Goal: Task Accomplishment & Management: Use online tool/utility

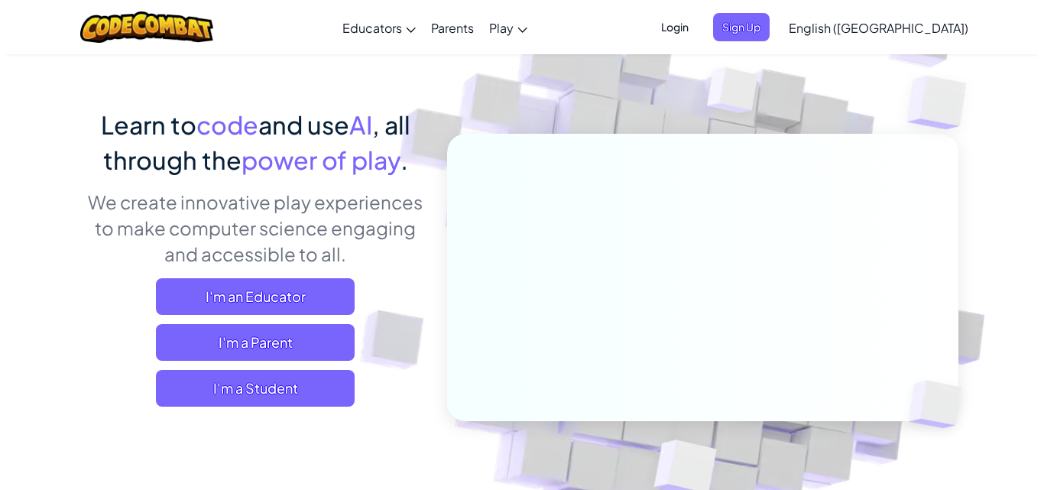
scroll to position [229, 0]
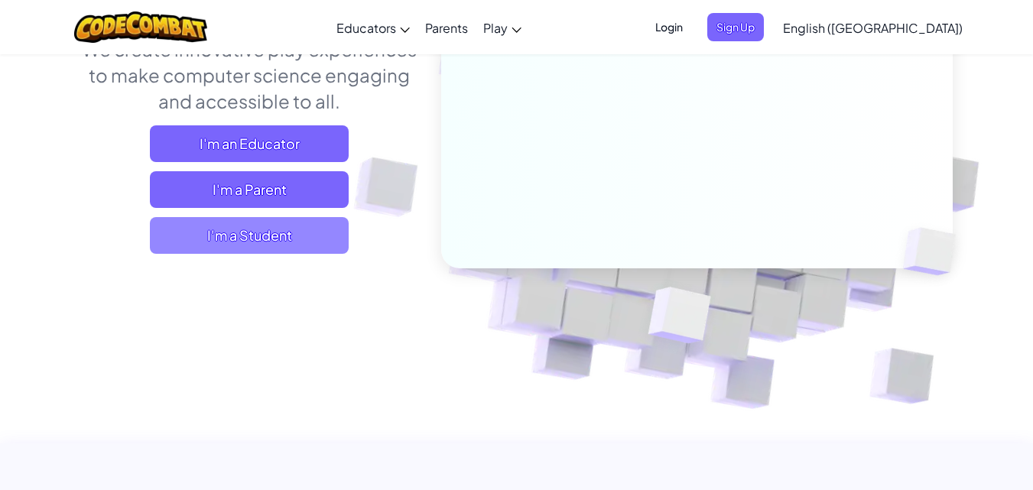
click at [308, 232] on span "I'm a Student" at bounding box center [249, 235] width 199 height 37
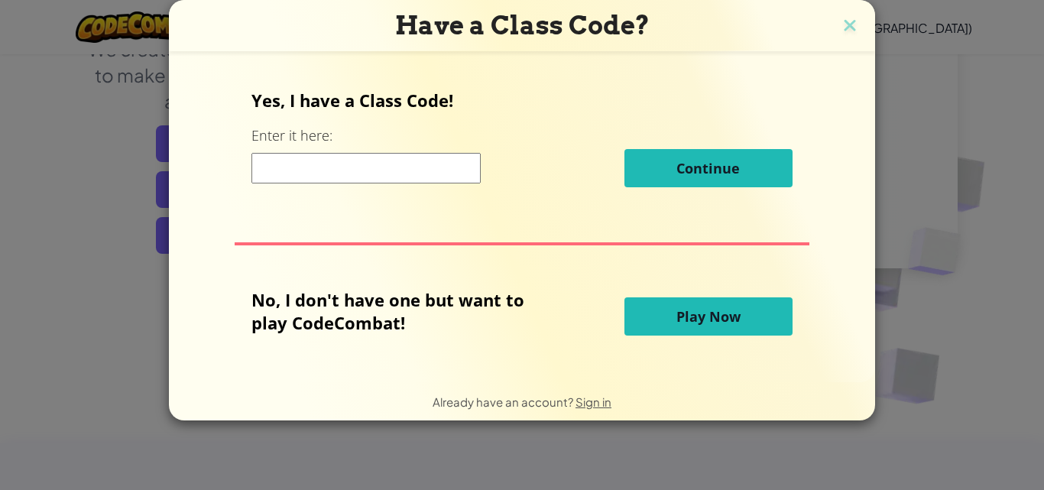
drag, startPoint x: 636, startPoint y: 316, endPoint x: 643, endPoint y: 333, distance: 18.2
click at [635, 317] on button "Play Now" at bounding box center [709, 316] width 168 height 38
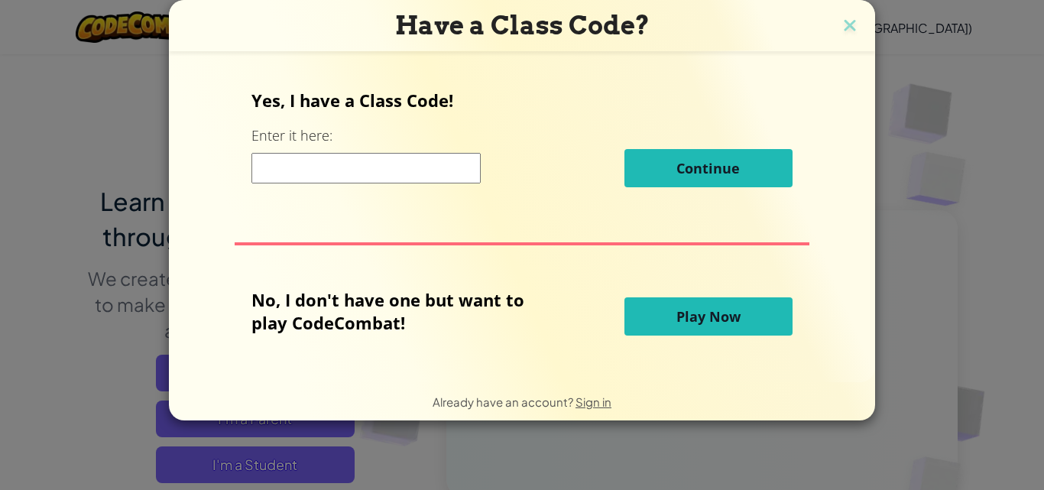
click at [673, 314] on button "Play Now" at bounding box center [709, 316] width 168 height 38
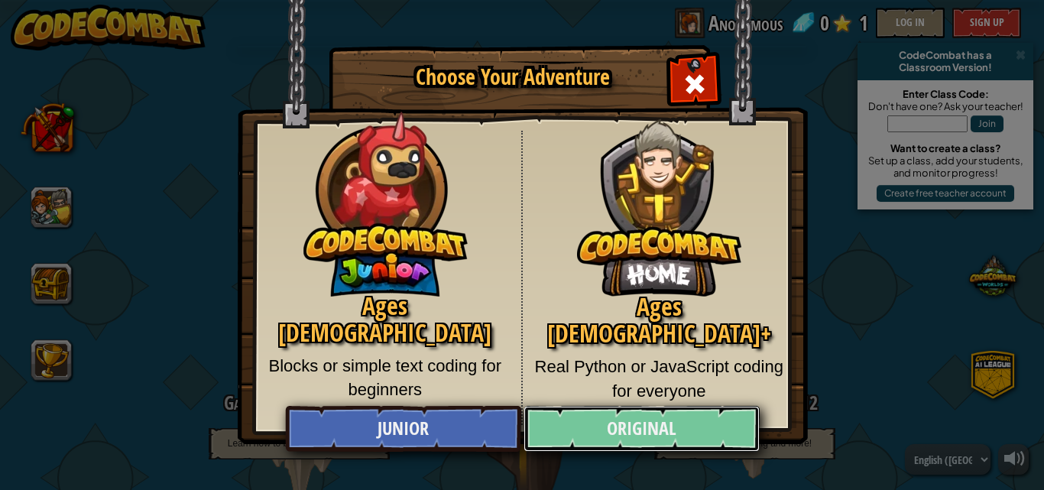
click at [538, 406] on link "Original" at bounding box center [641, 429] width 235 height 46
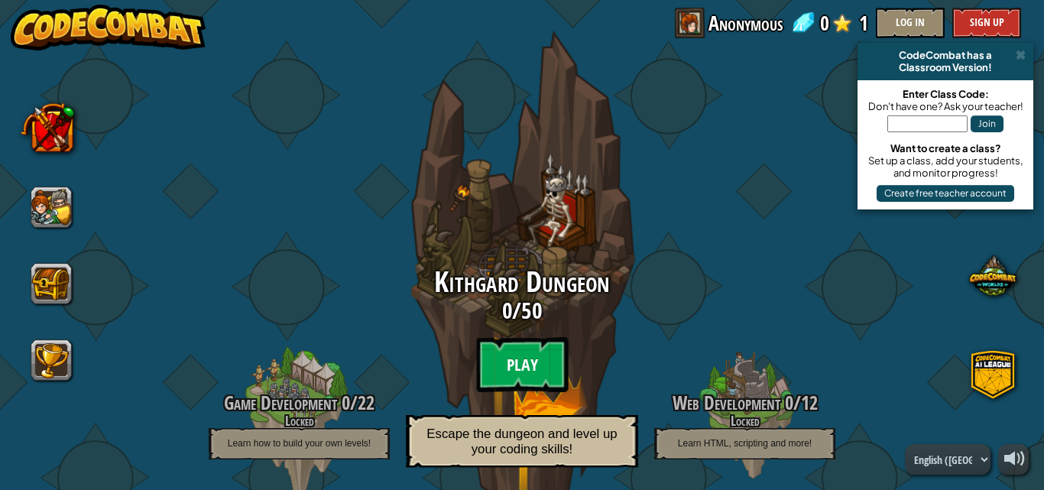
click at [540, 342] on btn "Play" at bounding box center [522, 364] width 92 height 55
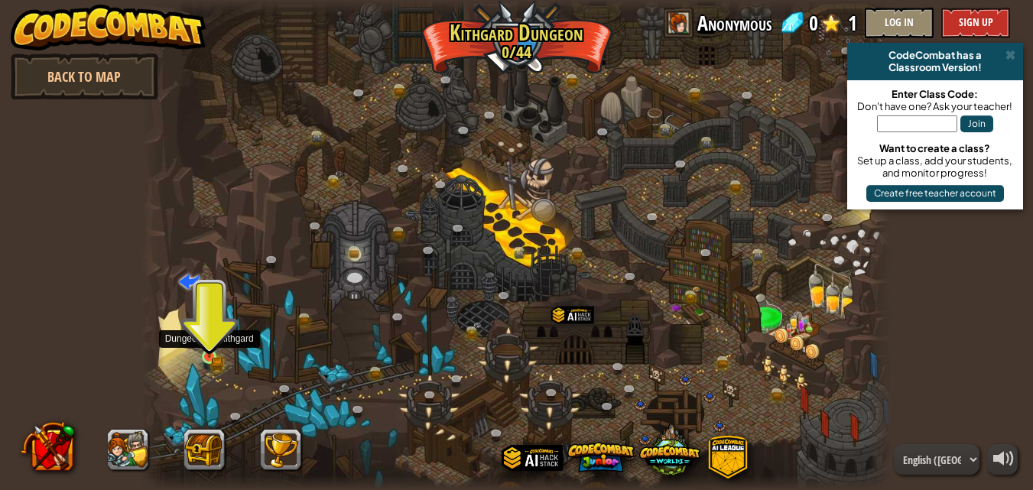
click at [213, 355] on img at bounding box center [209, 338] width 18 height 39
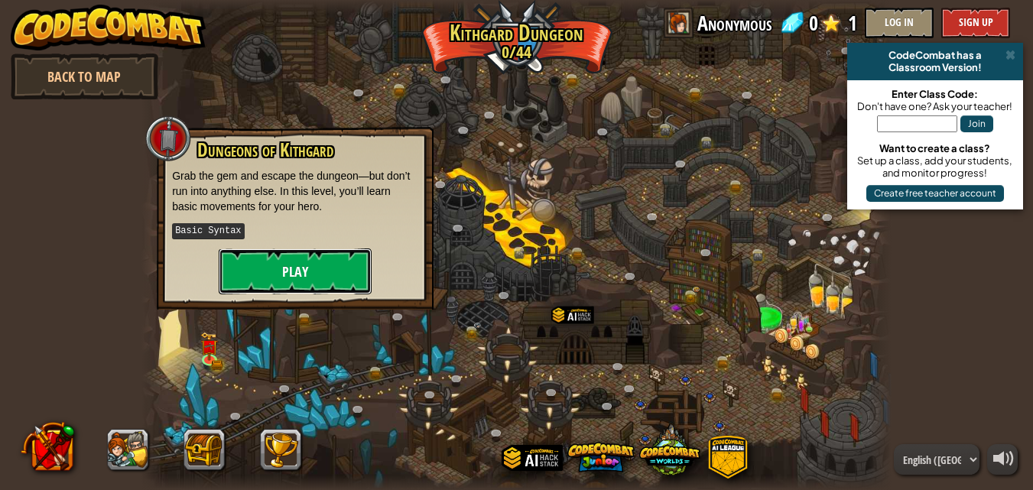
click at [280, 271] on button "Play" at bounding box center [295, 271] width 153 height 46
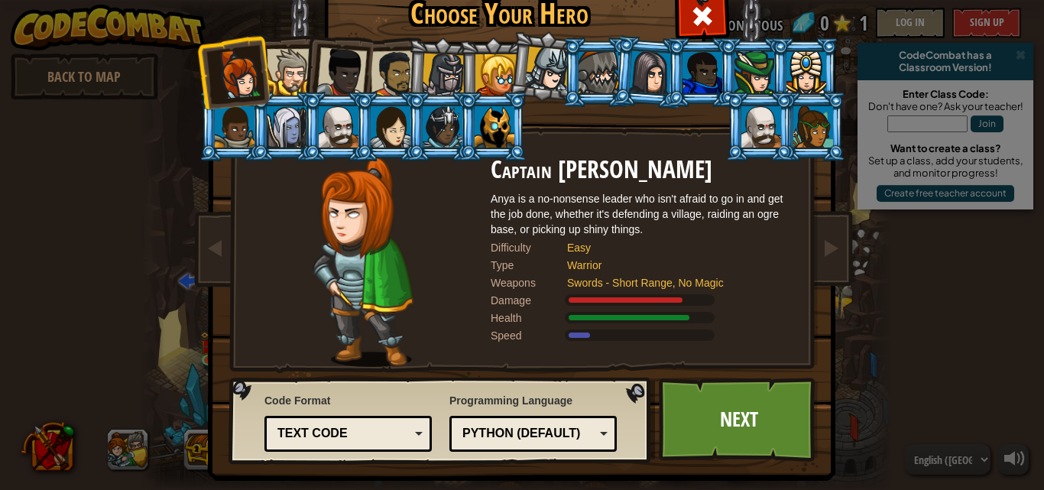
click at [498, 131] on div at bounding box center [495, 126] width 40 height 41
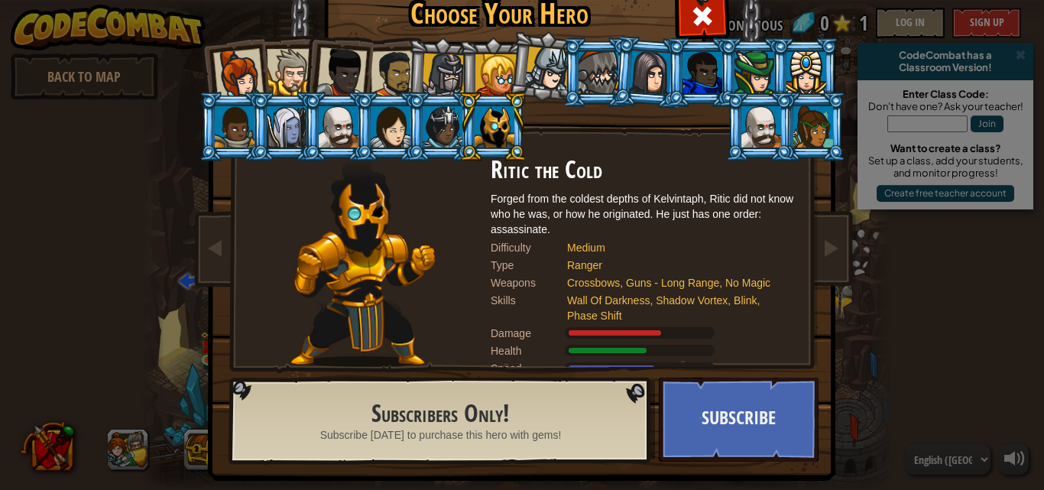
click at [380, 59] on div at bounding box center [394, 73] width 47 height 47
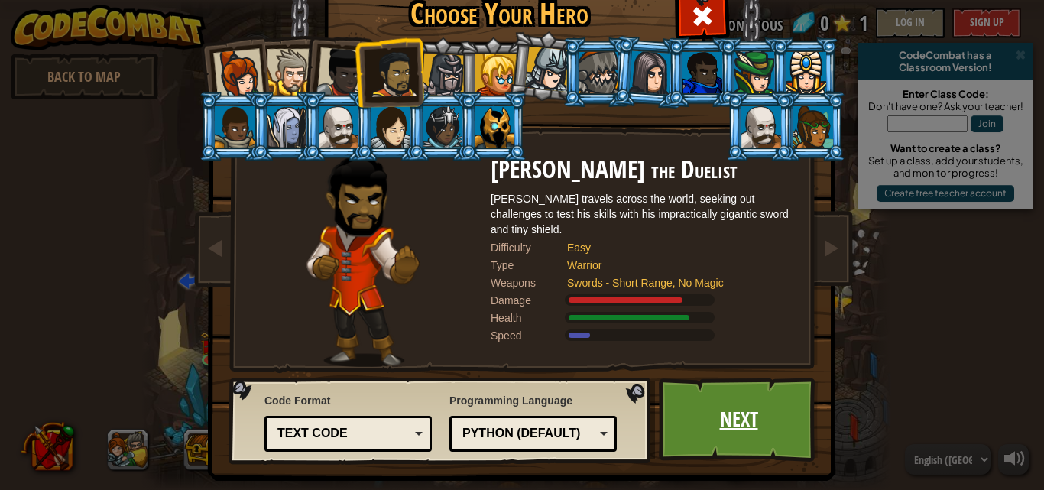
click at [696, 404] on link "Next" at bounding box center [739, 420] width 160 height 84
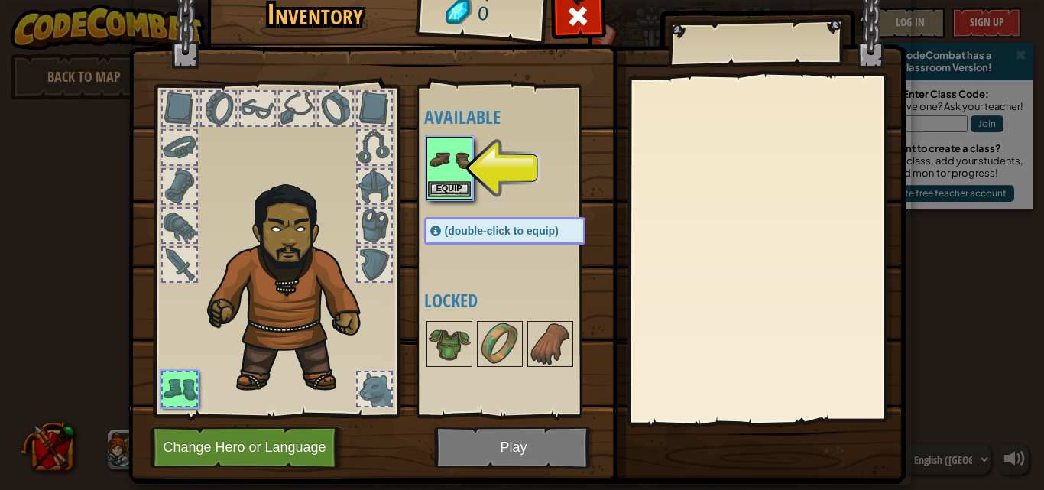
click at [448, 179] on img at bounding box center [449, 159] width 43 height 43
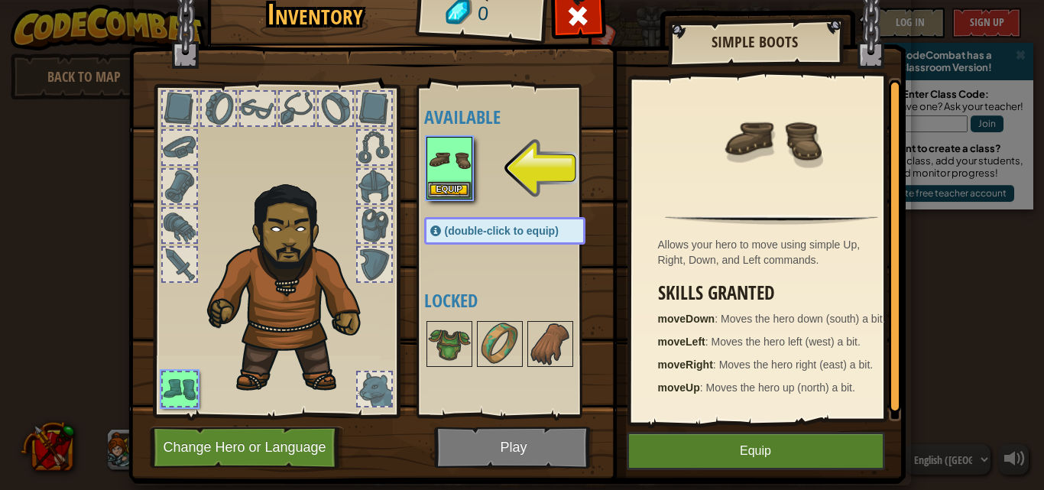
click at [663, 431] on div "Inventory 0 Available Equip (double-click to equip) Locked Simple Boots Allows …" at bounding box center [523, 233] width 778 height 505
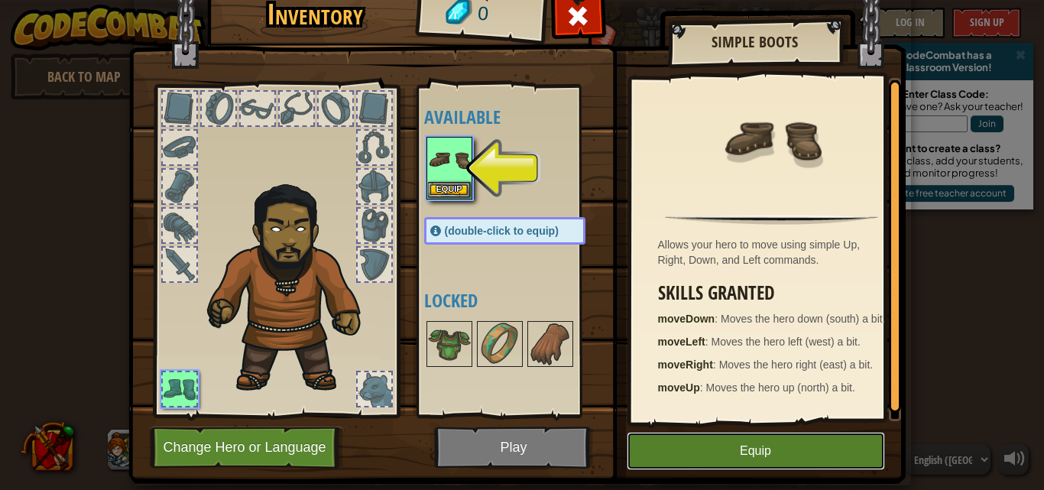
click at [661, 441] on button "Equip" at bounding box center [756, 451] width 258 height 38
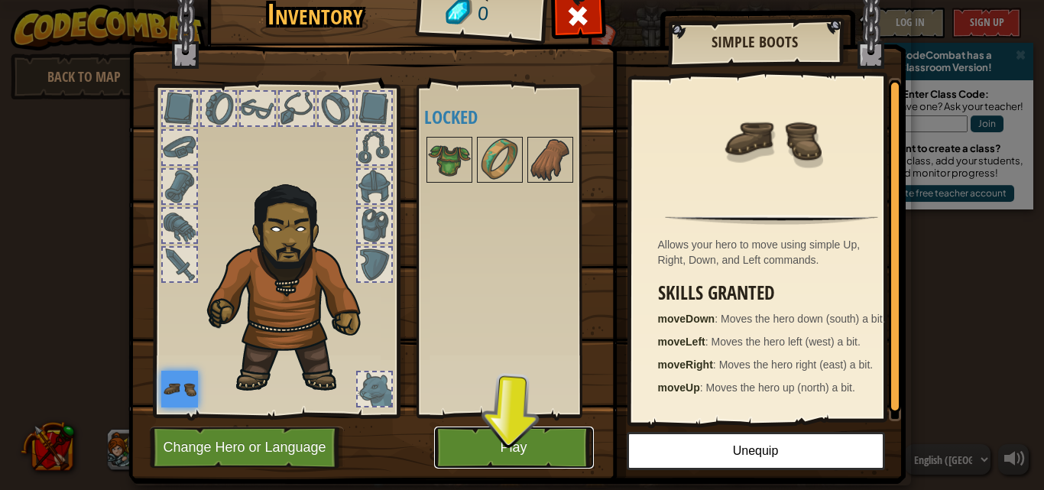
click at [512, 433] on button "Play" at bounding box center [514, 448] width 160 height 42
click at [512, 2] on html "powered by Back to Map CodeCombat has a Classroom Version! Enter Class Code: Do…" at bounding box center [522, 1] width 1044 height 2
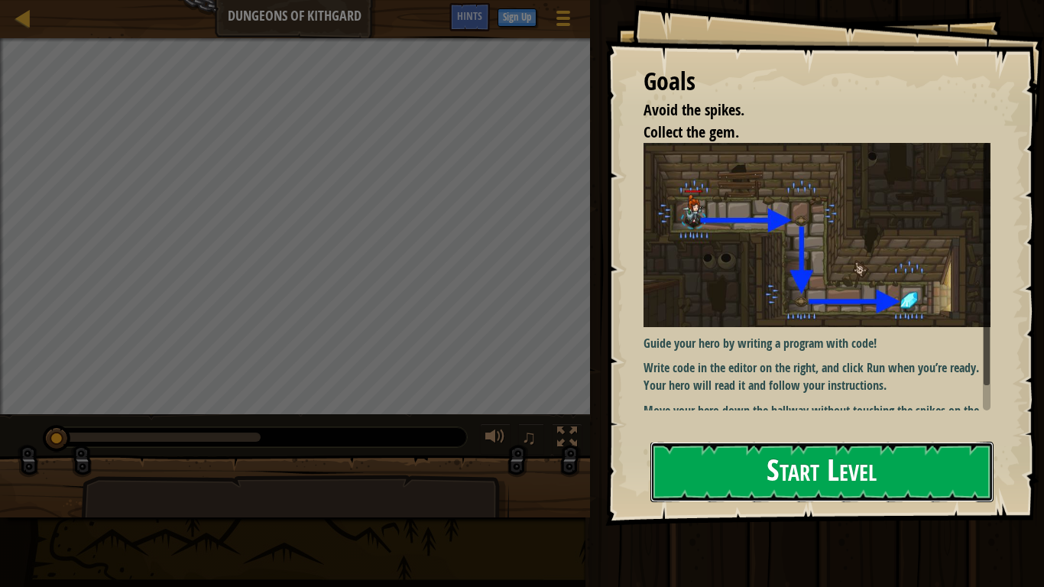
drag, startPoint x: 837, startPoint y: 465, endPoint x: 820, endPoint y: 456, distance: 19.5
click at [836, 466] on button "Start Level" at bounding box center [822, 472] width 343 height 60
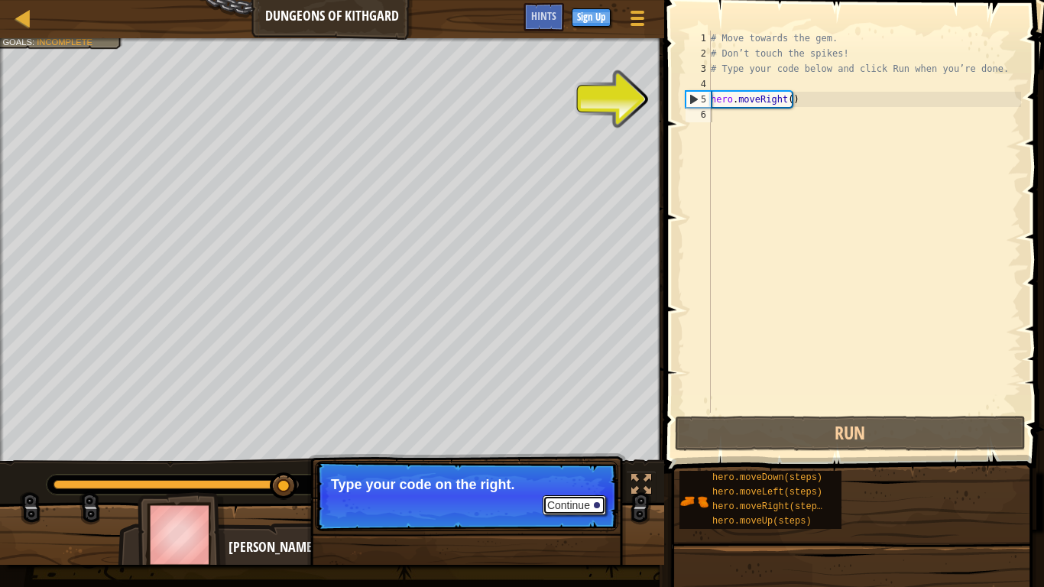
click at [595, 489] on button "Continue" at bounding box center [574, 505] width 63 height 20
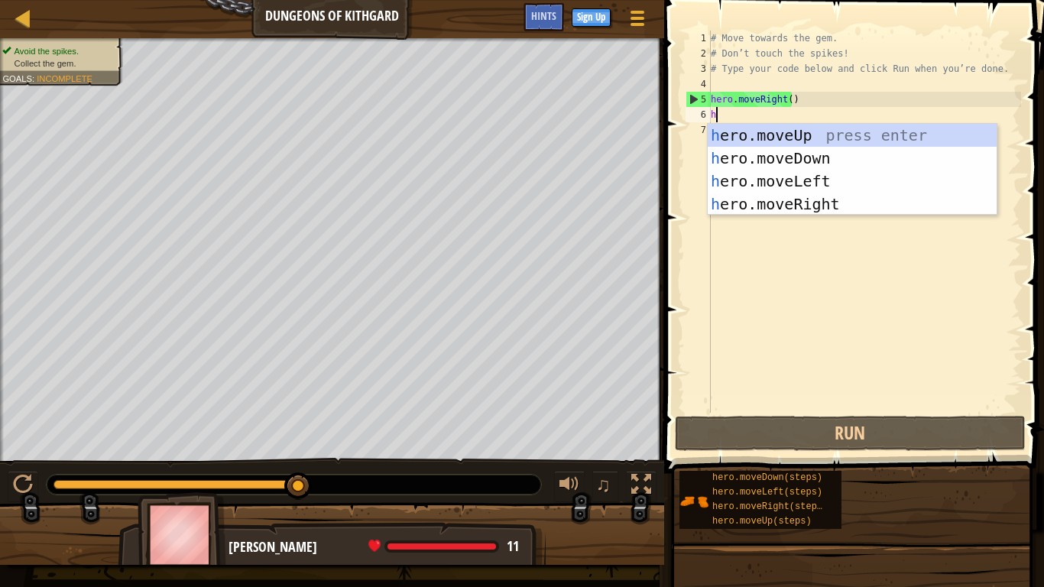
scroll to position [7, 0]
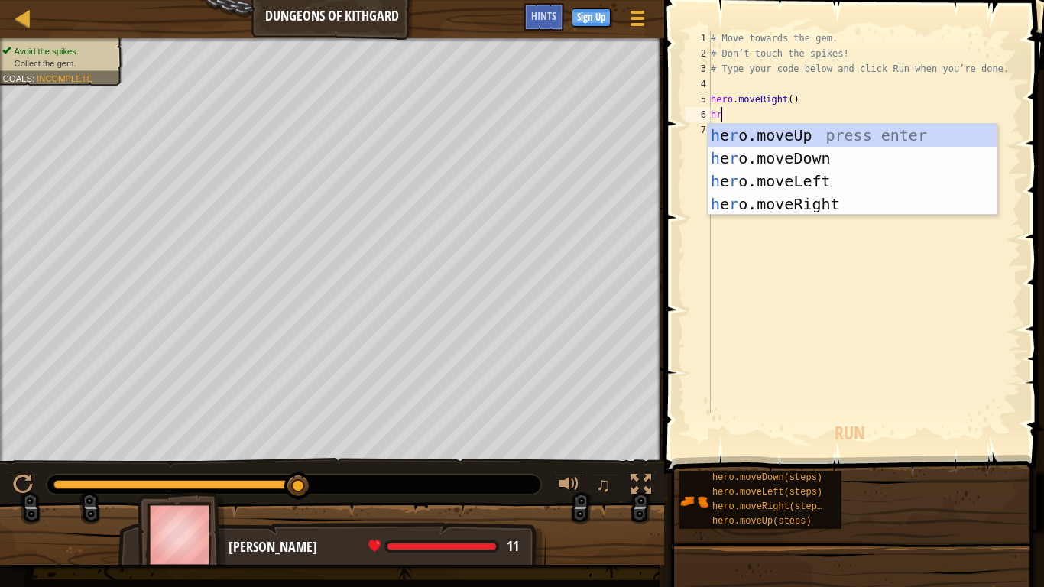
type textarea "hre"
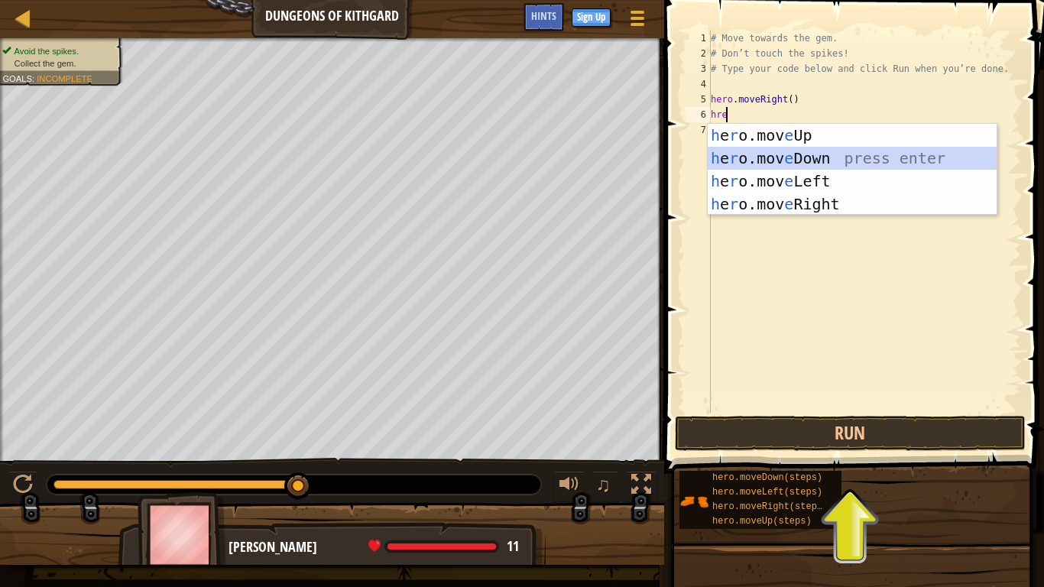
click at [778, 151] on div "h e r o.mov e Up press enter h e r o.mov e Down press enter h e r o.mov e Left …" at bounding box center [852, 193] width 289 height 138
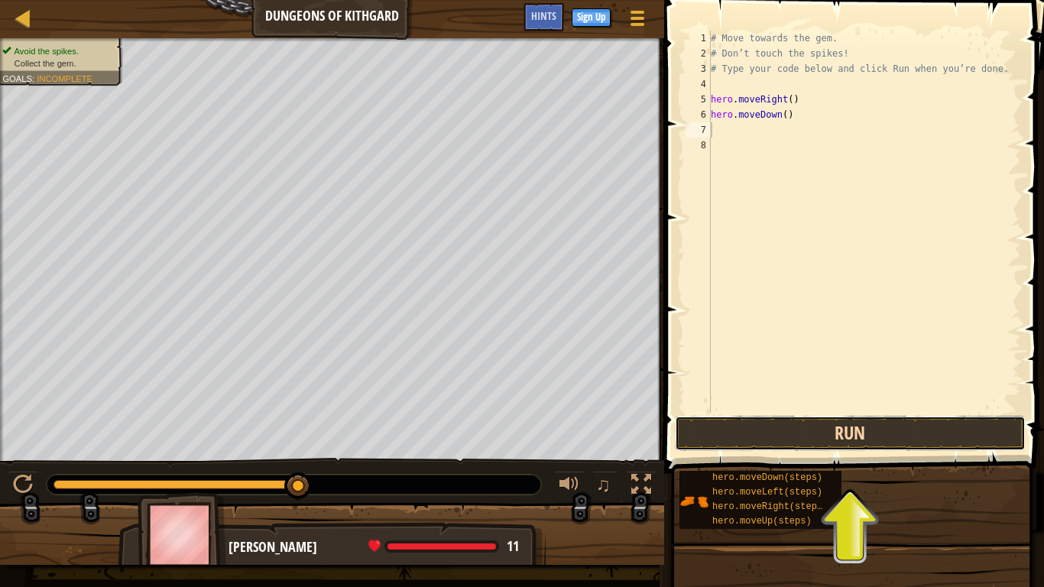
click at [728, 423] on button "Run" at bounding box center [850, 433] width 351 height 35
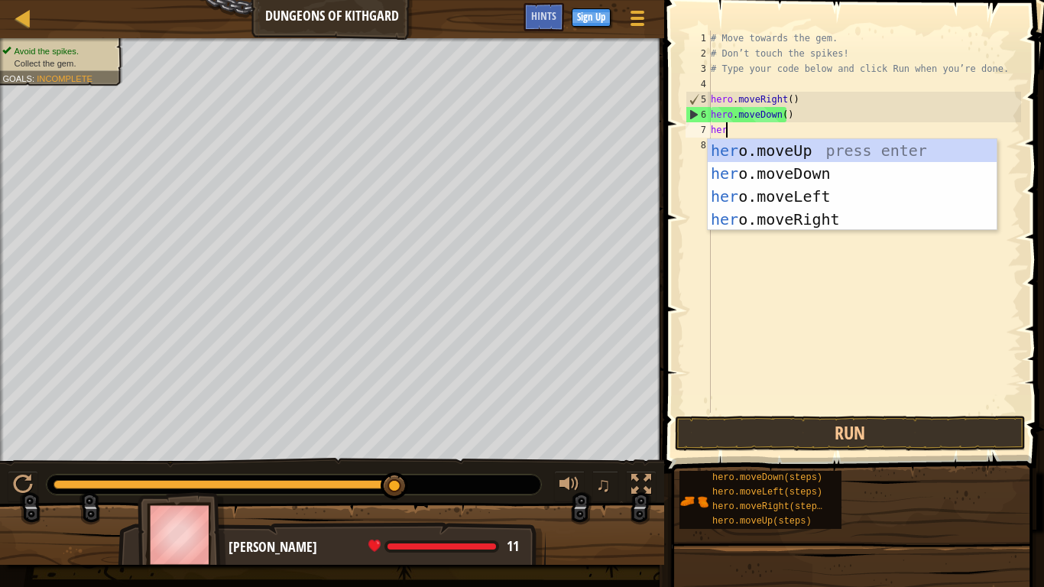
type textarea "hero"
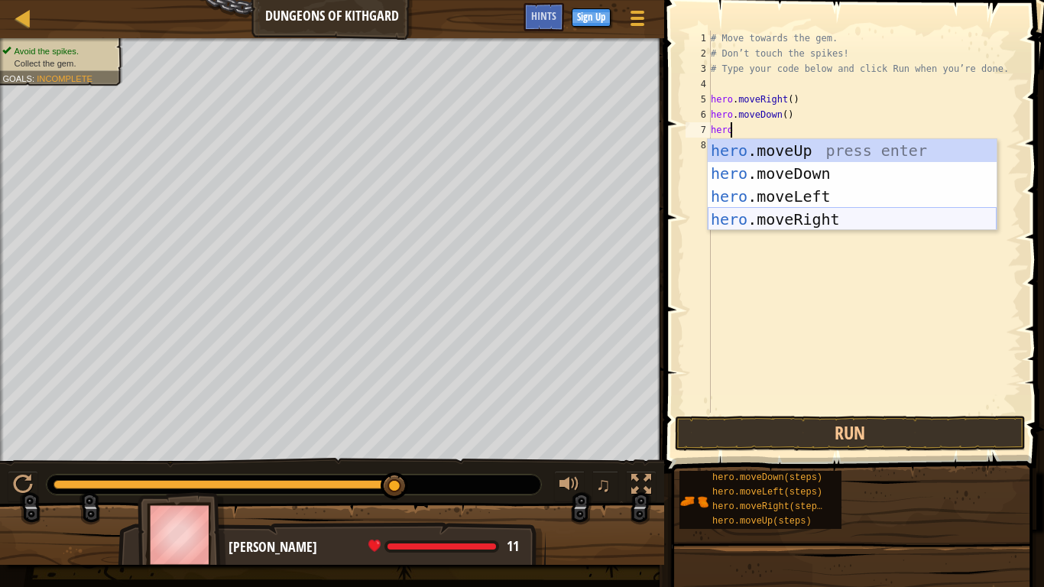
click at [786, 216] on div "hero .moveUp press enter hero .moveDown press enter hero .moveLeft press enter …" at bounding box center [852, 208] width 289 height 138
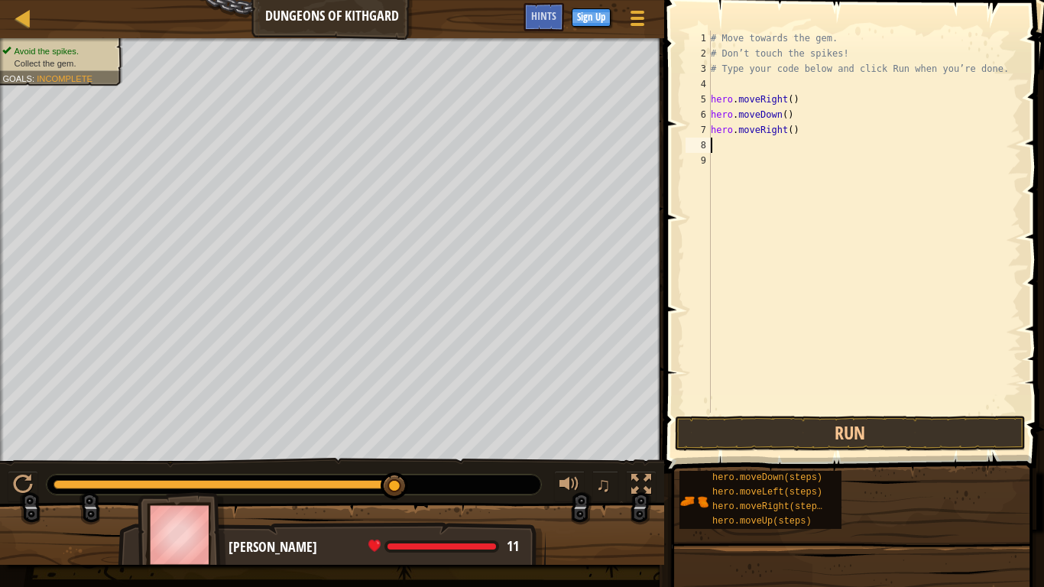
scroll to position [7, 0]
click at [752, 433] on button "Run" at bounding box center [850, 433] width 351 height 35
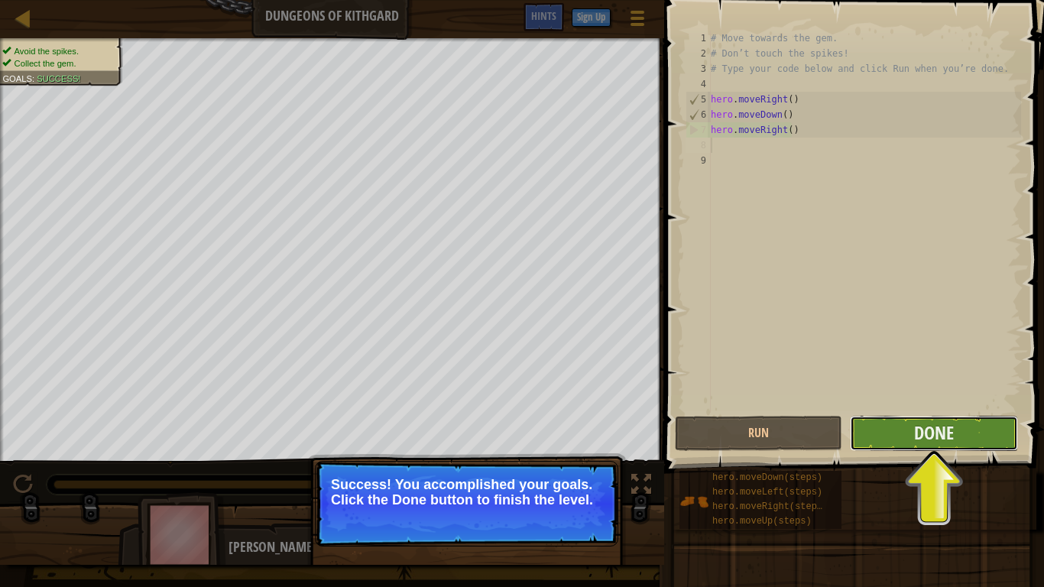
click at [885, 440] on button "Done" at bounding box center [933, 433] width 167 height 35
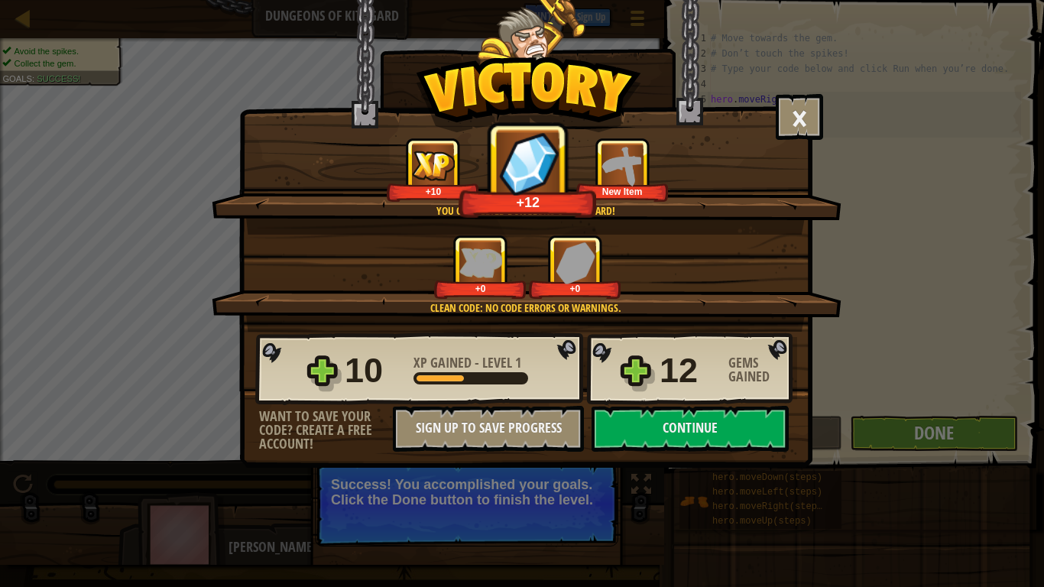
click at [664, 391] on div "12" at bounding box center [690, 370] width 60 height 49
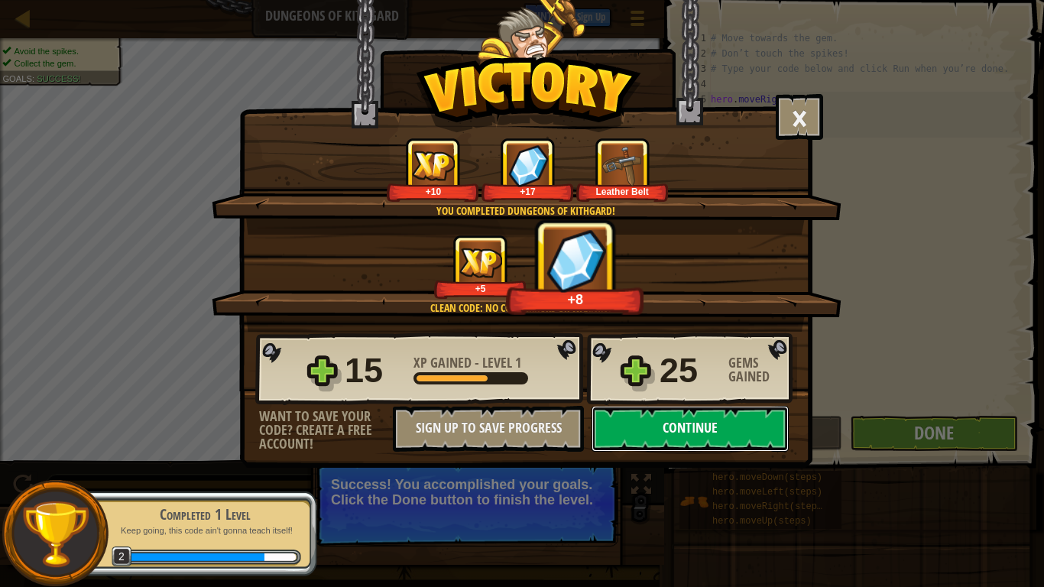
click at [736, 424] on button "Continue" at bounding box center [690, 429] width 197 height 46
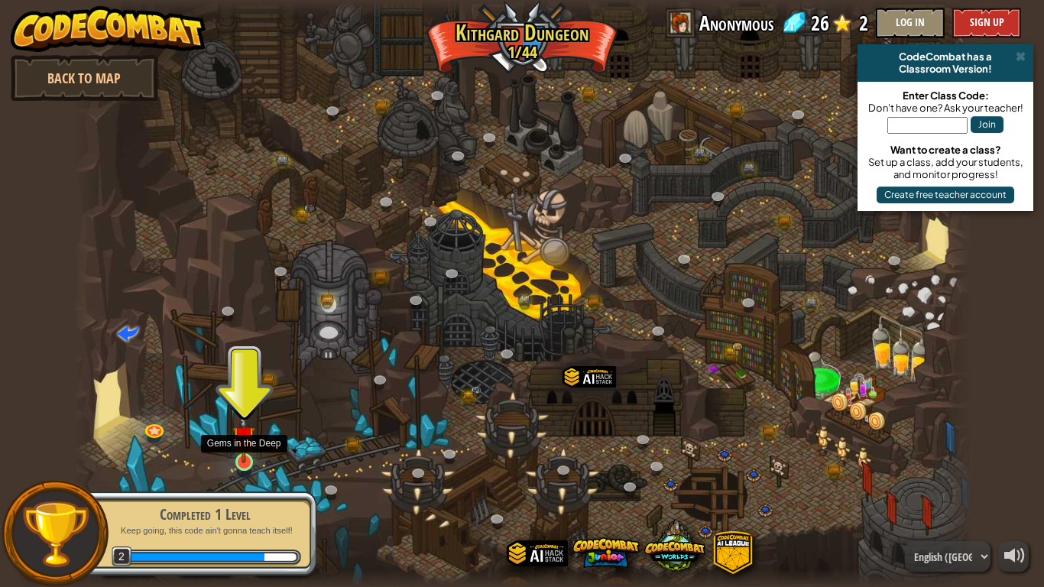
click at [236, 446] on img at bounding box center [243, 437] width 23 height 52
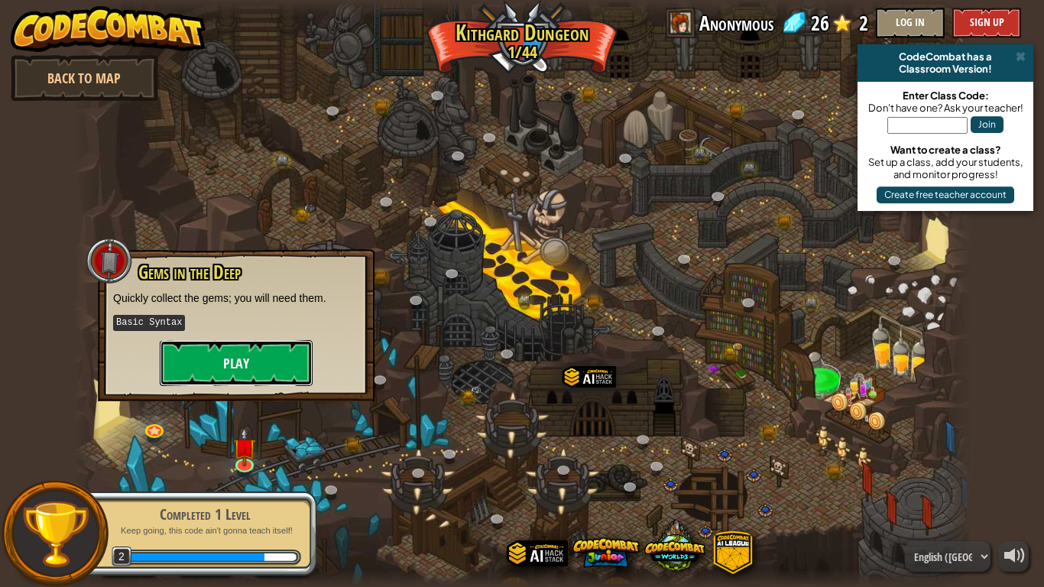
drag, startPoint x: 234, startPoint y: 364, endPoint x: 222, endPoint y: 380, distance: 19.7
click at [222, 380] on button "Play" at bounding box center [236, 363] width 153 height 46
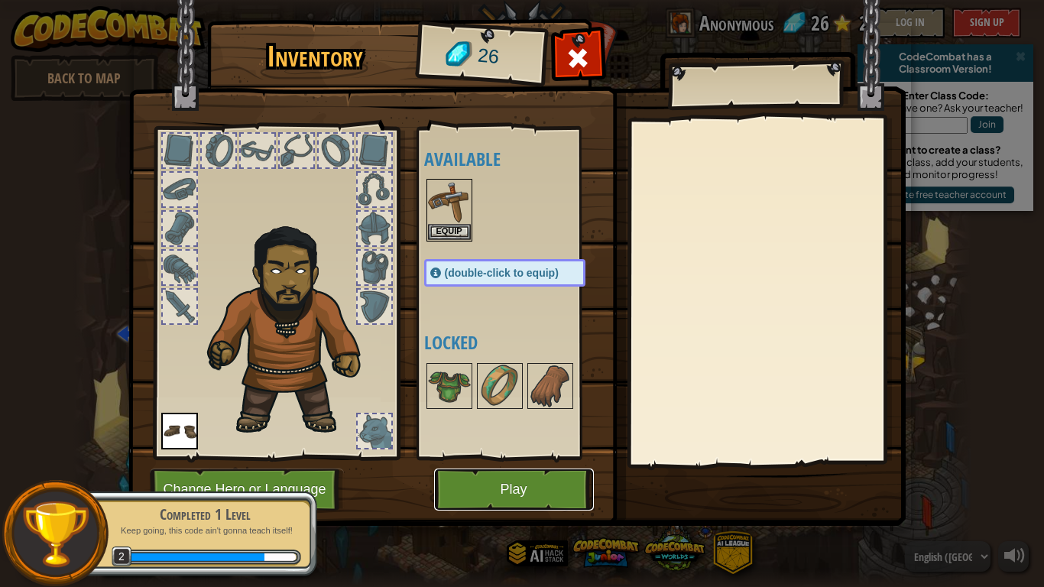
click at [534, 485] on button "Play" at bounding box center [514, 490] width 160 height 42
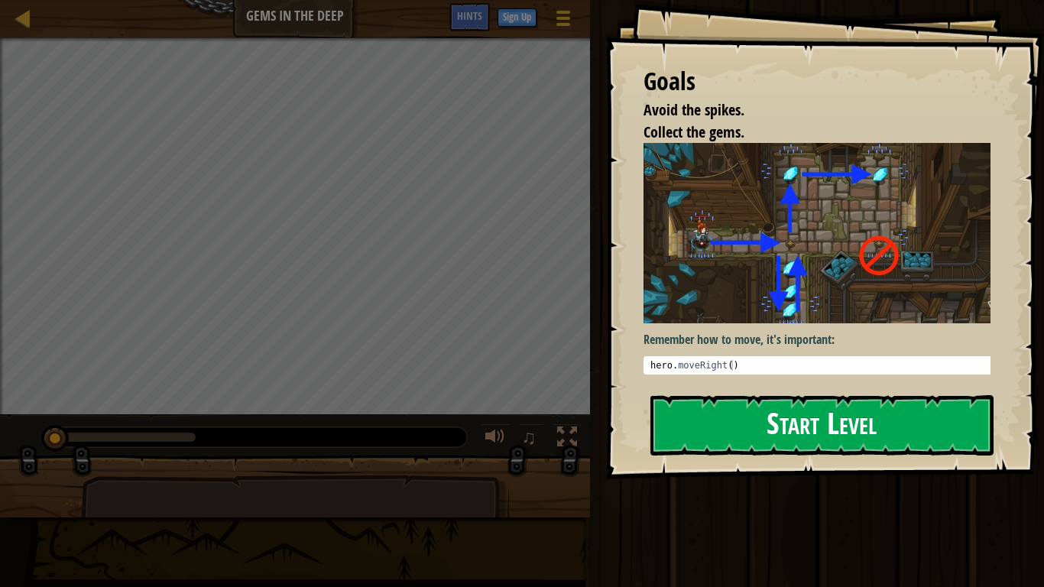
click at [806, 418] on button "Start Level" at bounding box center [822, 425] width 343 height 60
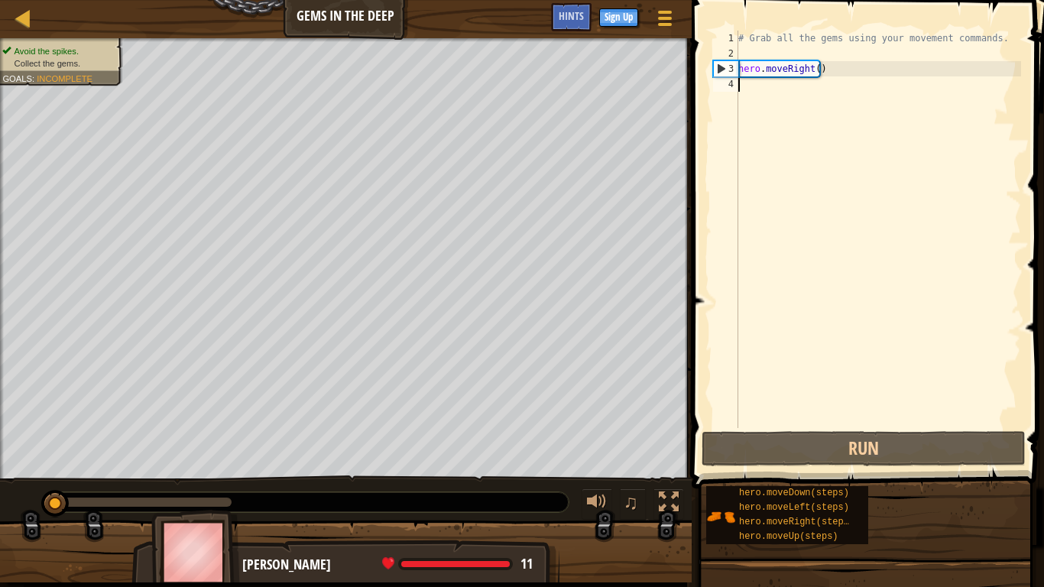
scroll to position [7, 0]
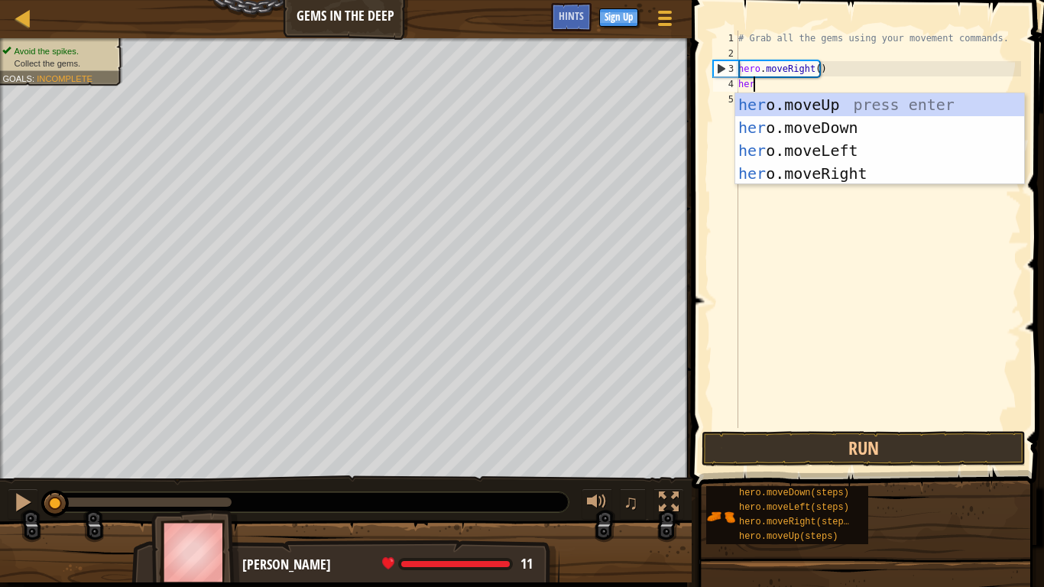
type textarea "hero"
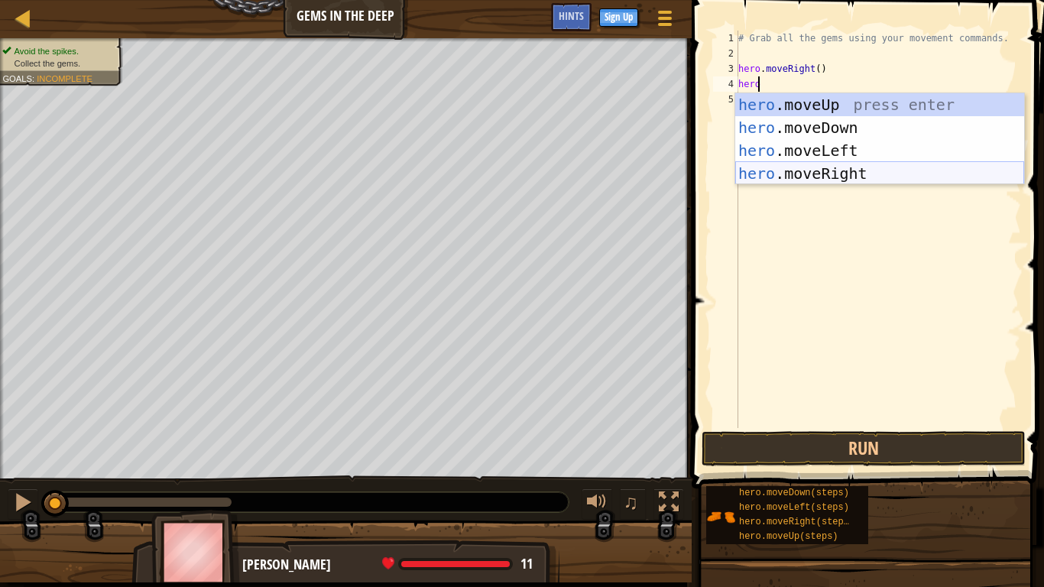
click at [831, 170] on div "hero .moveUp press enter hero .moveDown press enter hero .moveLeft press enter …" at bounding box center [879, 162] width 289 height 138
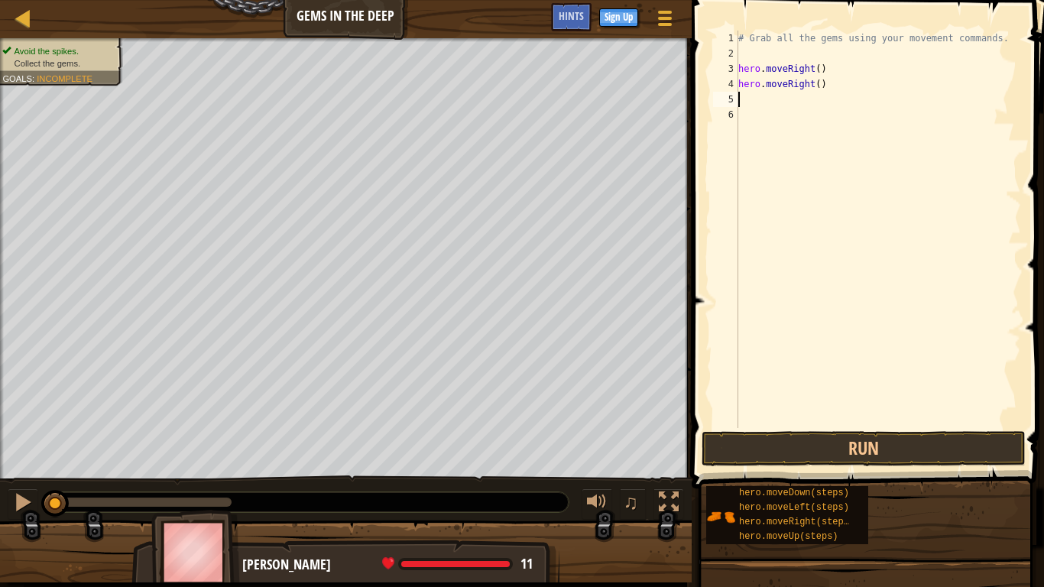
scroll to position [7, 0]
click at [778, 450] on button "Run" at bounding box center [864, 448] width 324 height 35
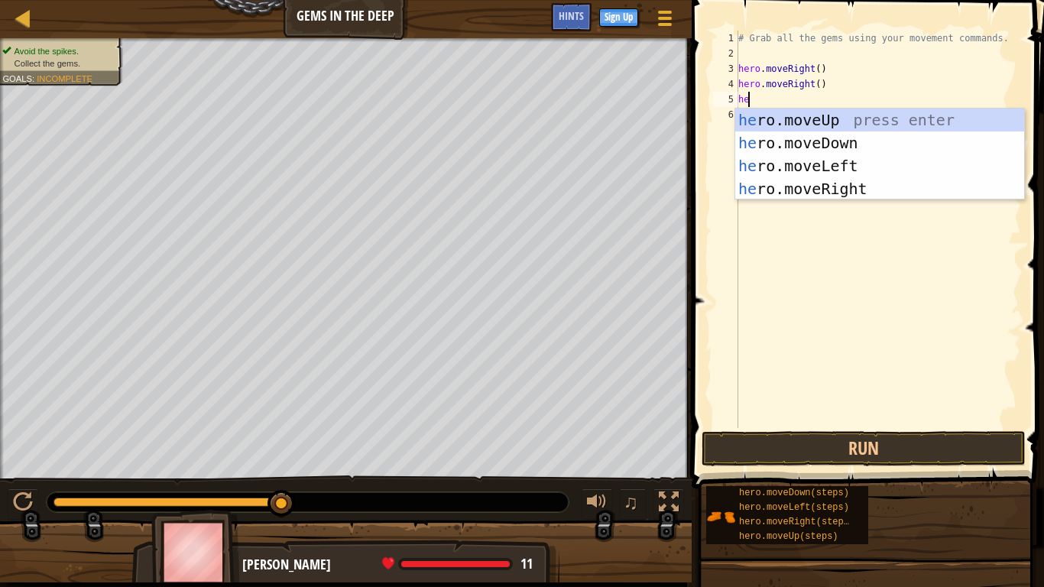
type textarea "her"
click at [825, 116] on div "her o.moveUp press enter her o.moveDown press enter her o.moveLeft press enter …" at bounding box center [879, 178] width 289 height 138
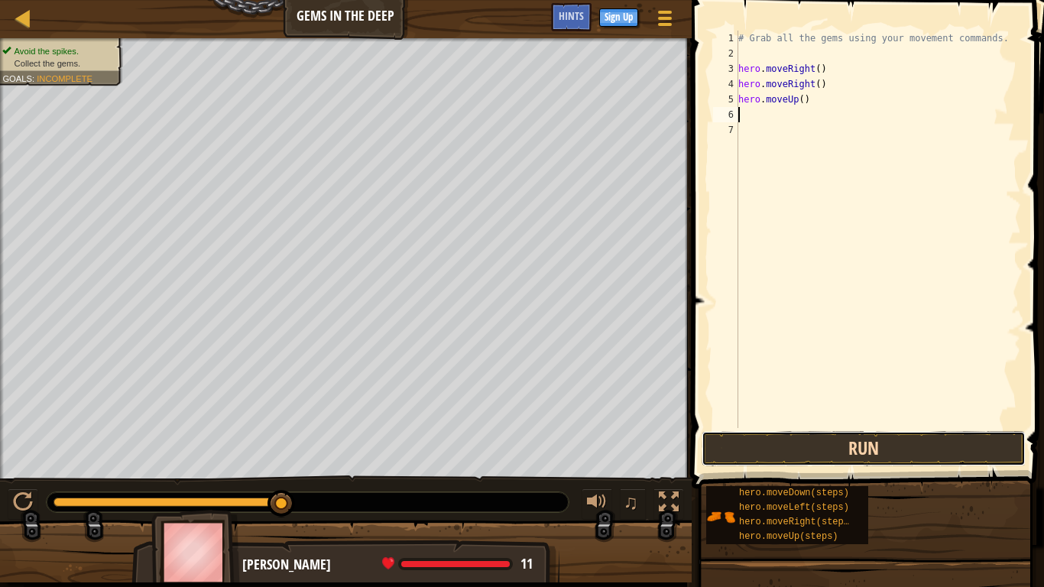
click at [875, 448] on button "Run" at bounding box center [864, 448] width 324 height 35
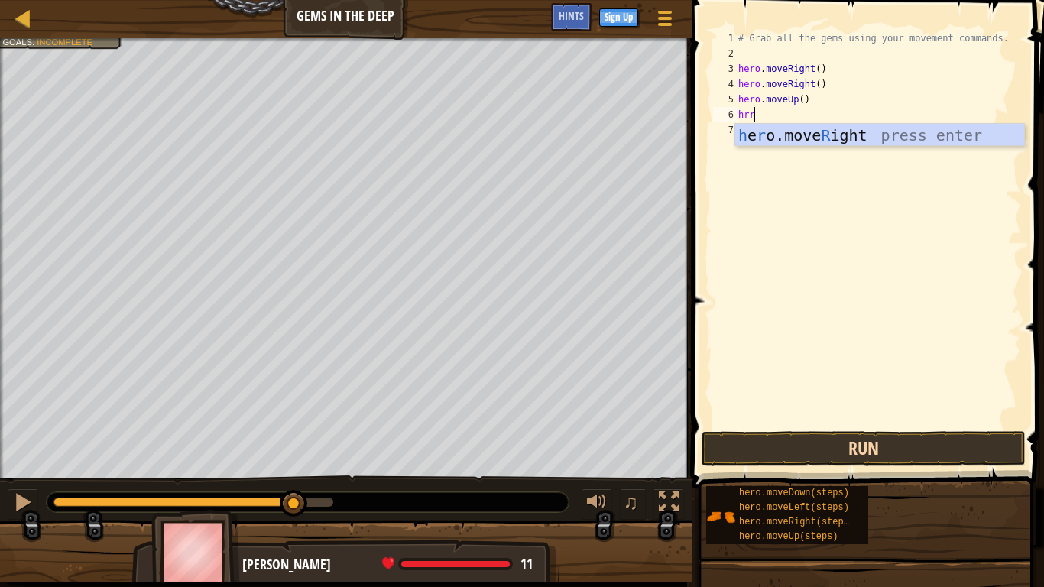
type textarea "hrro"
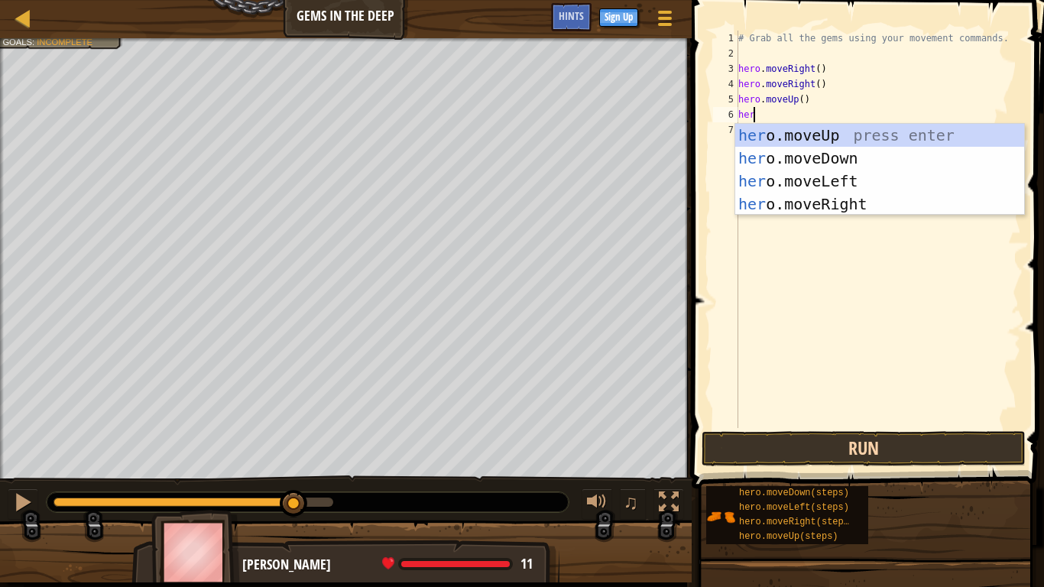
type textarea "hero"
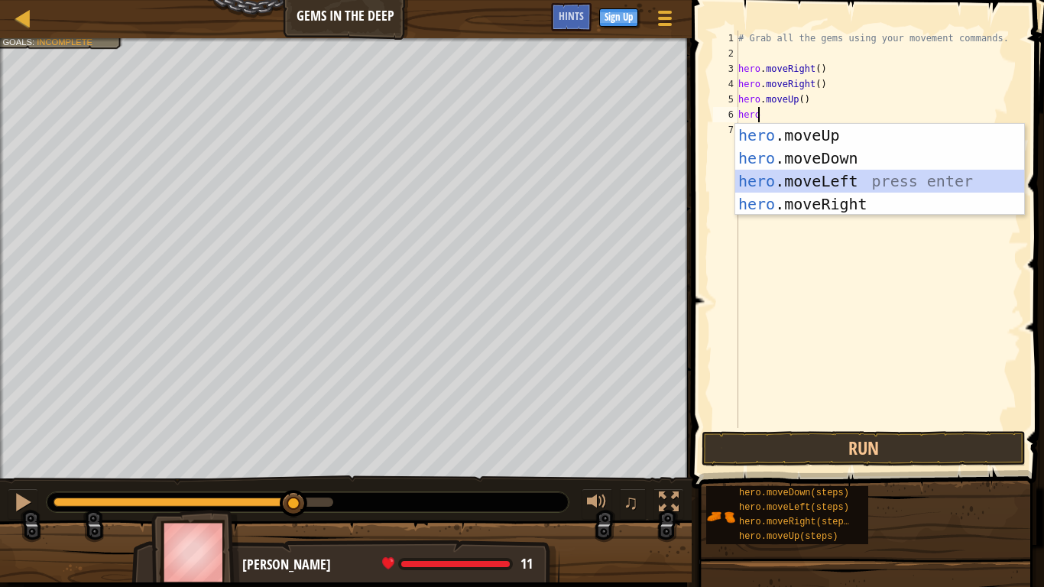
click at [857, 188] on div "hero .moveUp press enter hero .moveDown press enter hero .moveLeft press enter …" at bounding box center [879, 193] width 289 height 138
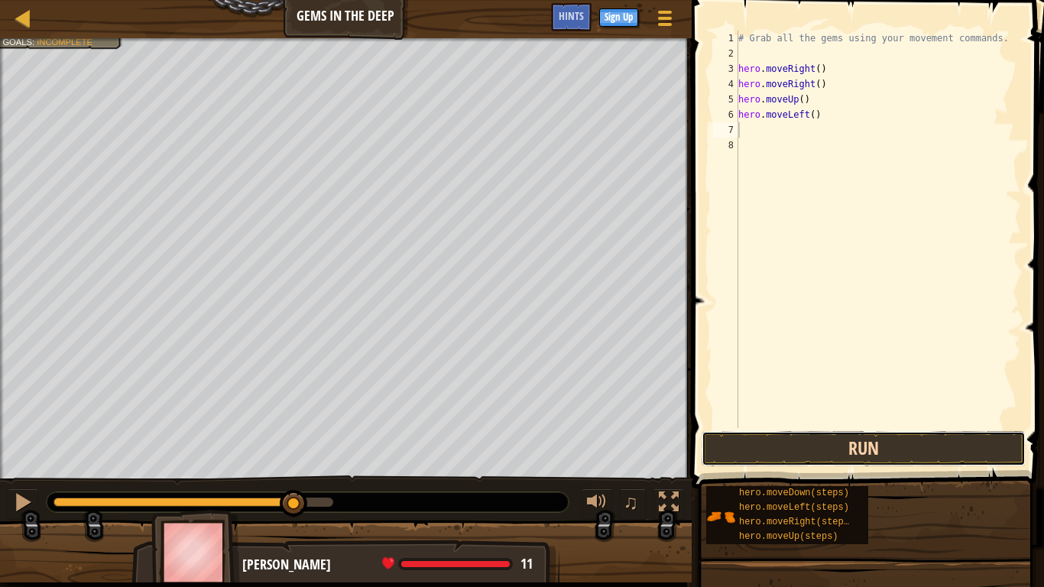
click at [849, 440] on button "Run" at bounding box center [864, 448] width 324 height 35
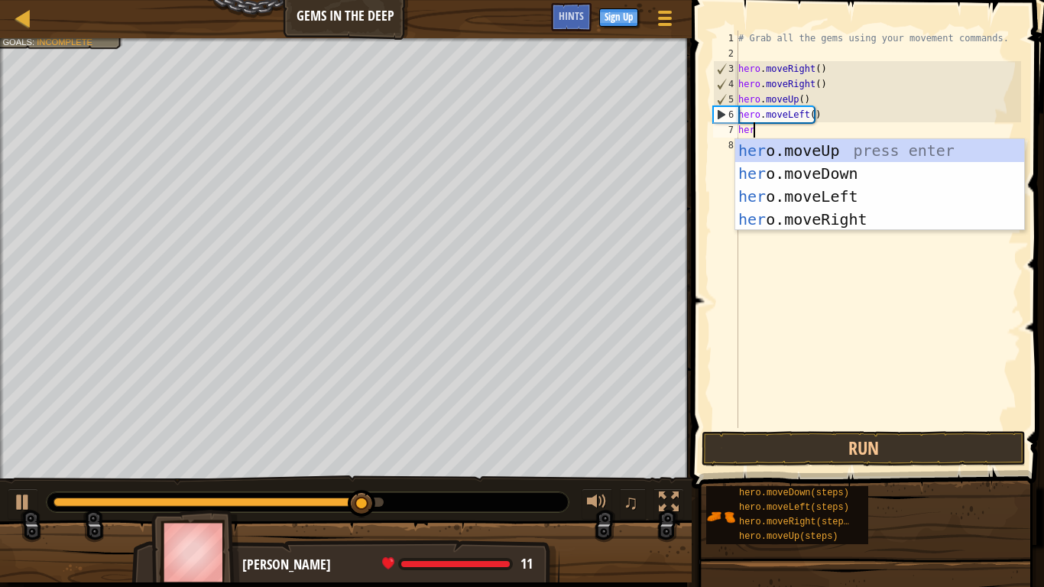
type textarea "hero"
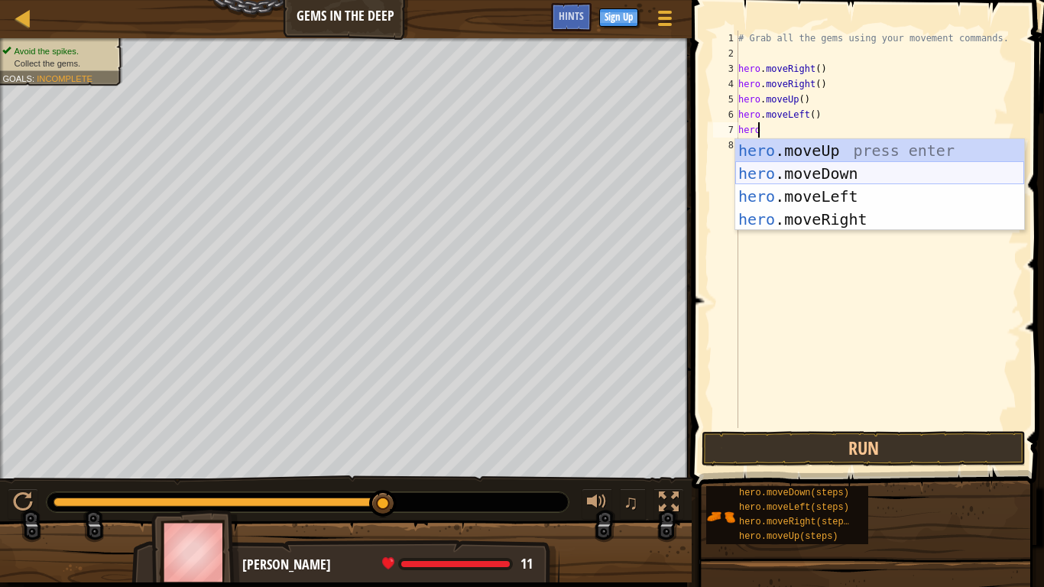
drag, startPoint x: 781, startPoint y: 167, endPoint x: 771, endPoint y: 167, distance: 9.9
click at [778, 167] on div "hero .moveUp press enter hero .moveDown press enter hero .moveLeft press enter …" at bounding box center [879, 208] width 289 height 138
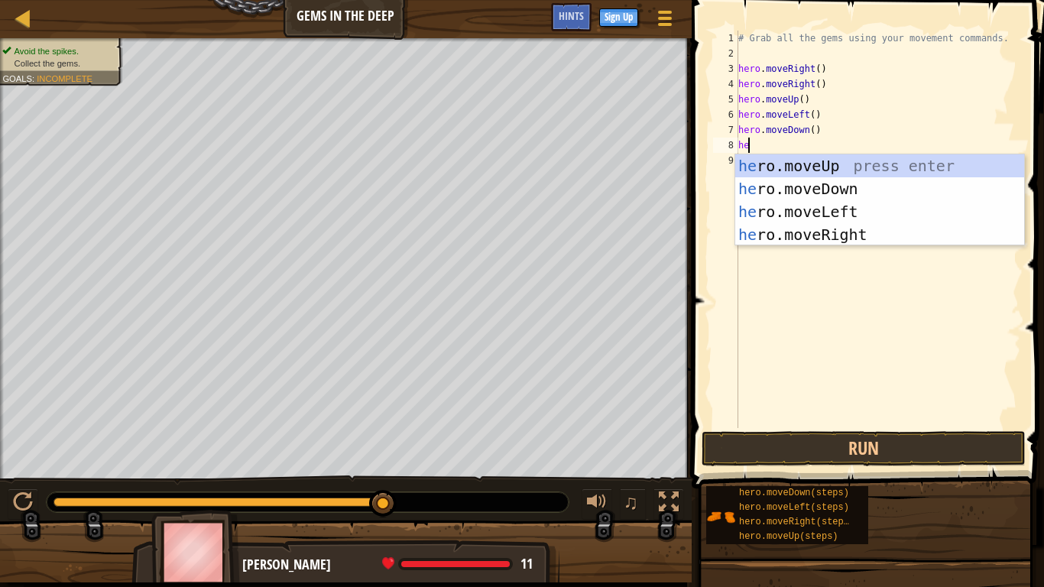
type textarea "her"
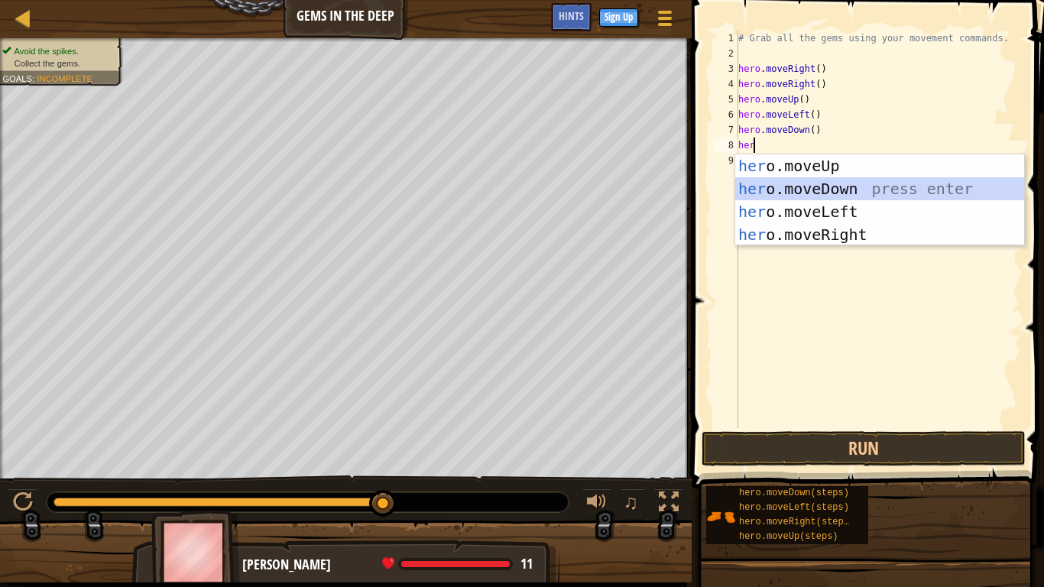
click at [844, 192] on div "her o.moveUp press enter her o.moveDown press enter her o.moveLeft press enter …" at bounding box center [879, 223] width 289 height 138
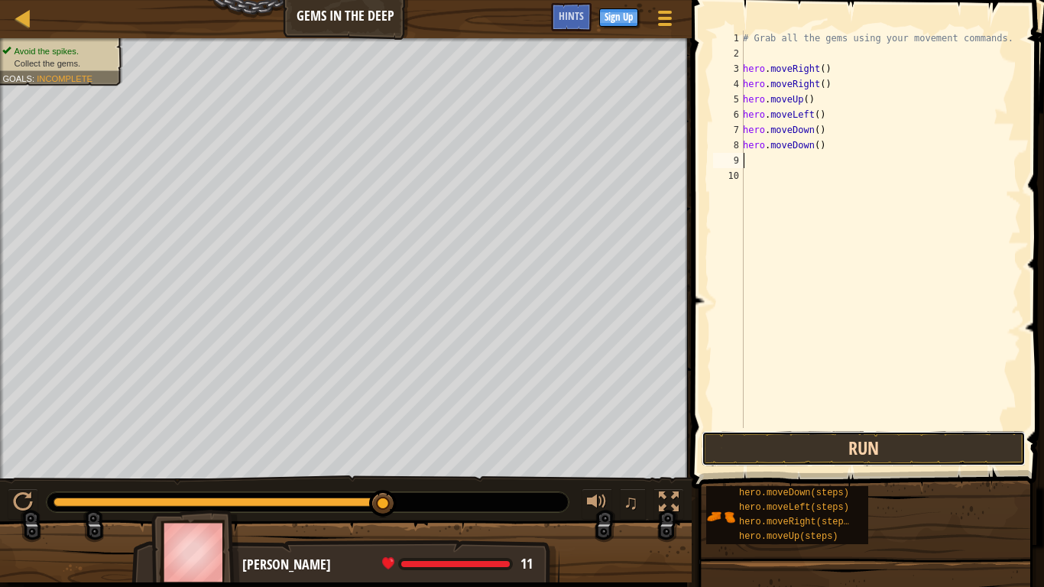
drag, startPoint x: 795, startPoint y: 450, endPoint x: 782, endPoint y: 454, distance: 13.8
click at [782, 456] on button "Run" at bounding box center [864, 448] width 324 height 35
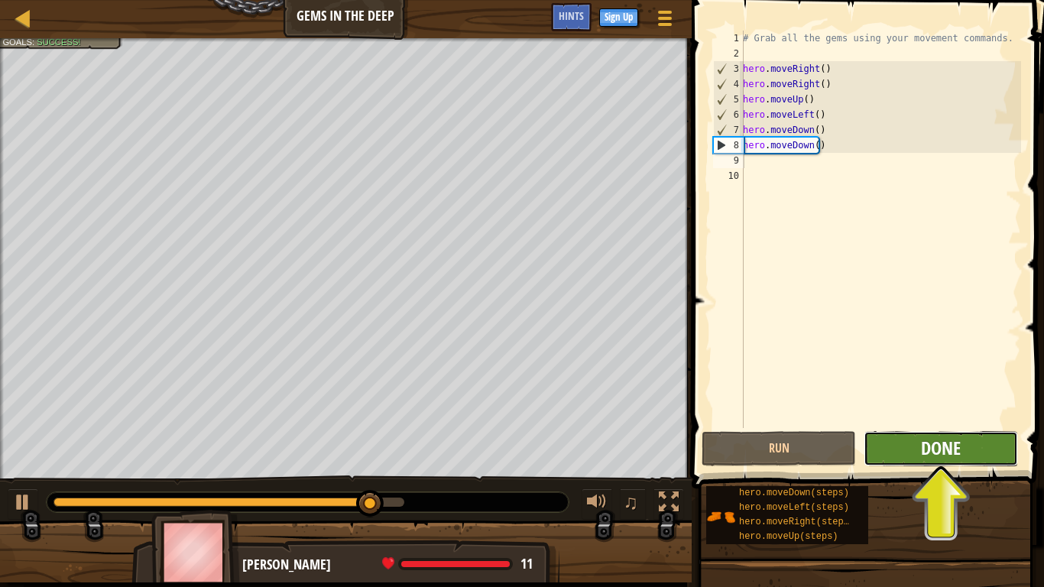
click at [961, 450] on span "Done" at bounding box center [941, 448] width 40 height 24
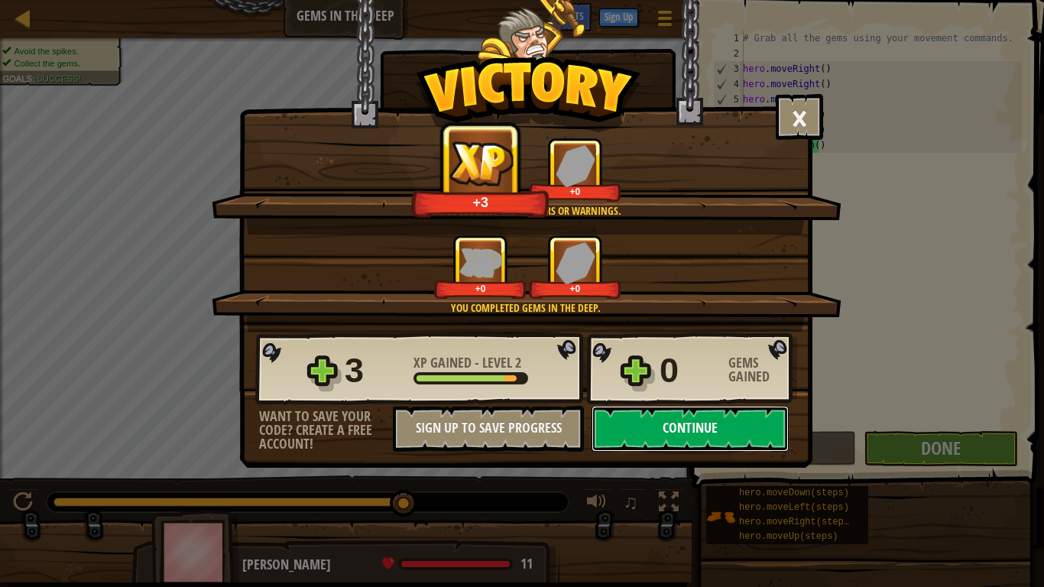
click at [671, 451] on button "Continue" at bounding box center [690, 429] width 197 height 46
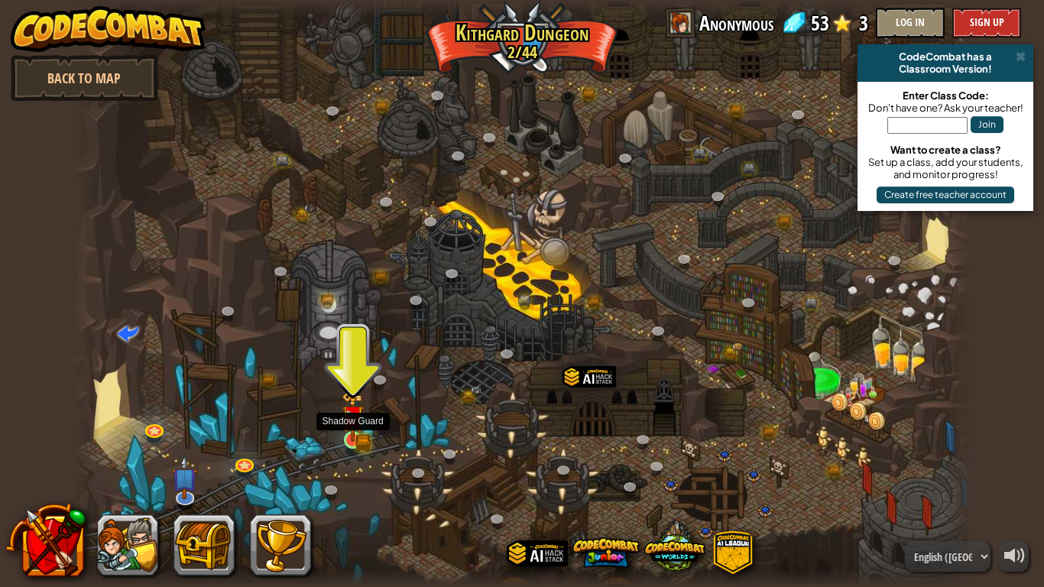
click at [355, 438] on img at bounding box center [353, 416] width 23 height 50
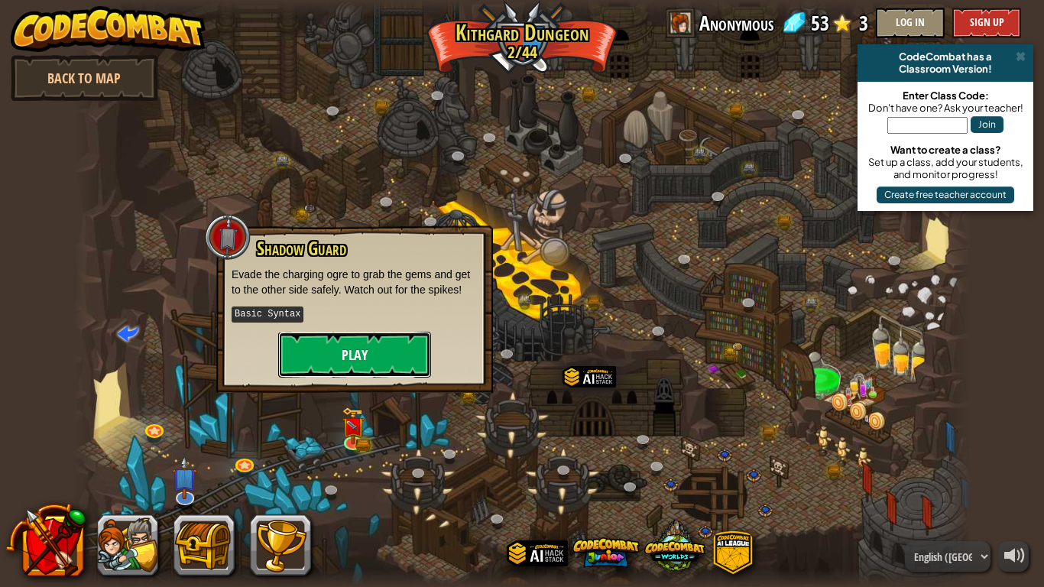
click at [369, 363] on button "Play" at bounding box center [354, 355] width 153 height 46
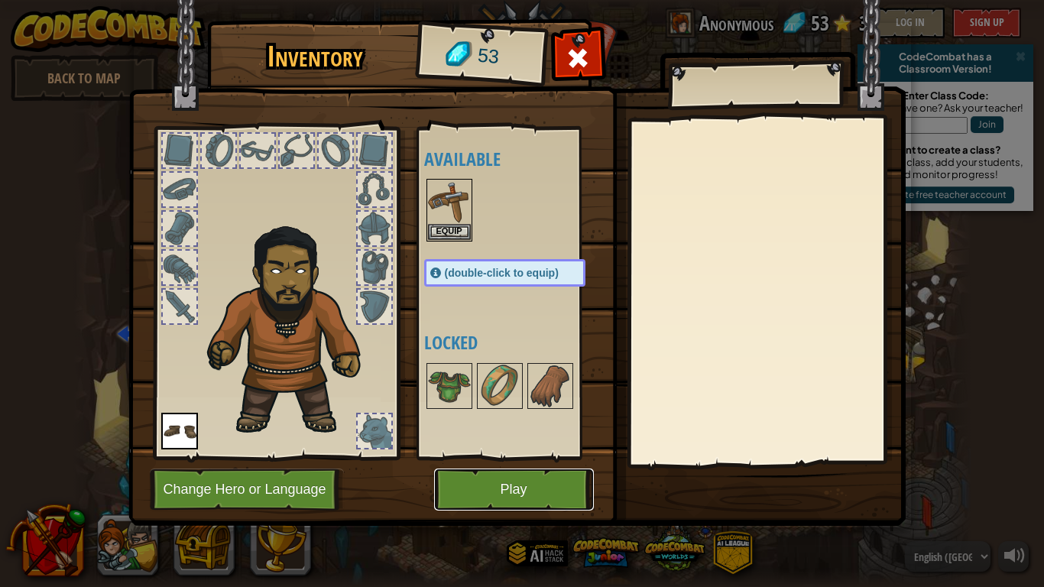
click at [456, 489] on button "Play" at bounding box center [514, 490] width 160 height 42
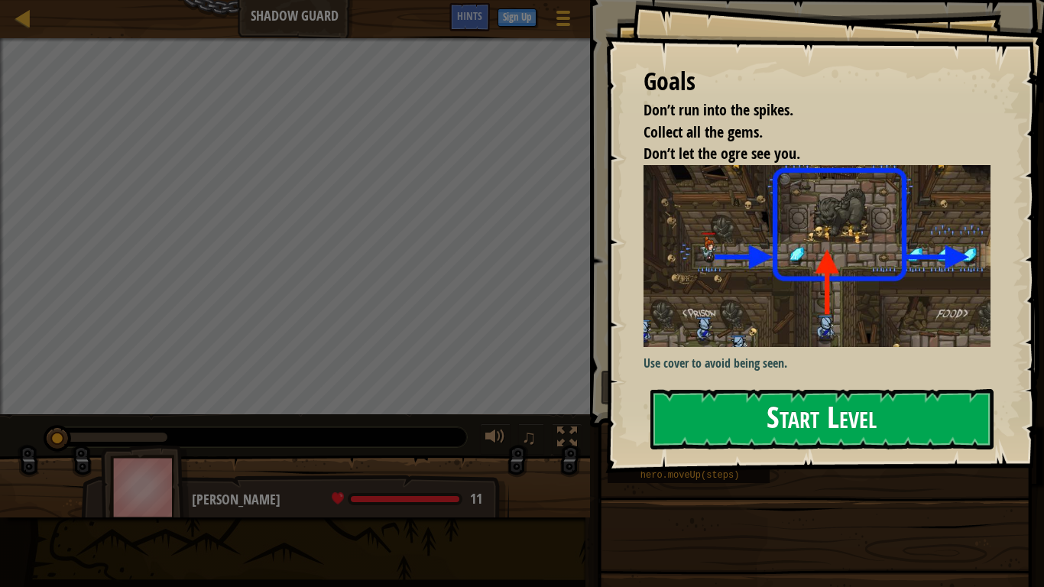
click at [759, 416] on button "Start Level" at bounding box center [822, 419] width 343 height 60
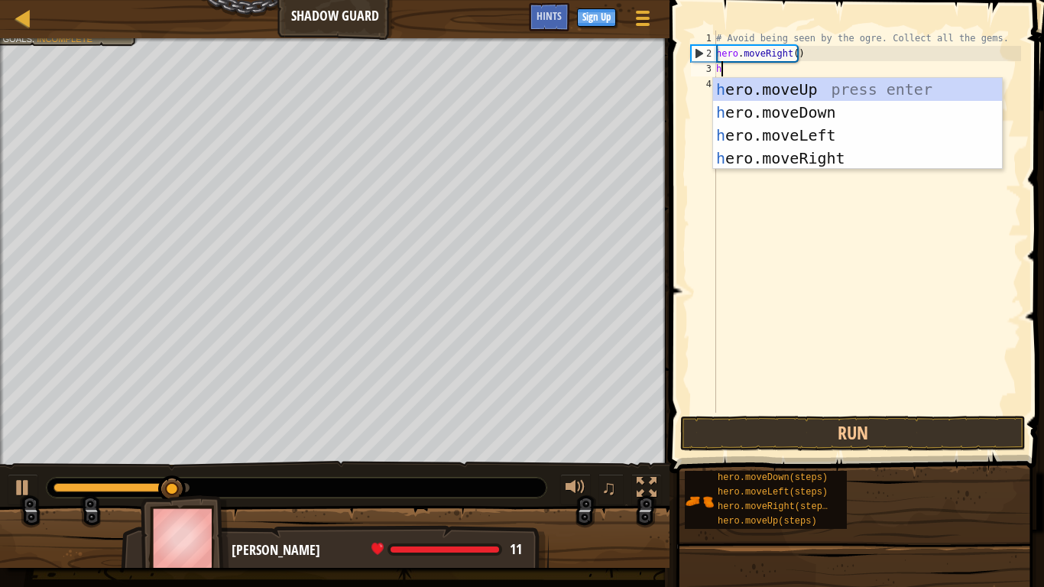
scroll to position [7, 0]
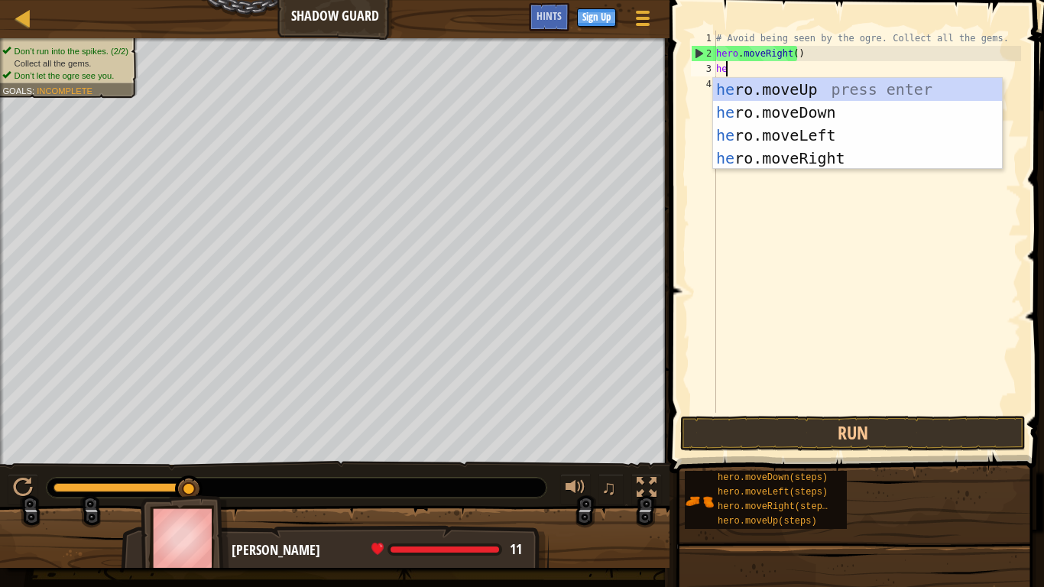
type textarea "her"
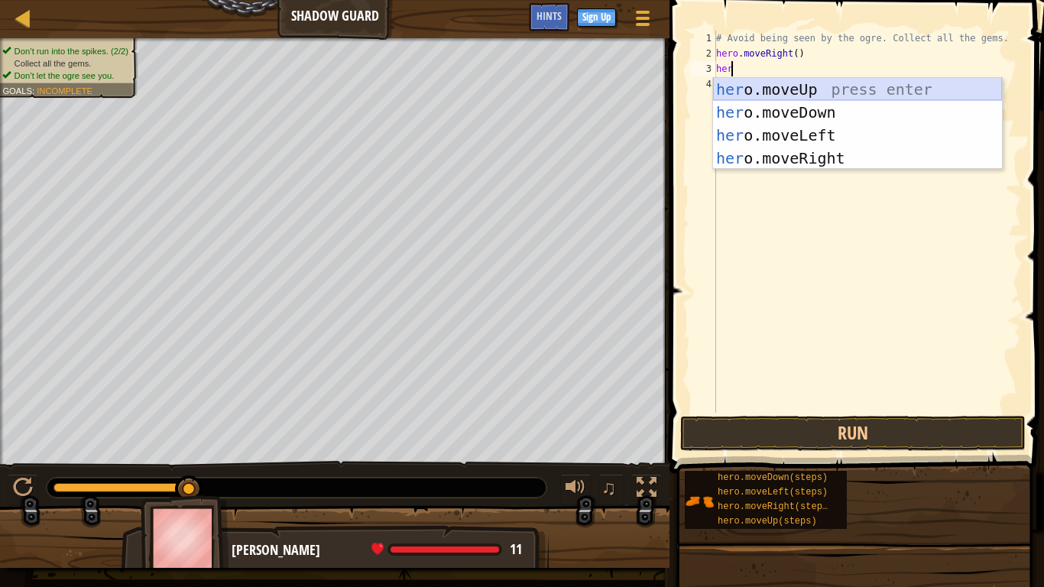
click at [813, 90] on div "her o.moveUp press enter her o.moveDown press enter her o.moveLeft press enter …" at bounding box center [857, 147] width 289 height 138
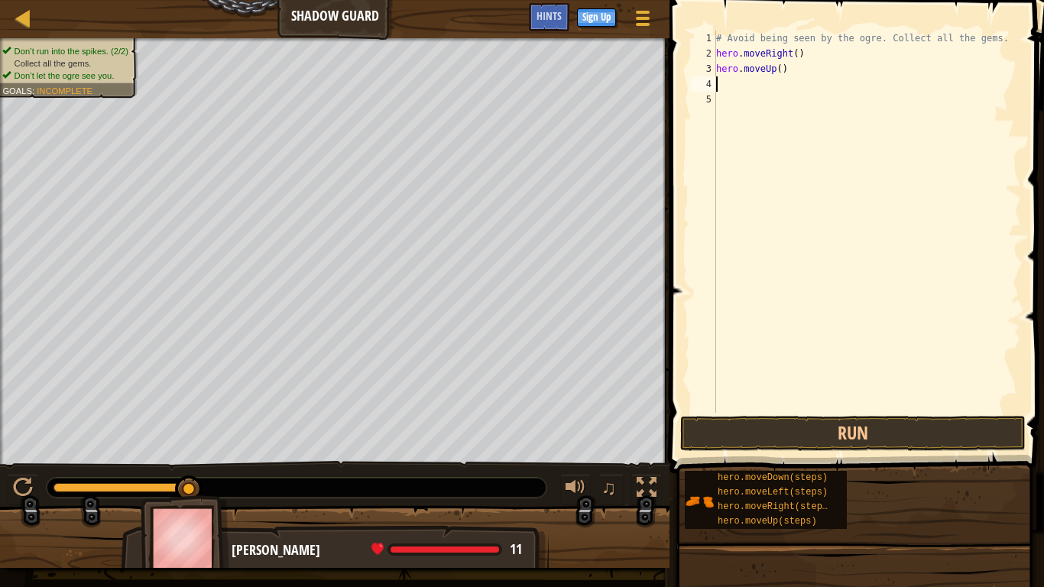
scroll to position [7, 0]
click at [854, 428] on button "Run" at bounding box center [853, 433] width 346 height 35
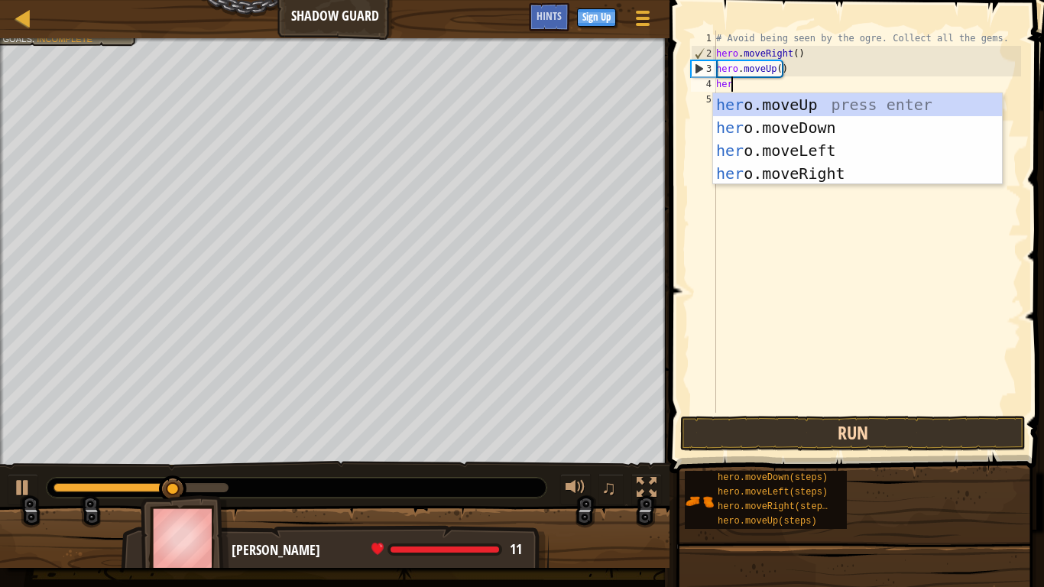
scroll to position [7, 1]
type textarea "hero"
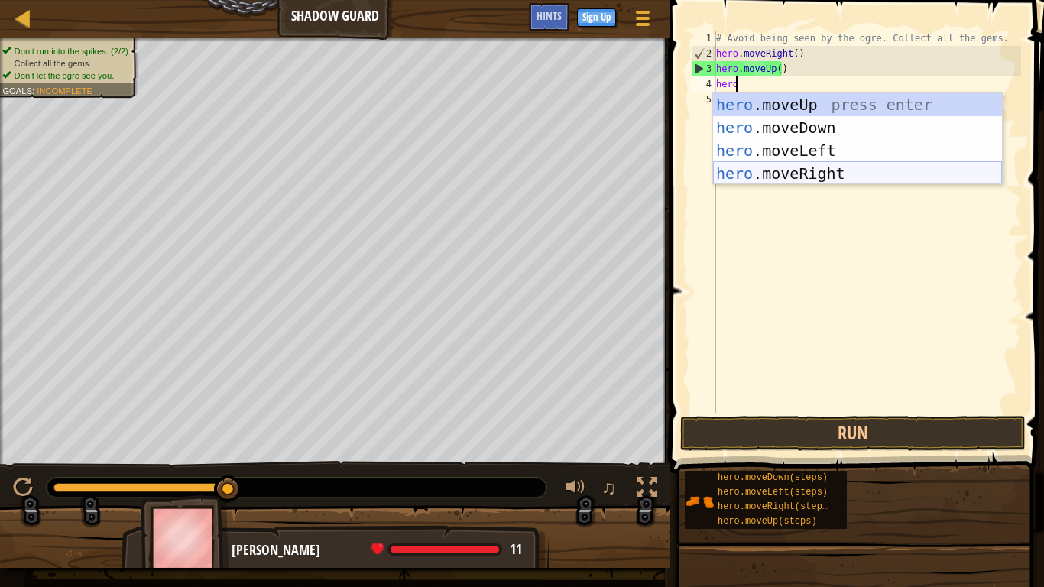
click at [770, 176] on div "hero .moveUp press enter hero .moveDown press enter hero .moveLeft press enter …" at bounding box center [857, 162] width 289 height 138
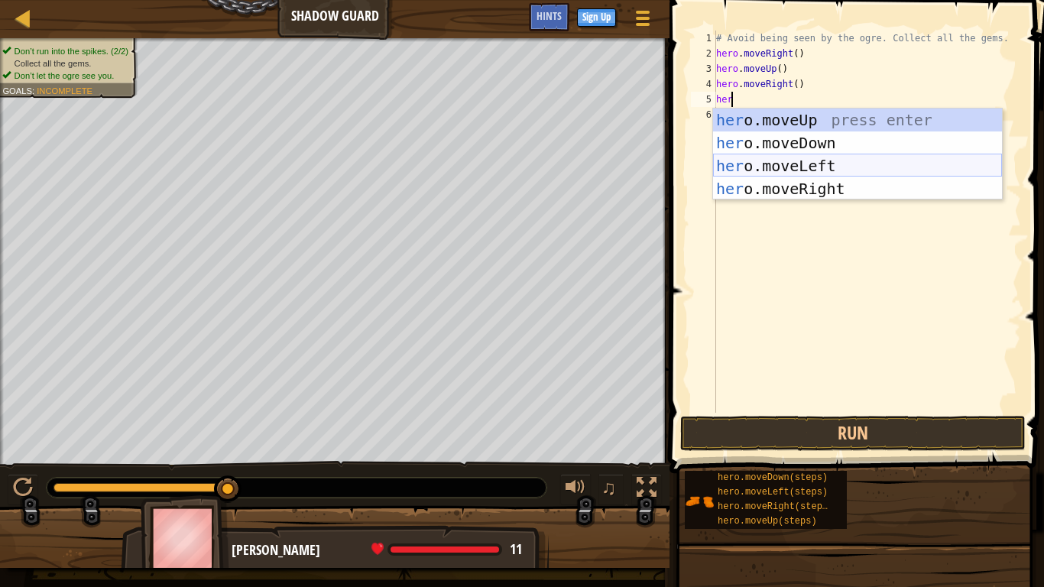
type textarea "here"
click at [768, 138] on div "her o.mov e Up press enter her o.mov e Down press enter her o.mov e Left press …" at bounding box center [857, 178] width 289 height 138
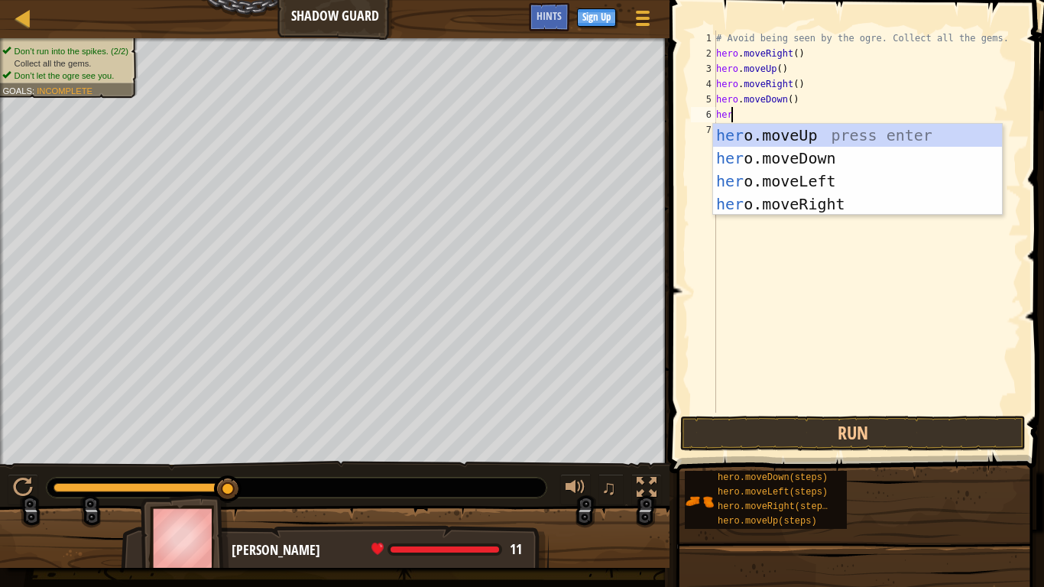
type textarea "here"
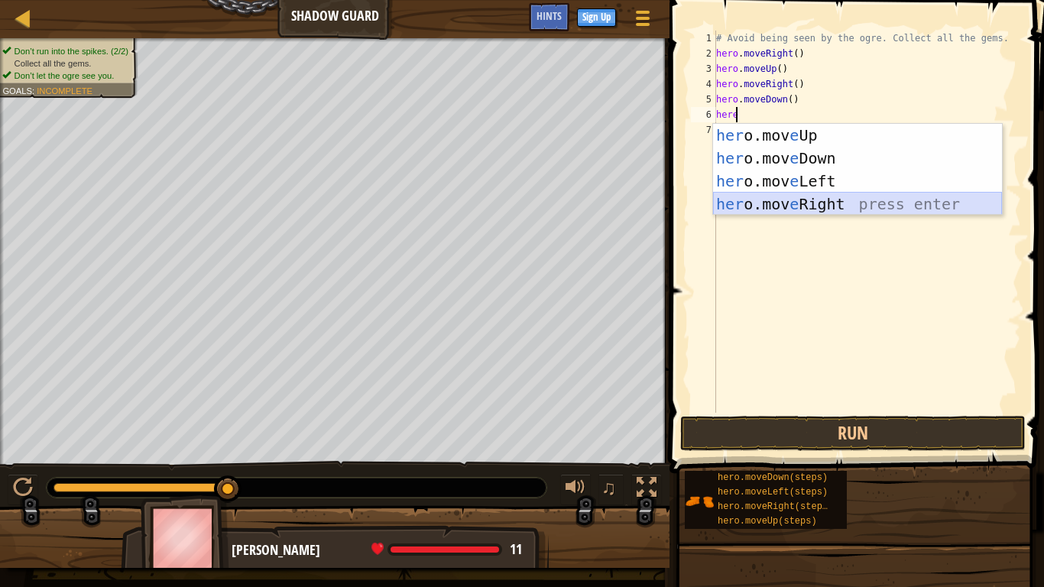
click at [846, 206] on div "her o.mov e Up press enter her o.mov e Down press enter her o.mov e Left press …" at bounding box center [857, 193] width 289 height 138
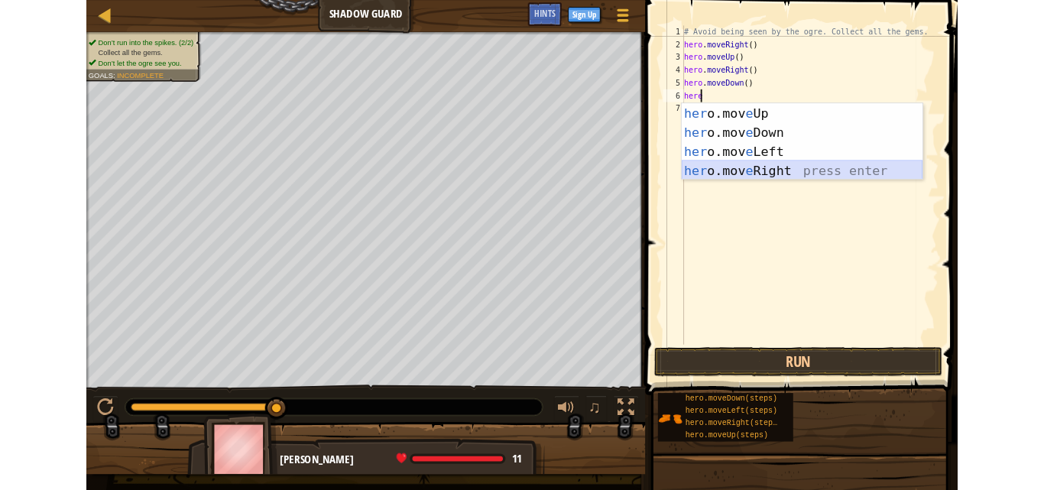
scroll to position [7, 0]
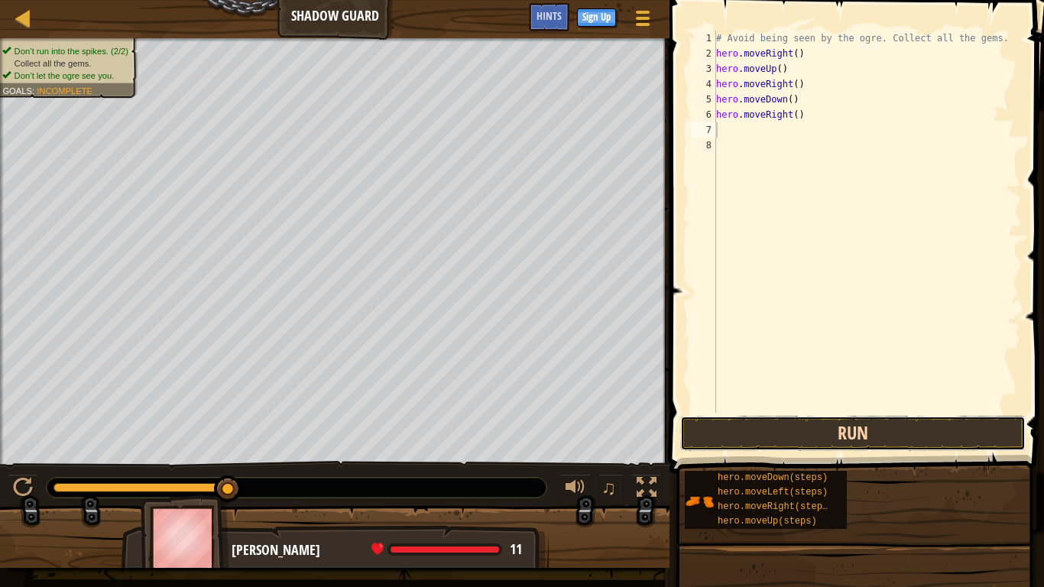
click at [774, 427] on button "Run" at bounding box center [853, 433] width 346 height 35
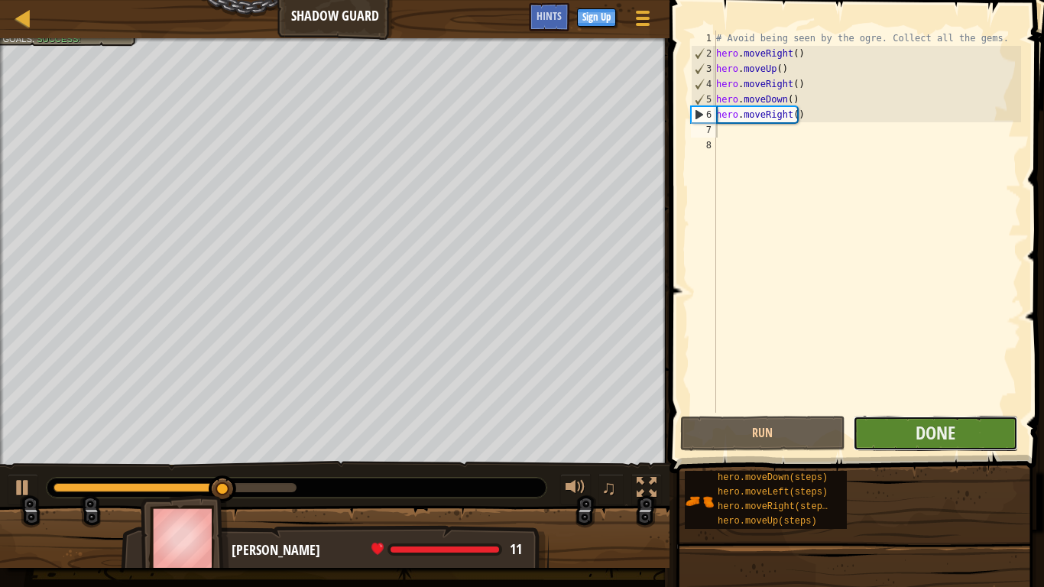
click at [992, 427] on button "Done" at bounding box center [935, 433] width 165 height 35
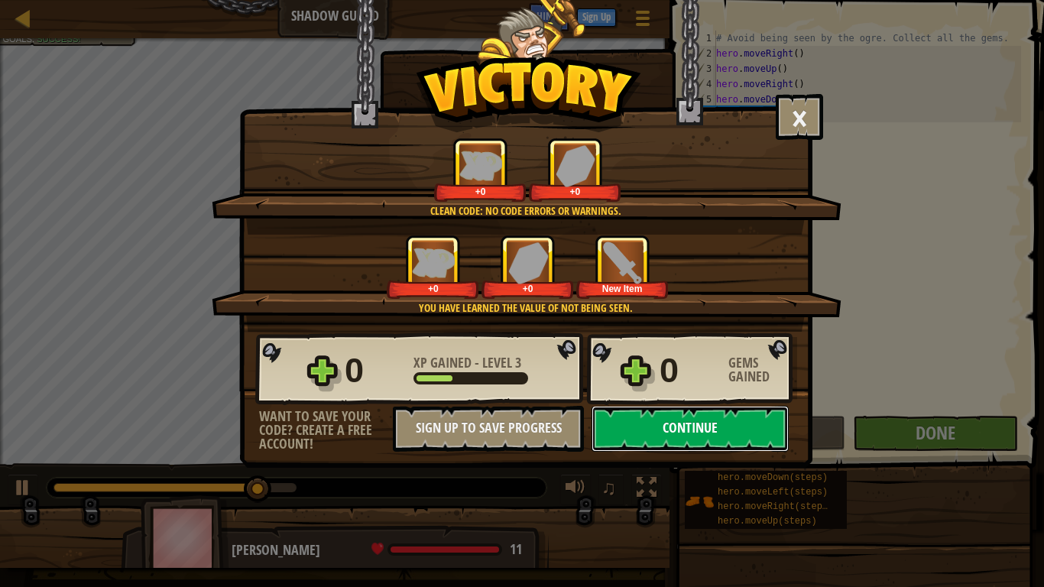
click at [753, 440] on button "Continue" at bounding box center [690, 429] width 197 height 46
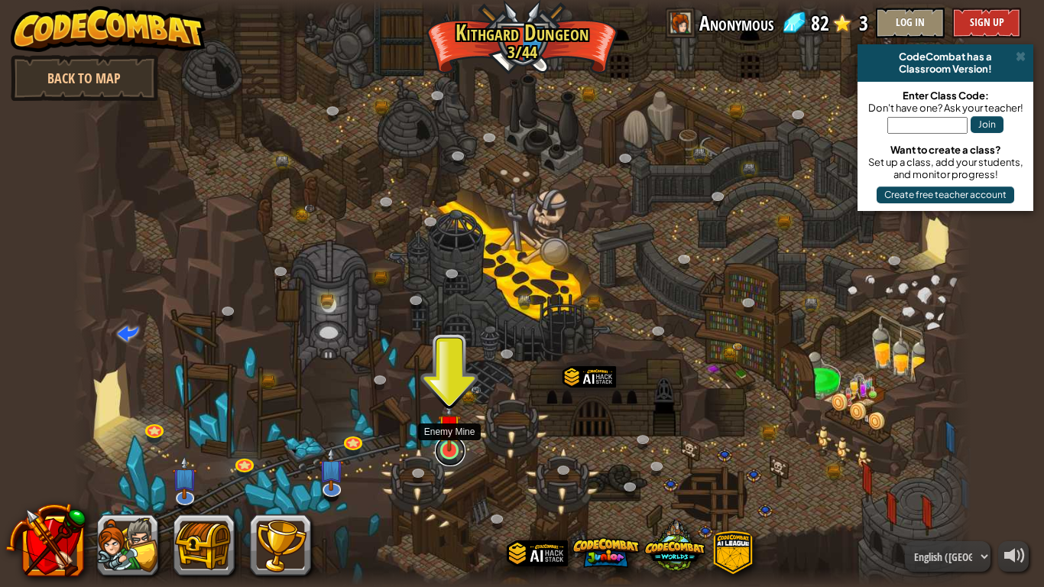
click at [453, 453] on link at bounding box center [450, 451] width 31 height 31
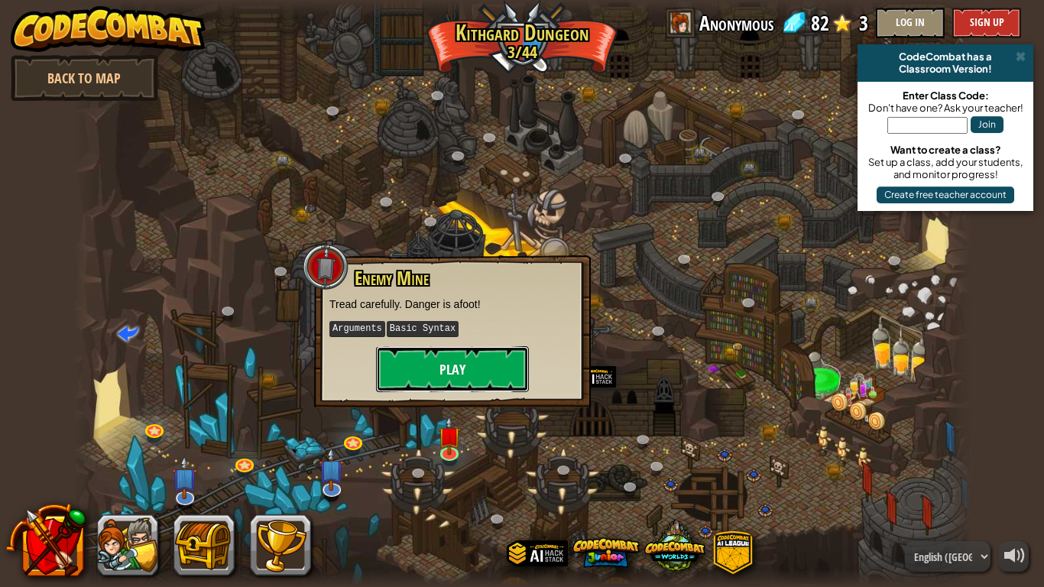
click at [456, 361] on button "Play" at bounding box center [452, 369] width 153 height 46
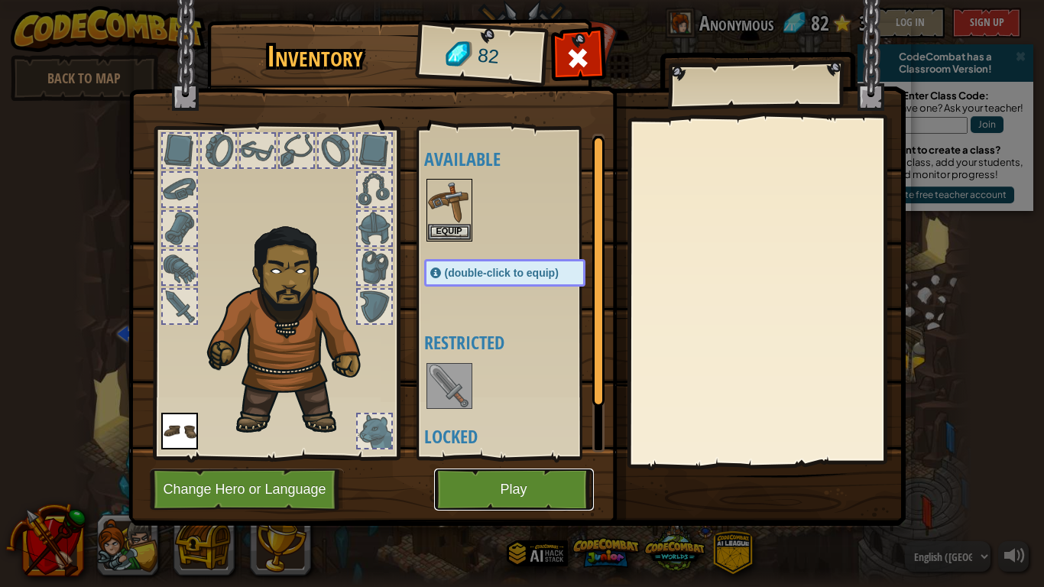
click at [483, 479] on button "Play" at bounding box center [514, 490] width 160 height 42
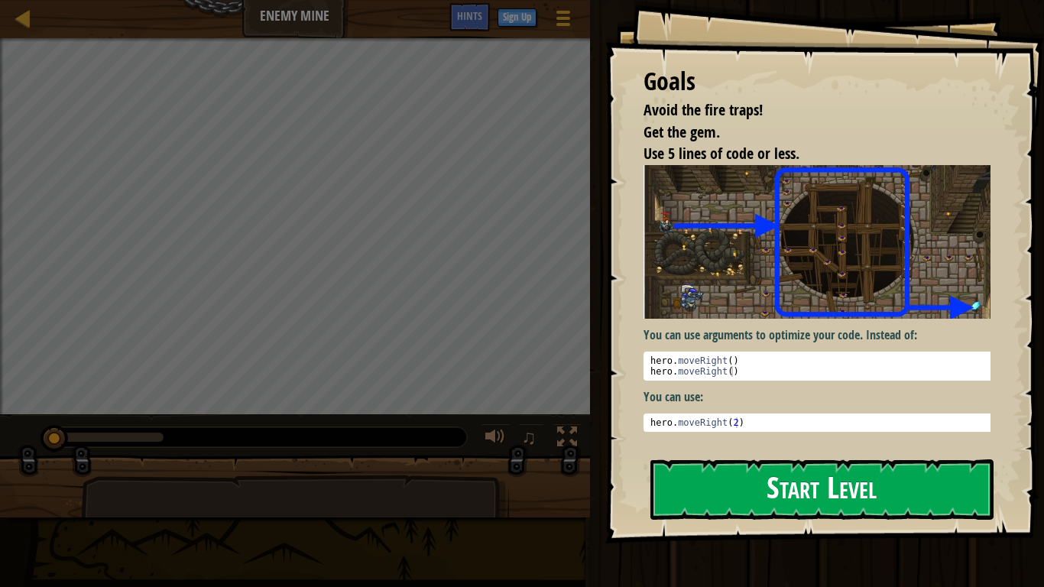
click at [777, 486] on button "Start Level" at bounding box center [822, 489] width 343 height 60
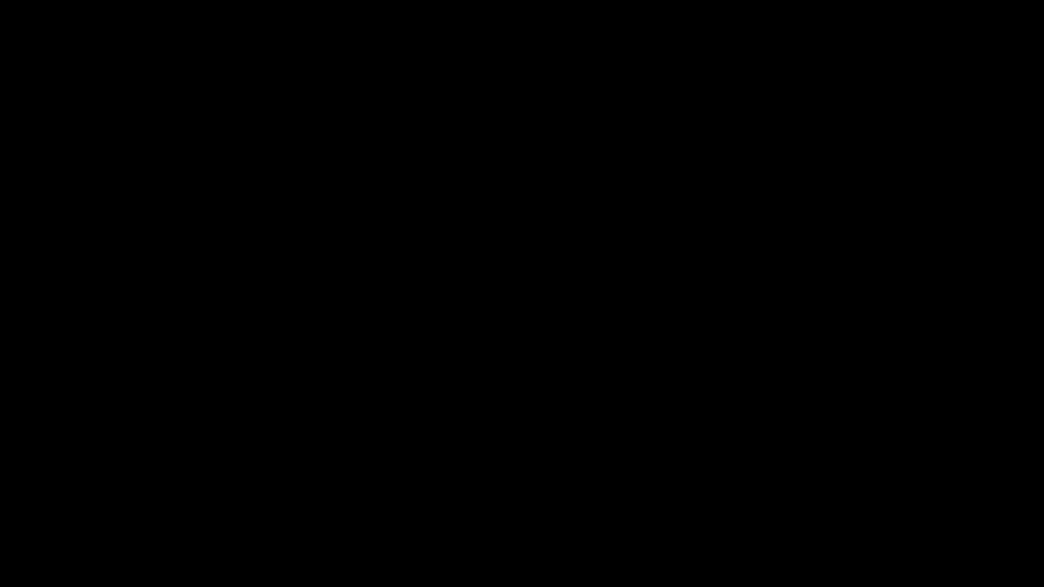
drag, startPoint x: 787, startPoint y: 301, endPoint x: 774, endPoint y: 309, distance: 15.1
drag, startPoint x: 564, startPoint y: 54, endPoint x: 542, endPoint y: 150, distance: 98.1
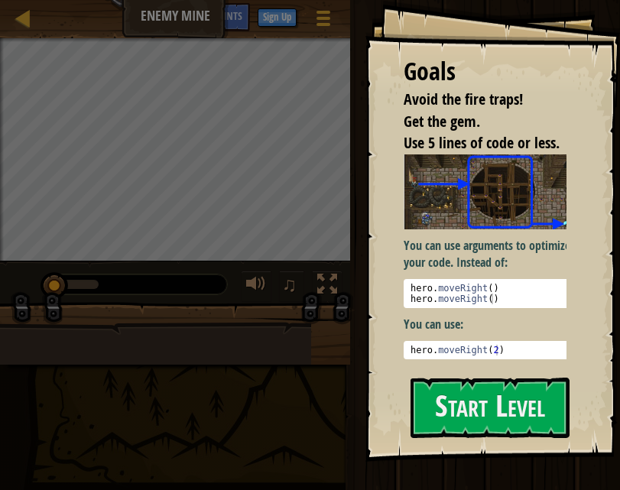
type textarea "hero.moveRight(2)"
click at [489, 345] on div "hero . moveRight ( 2 )" at bounding box center [505, 361] width 196 height 32
click at [491, 346] on div "hero . moveRight ( 2 )" at bounding box center [505, 361] width 196 height 32
drag, startPoint x: 387, startPoint y: 122, endPoint x: 474, endPoint y: 358, distance: 251.1
drag, startPoint x: 474, startPoint y: 358, endPoint x: 415, endPoint y: 314, distance: 73.2
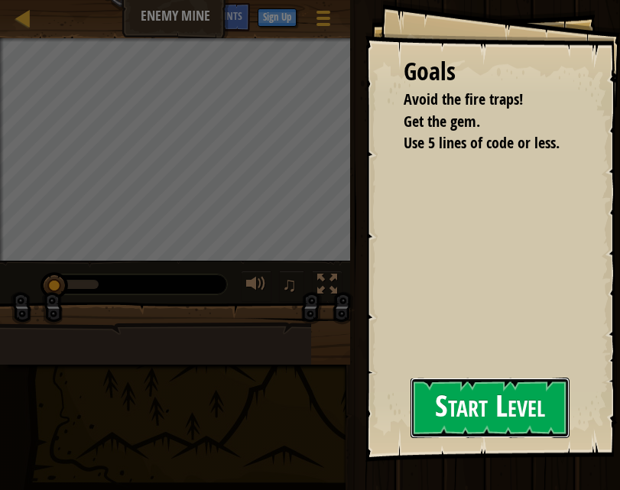
click at [469, 404] on button "Start Level" at bounding box center [490, 408] width 159 height 60
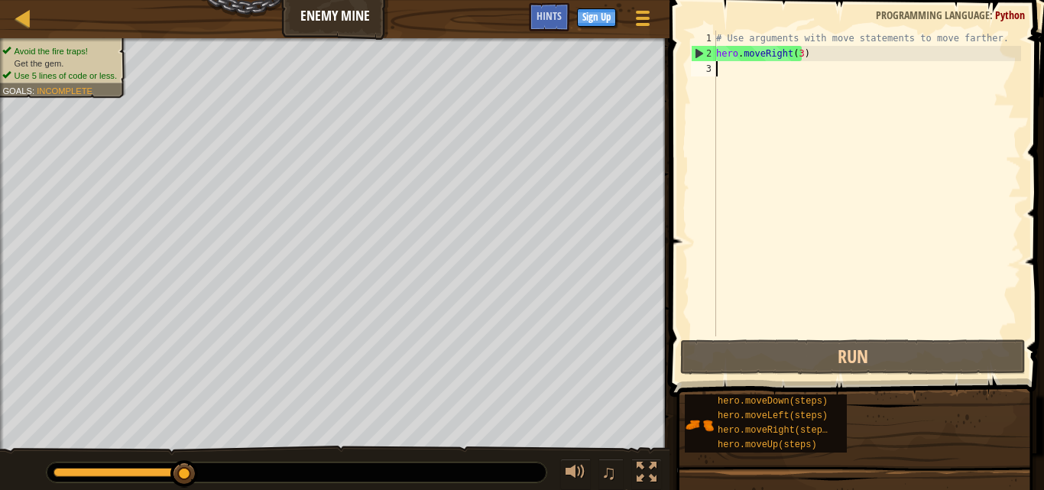
scroll to position [7, 0]
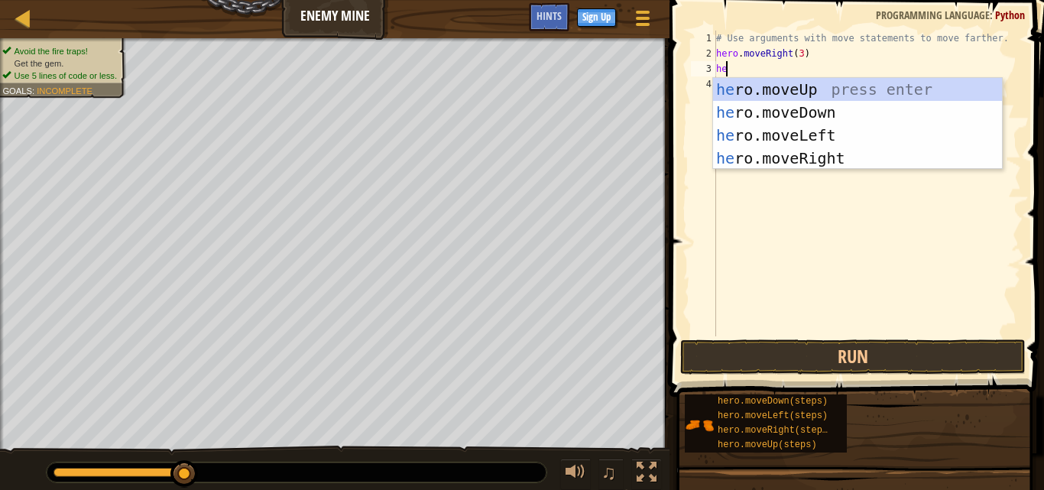
type textarea "her"
click at [781, 131] on div "her o.moveUp press enter her o.moveDown press enter her o.moveLeft press enter …" at bounding box center [857, 147] width 289 height 138
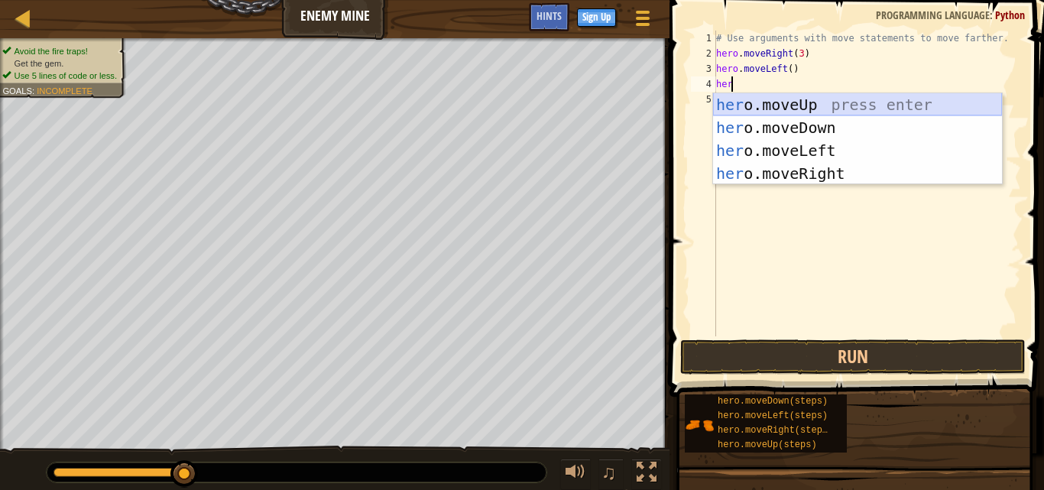
type textarea "hero"
click at [841, 148] on div "hero .moveUp press enter hero .moveDown press enter hero .moveLeft press enter …" at bounding box center [857, 162] width 289 height 138
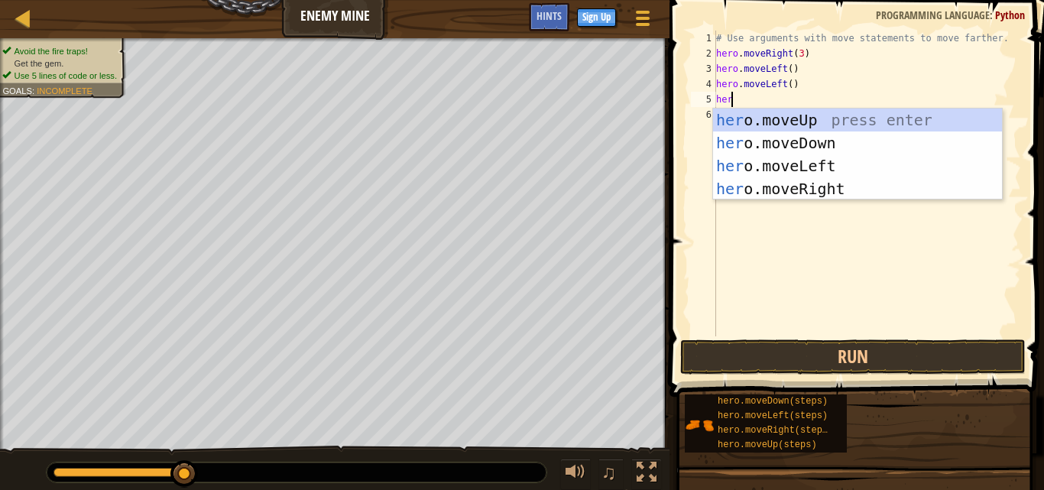
type textarea "hero"
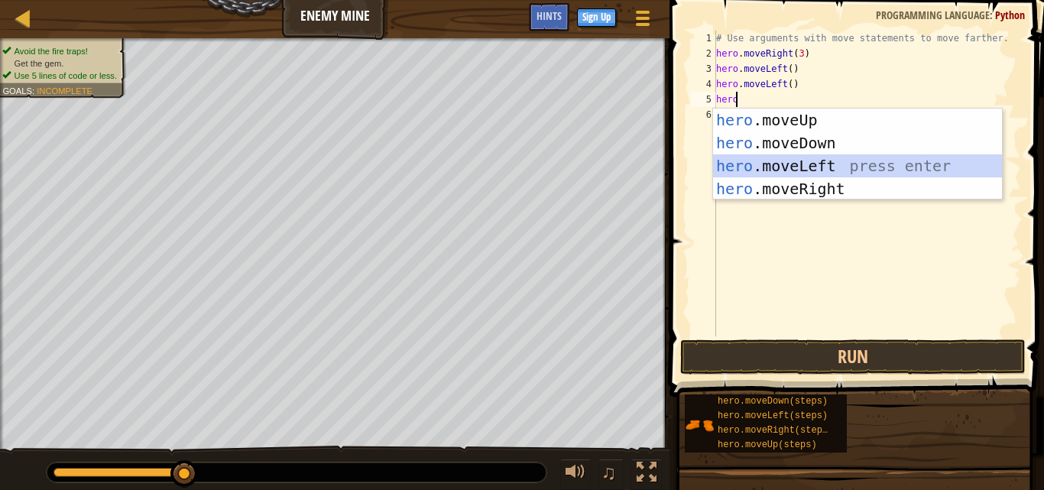
click at [833, 155] on div "hero .moveUp press enter hero .moveDown press enter hero .moveLeft press enter …" at bounding box center [857, 178] width 289 height 138
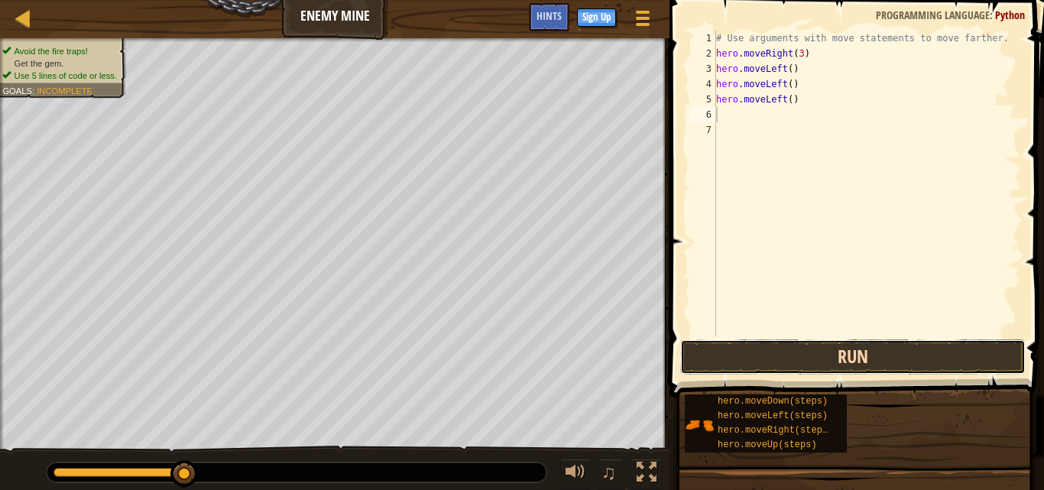
click at [885, 359] on button "Run" at bounding box center [853, 356] width 346 height 35
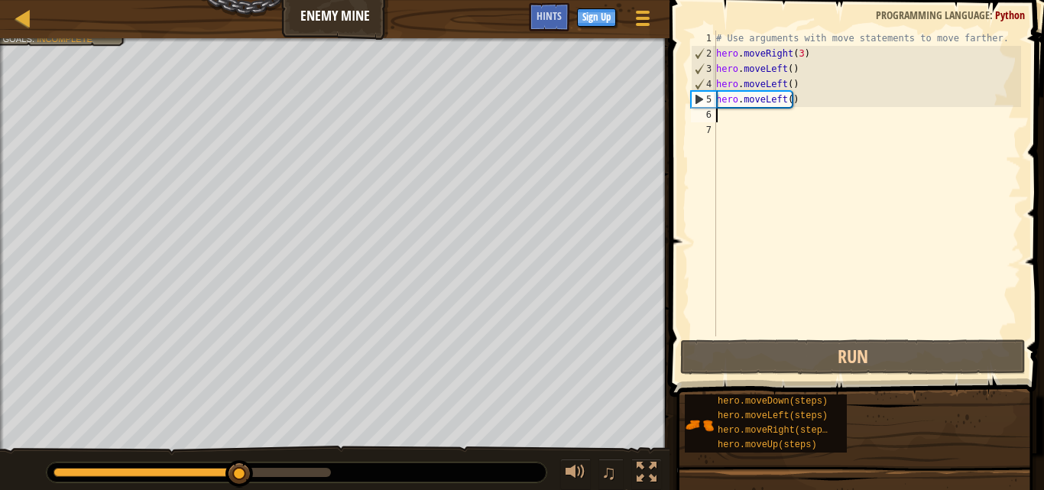
type textarea "r"
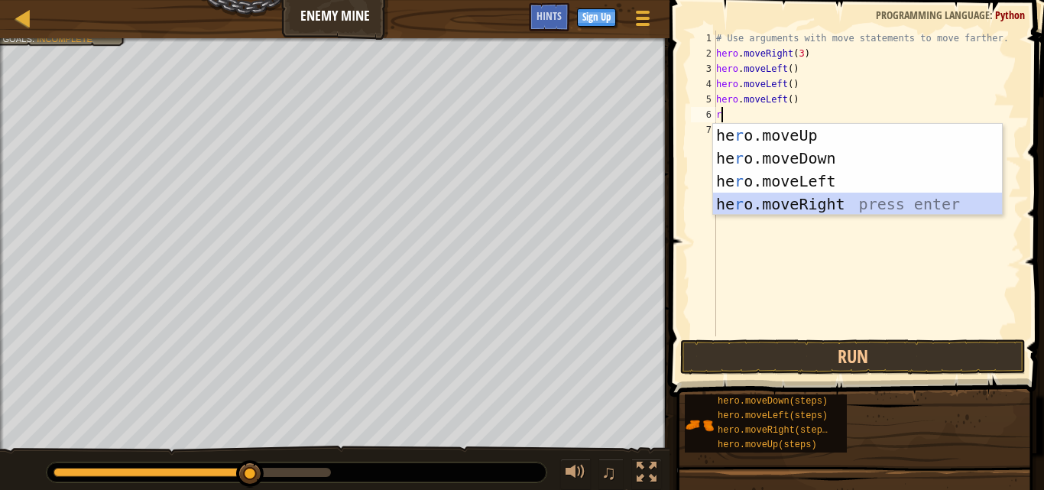
click at [814, 205] on div "he r o.moveUp press enter he r o.moveDown press enter he r o.moveLeft press ent…" at bounding box center [857, 193] width 289 height 138
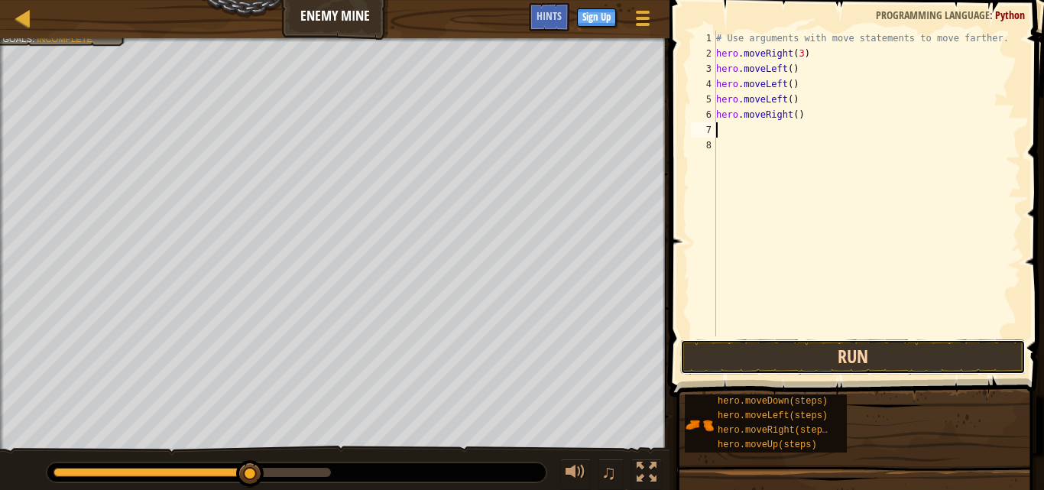
click at [820, 346] on button "Run" at bounding box center [853, 356] width 346 height 35
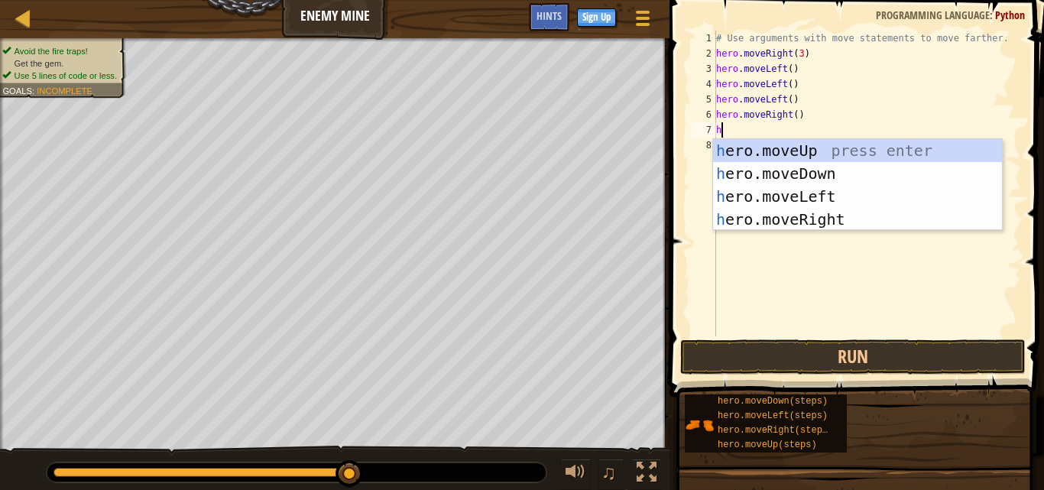
type textarea "hr"
click at [800, 215] on div "h e r o.moveUp press enter h e r o.moveDown press enter h e r o.moveLeft press …" at bounding box center [857, 208] width 289 height 138
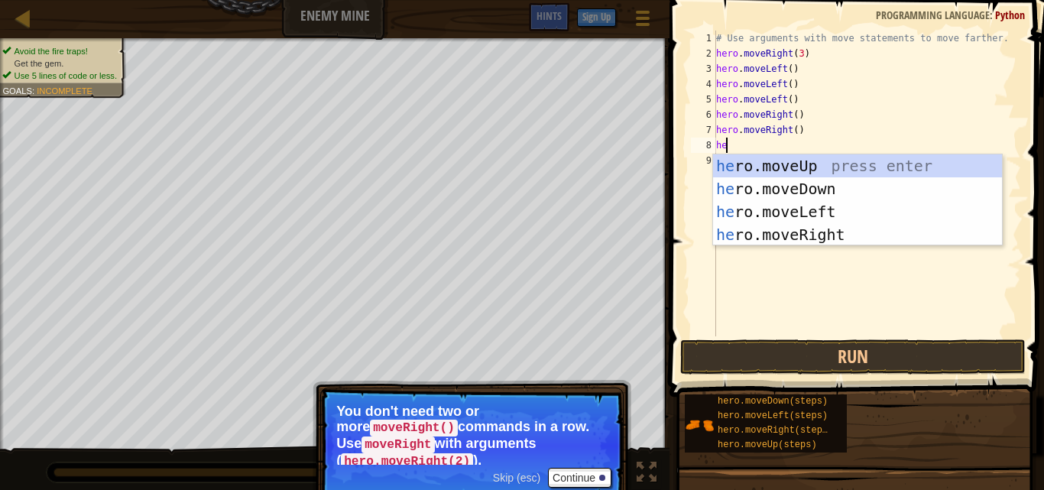
type textarea "her"
click at [793, 162] on div "her o.moveUp press enter her o.moveDown press enter her o.moveLeft press enter …" at bounding box center [857, 223] width 289 height 138
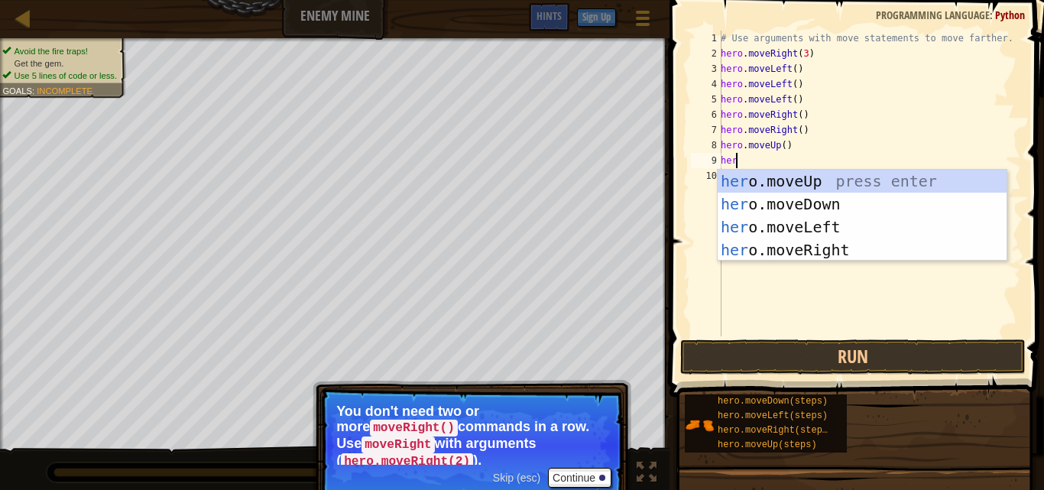
type textarea "hero"
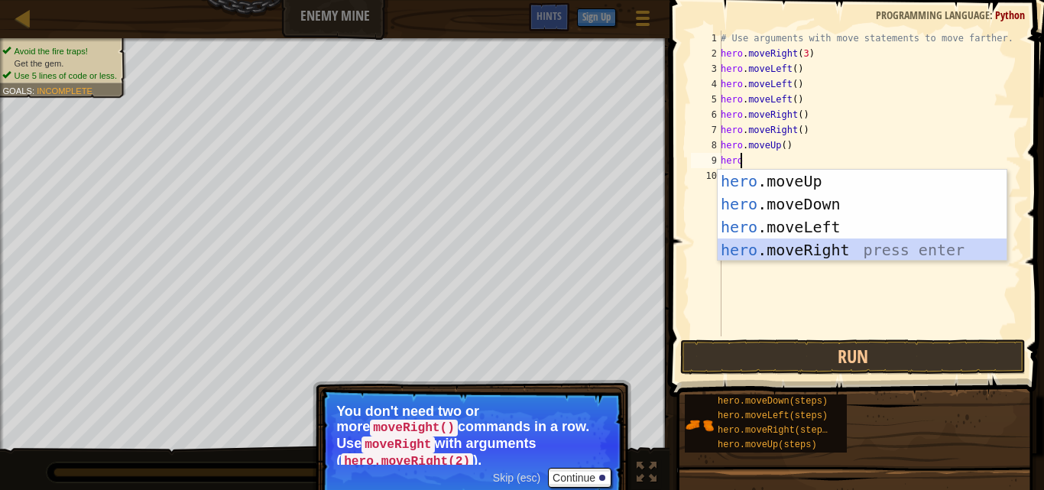
drag, startPoint x: 812, startPoint y: 252, endPoint x: 800, endPoint y: 253, distance: 11.5
click at [809, 252] on div "hero .moveUp press enter hero .moveDown press enter hero .moveLeft press enter …" at bounding box center [862, 239] width 289 height 138
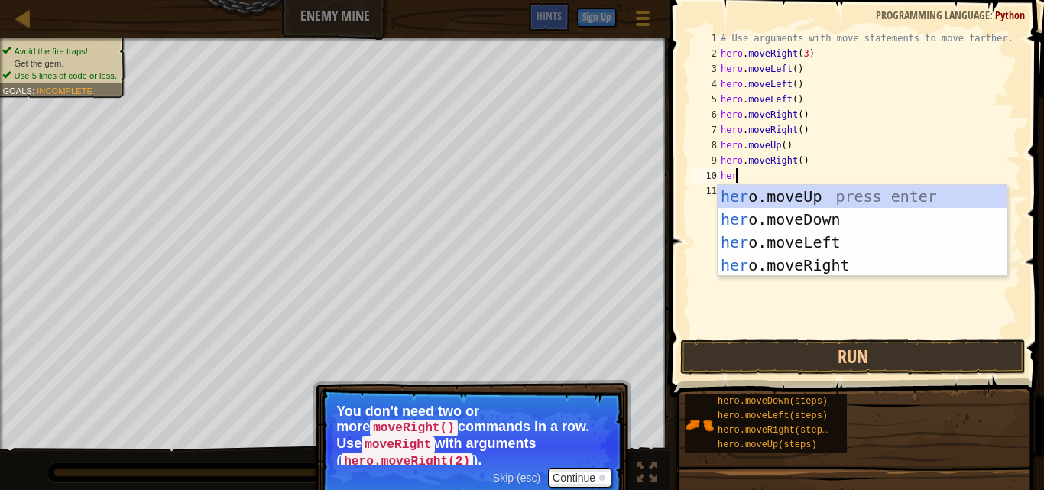
type textarea "hero"
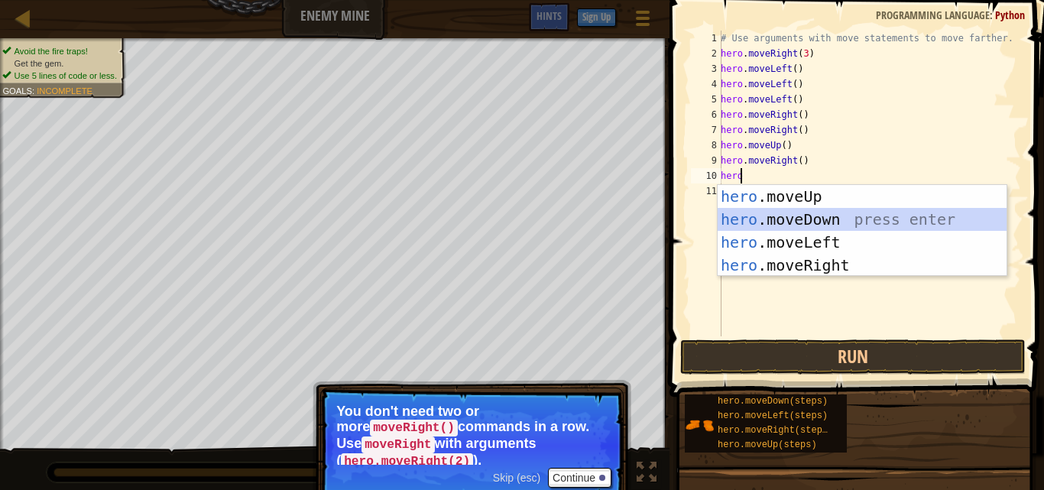
click at [819, 218] on div "hero .moveUp press enter hero .moveDown press enter hero .moveLeft press enter …" at bounding box center [862, 254] width 289 height 138
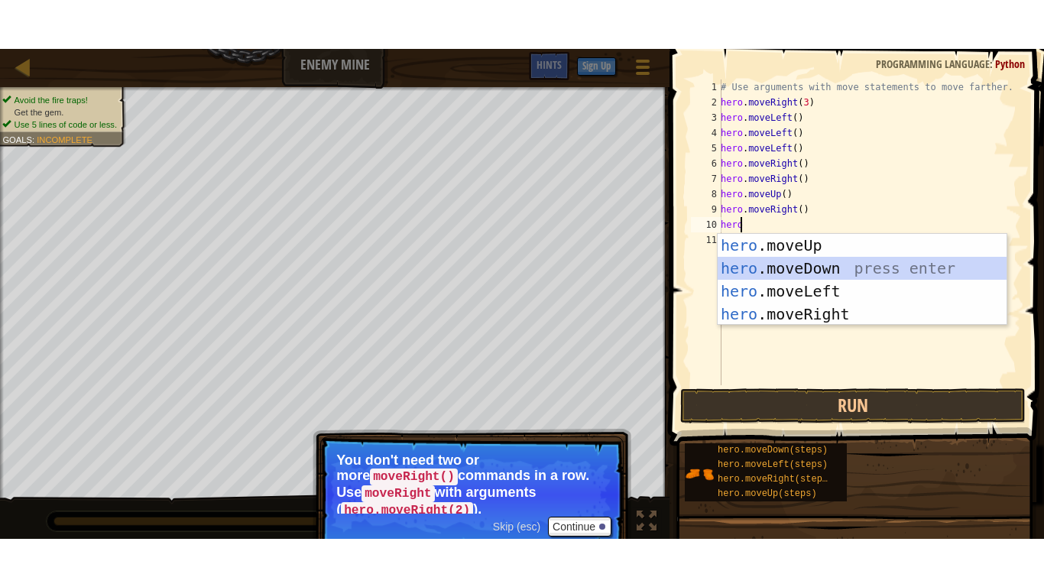
scroll to position [7, 0]
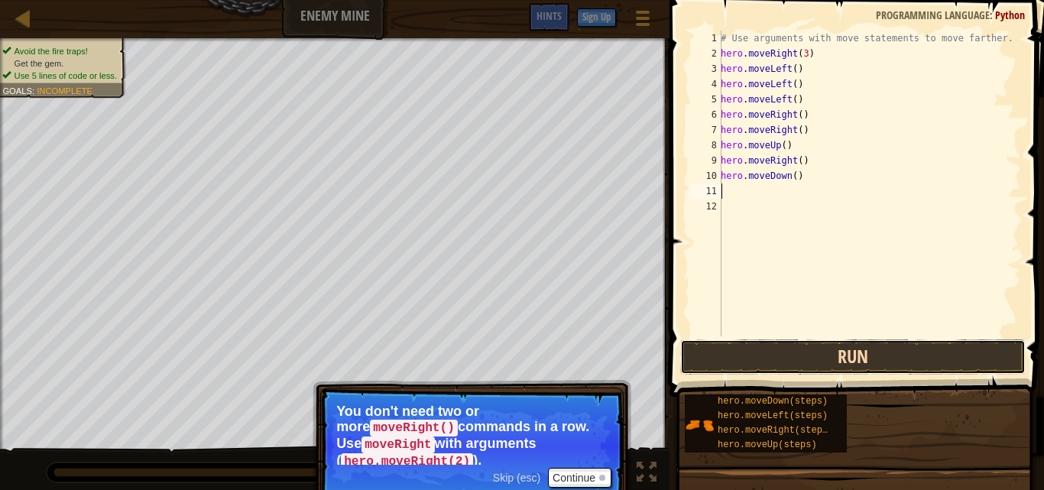
click at [811, 357] on button "Run" at bounding box center [853, 356] width 346 height 35
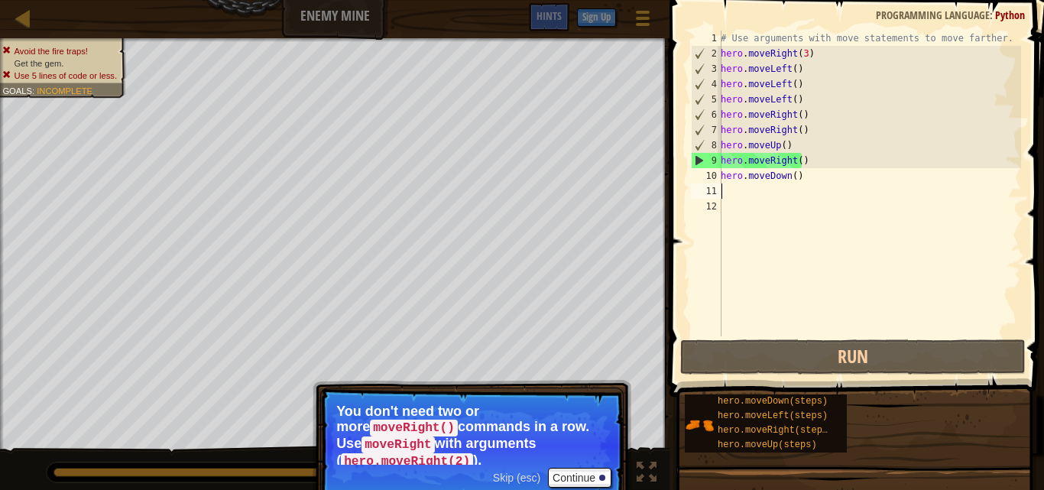
click at [522, 468] on div "Skip (esc) Continue" at bounding box center [552, 478] width 118 height 20
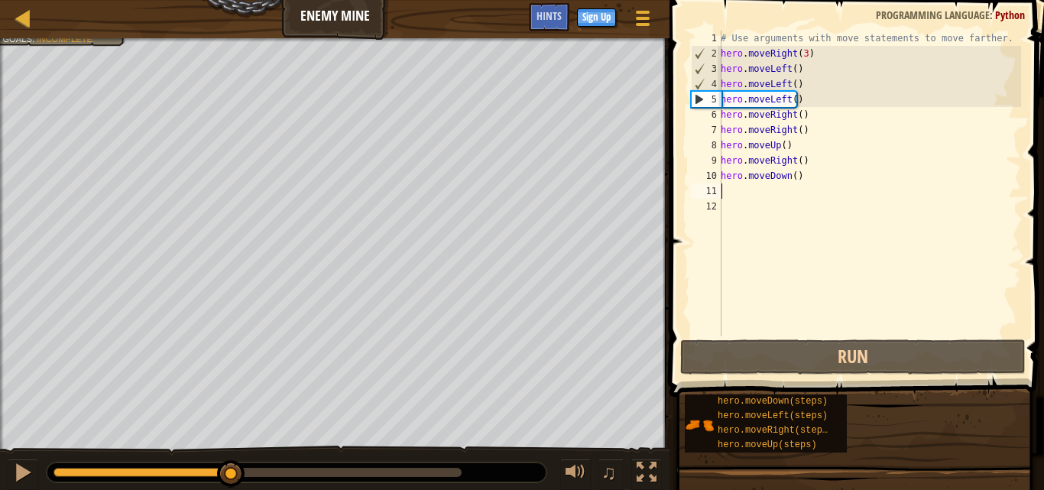
click at [212, 427] on div "Avoid the fire traps! Get the gem. Use 5 lines of code or less. Goals : Incompl…" at bounding box center [522, 264] width 1044 height 453
drag, startPoint x: 450, startPoint y: 475, endPoint x: 99, endPoint y: 473, distance: 350.2
click at [99, 473] on div "Avoid the fire traps! Get the gem. Use 5 lines of code or less. Goals : Incompl…" at bounding box center [522, 264] width 1044 height 453
click at [298, 37] on div "Map Enemy Mine Game Menu Done Sign Up Hints" at bounding box center [335, 19] width 670 height 38
click at [35, 19] on link "Map" at bounding box center [35, 18] width 8 height 21
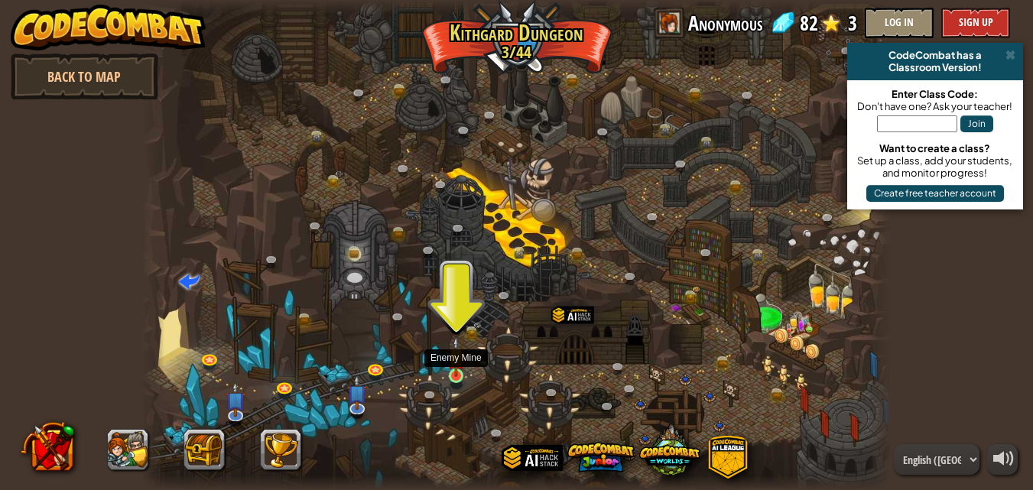
click at [463, 377] on img at bounding box center [456, 356] width 18 height 41
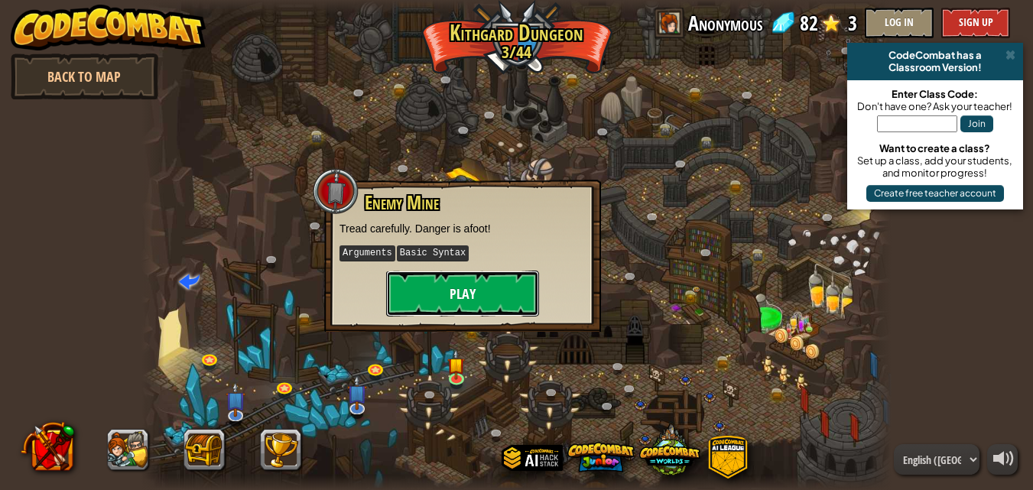
click at [472, 295] on button "Play" at bounding box center [462, 294] width 153 height 46
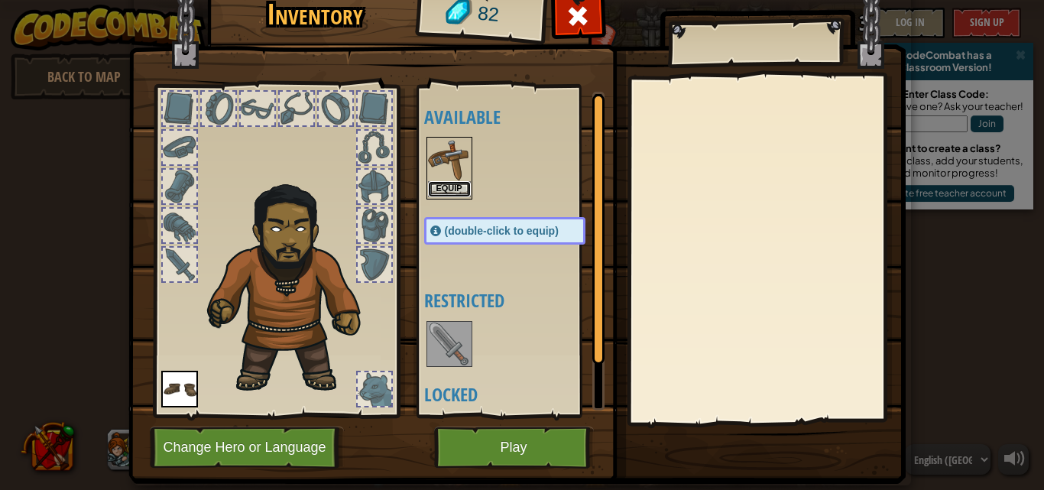
click at [446, 192] on button "Equip" at bounding box center [449, 189] width 43 height 16
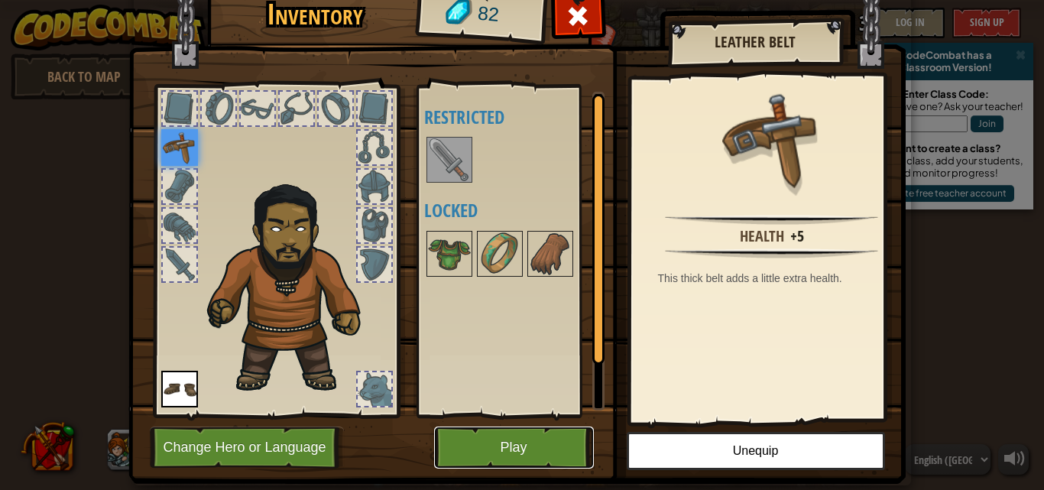
click at [476, 439] on button "Play" at bounding box center [514, 448] width 160 height 42
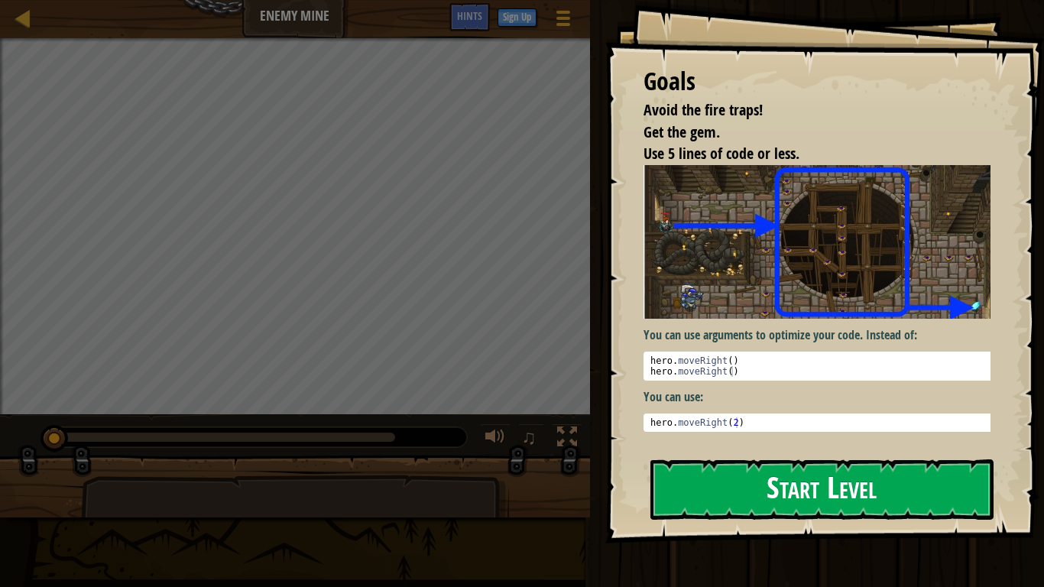
click at [857, 489] on button "Start Level" at bounding box center [822, 489] width 343 height 60
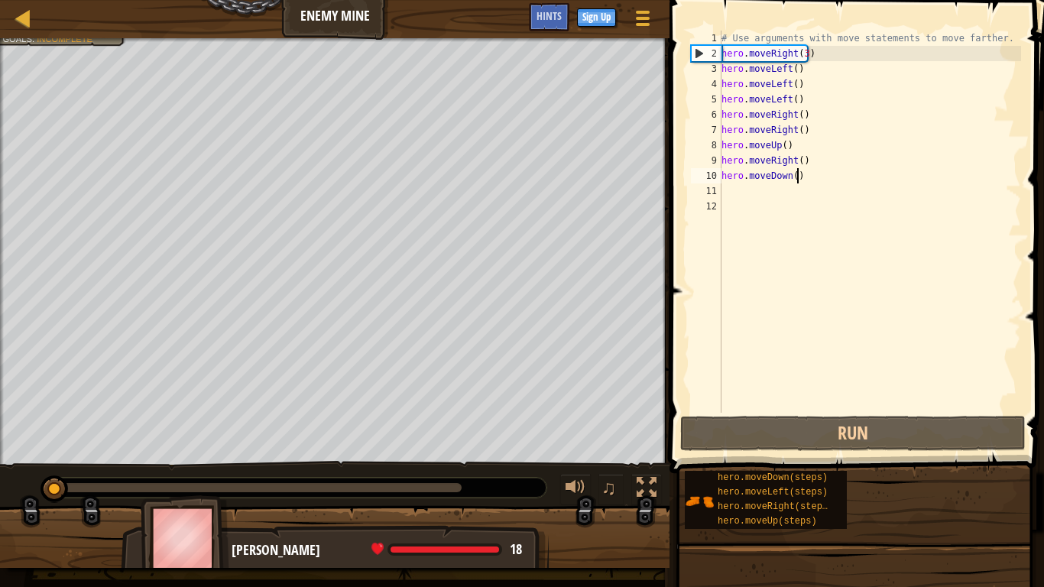
click at [823, 183] on div "# Use arguments with move statements to move farther. hero . moveRight ( 3 ) he…" at bounding box center [870, 237] width 303 height 413
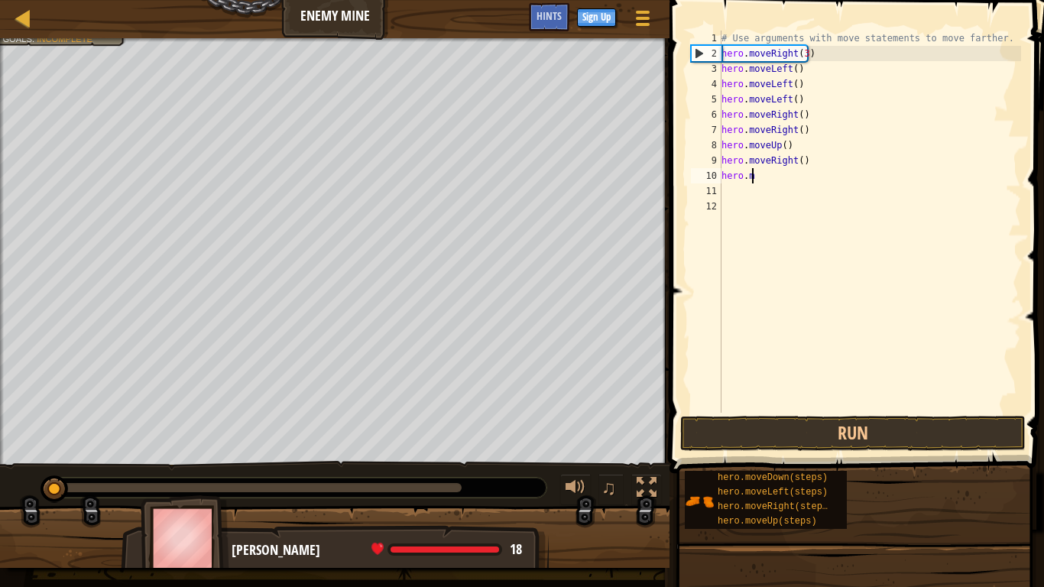
type textarea "h"
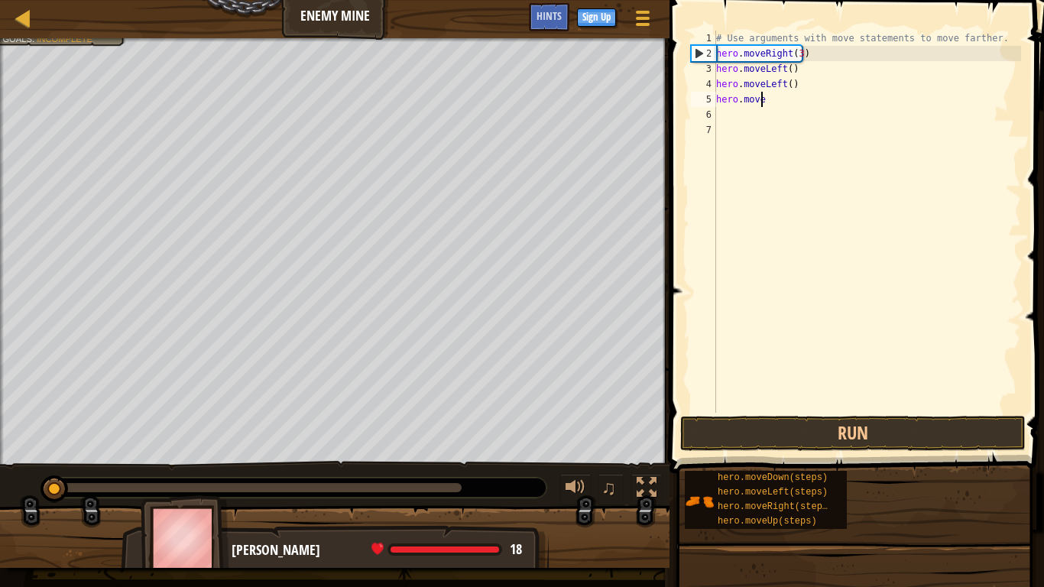
type textarea "h"
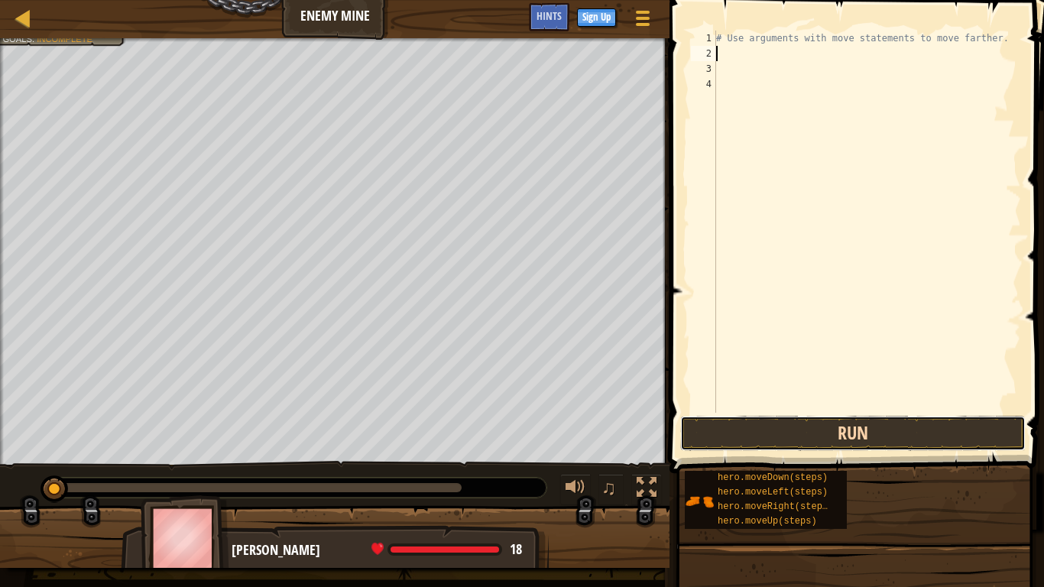
click at [744, 433] on button "Run" at bounding box center [853, 433] width 346 height 35
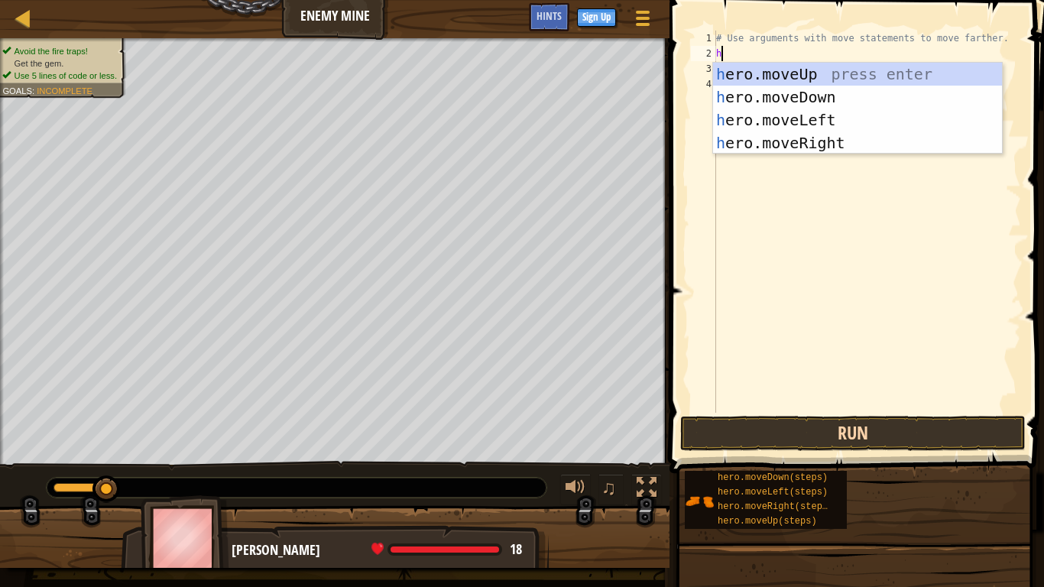
scroll to position [7, 0]
type textarea "he"
click at [770, 144] on div "he ro.moveUp press enter he ro.moveDown press enter he ro.moveLeft press enter …" at bounding box center [857, 132] width 289 height 138
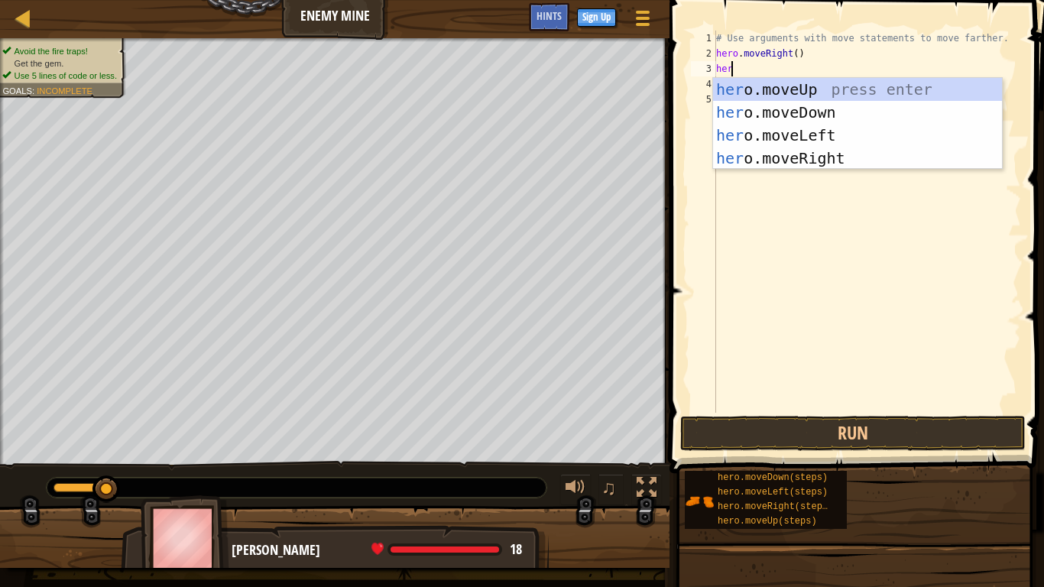
scroll to position [7, 1]
type textarea "hero"
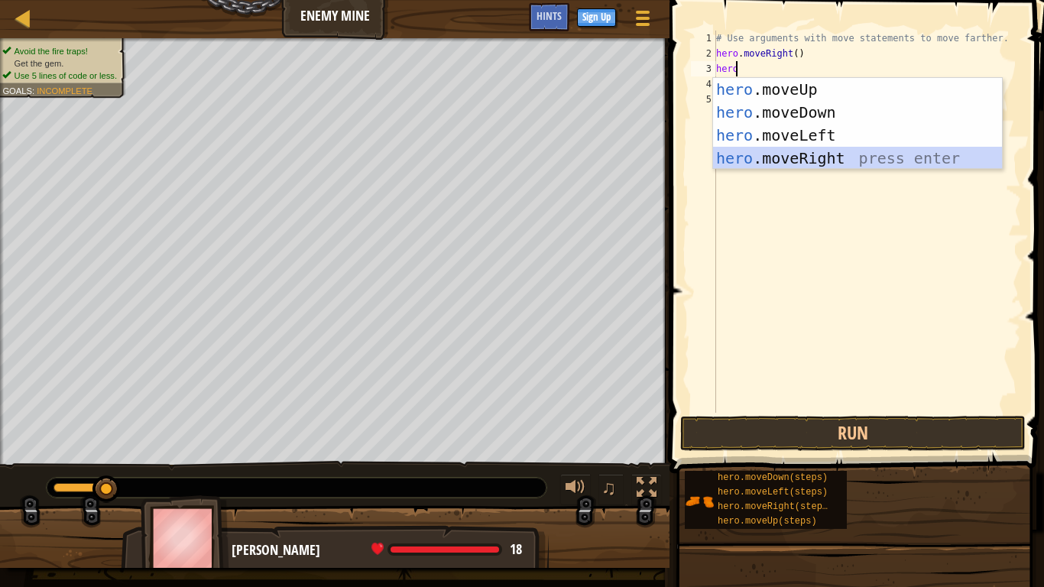
click at [783, 150] on div "hero .moveUp press enter hero .moveDown press enter hero .moveLeft press enter …" at bounding box center [857, 147] width 289 height 138
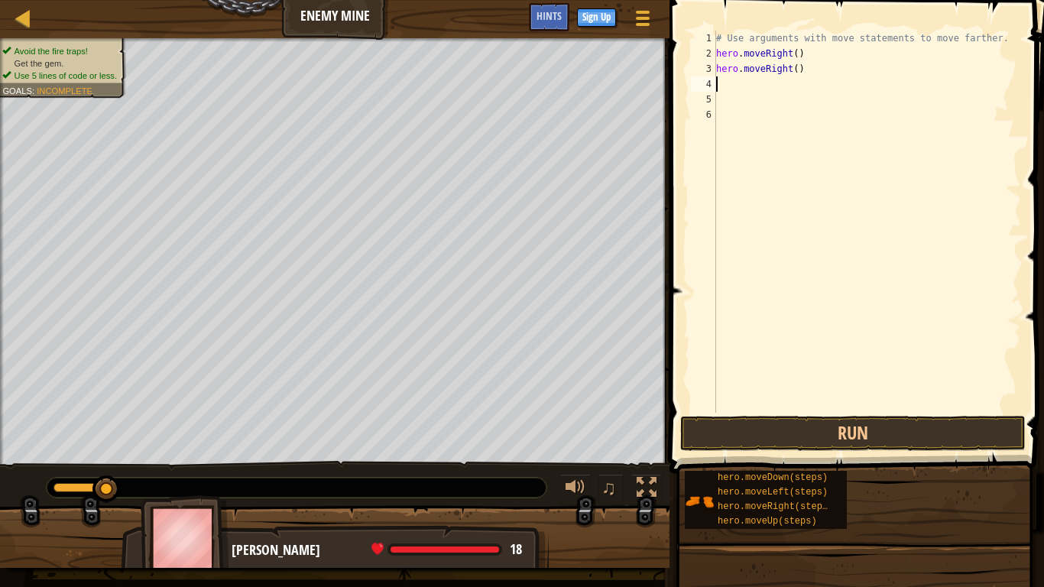
type textarea "h"
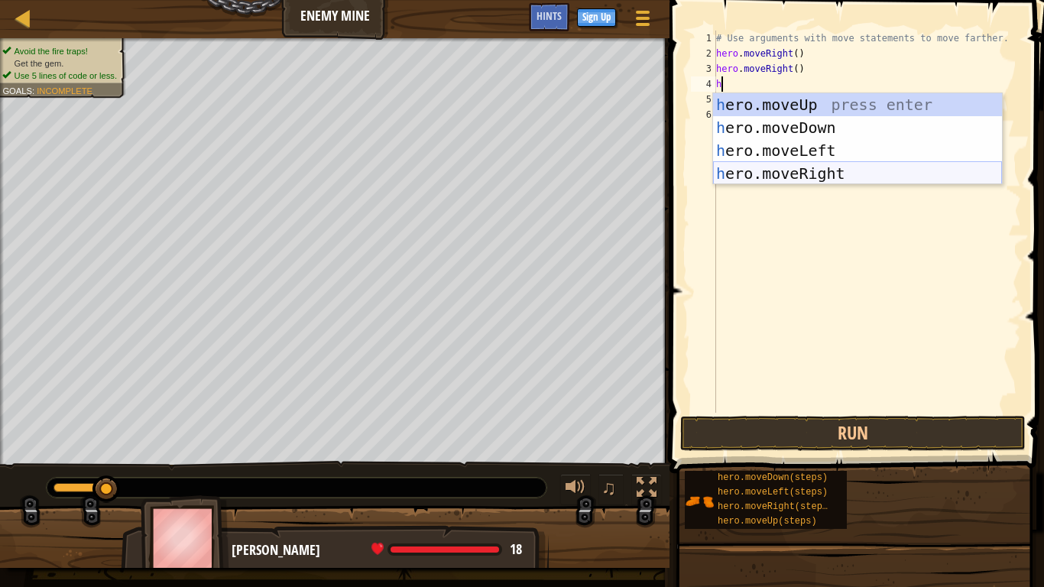
click at [786, 166] on div "h ero.moveUp press enter h ero.moveDown press enter h ero.moveLeft press enter …" at bounding box center [857, 162] width 289 height 138
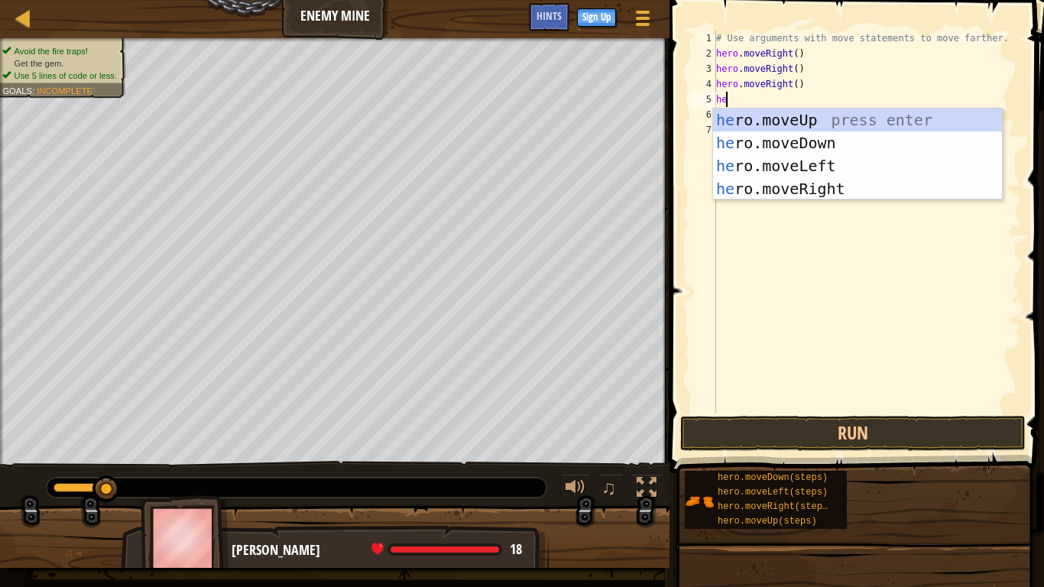
type textarea "her"
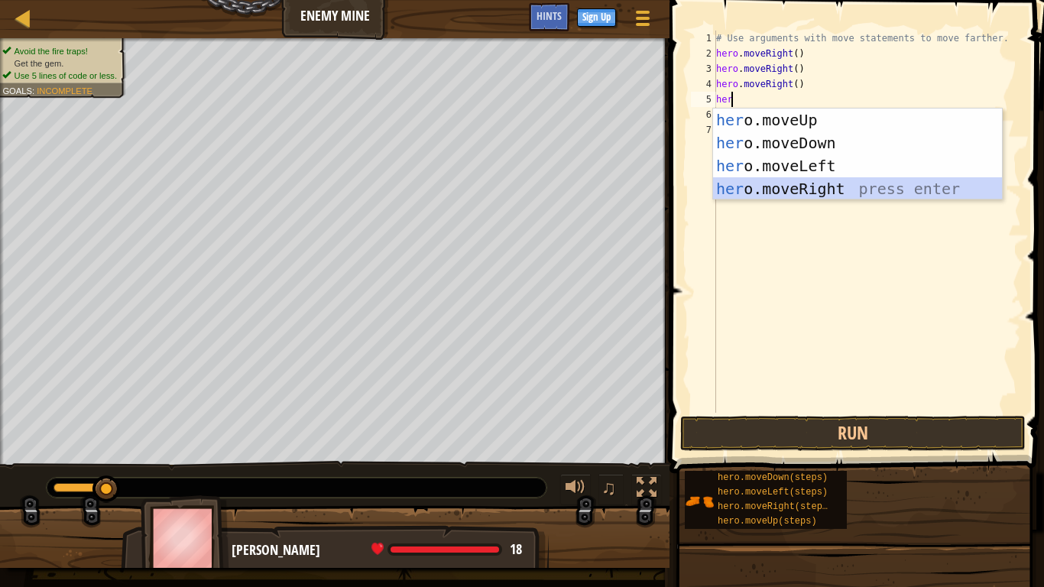
click at [791, 183] on div "her o.moveUp press enter her o.moveDown press enter her o.moveLeft press enter …" at bounding box center [857, 178] width 289 height 138
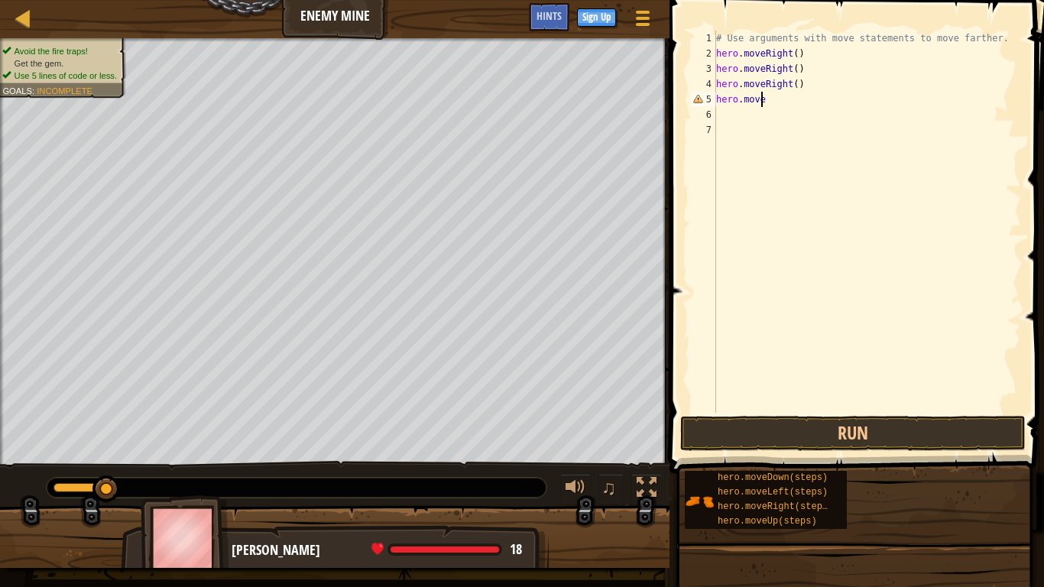
scroll to position [7, 4]
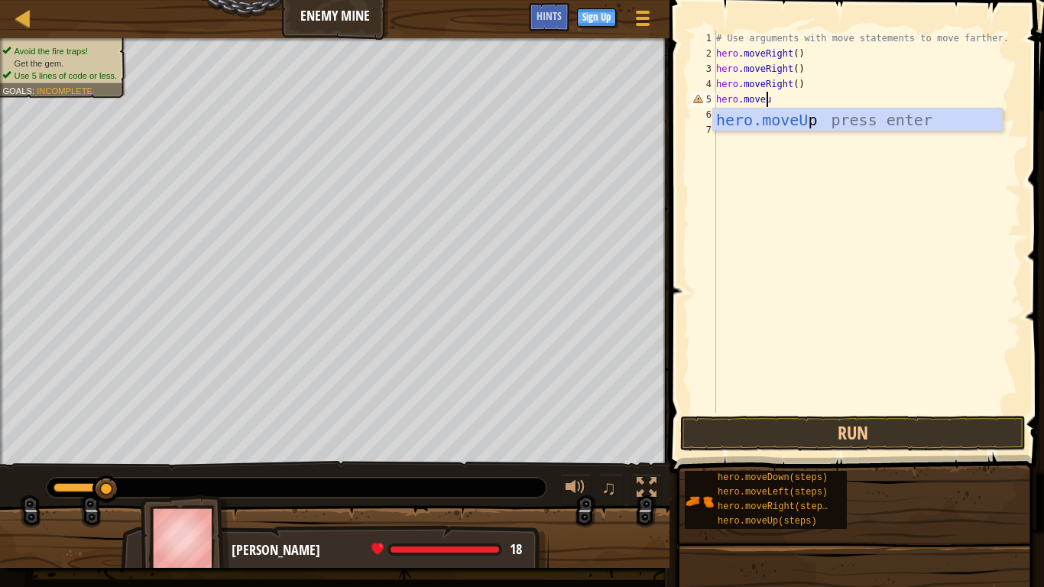
type textarea "hero.moveup"
click at [804, 120] on div "hero.moveUp press enter" at bounding box center [857, 143] width 289 height 69
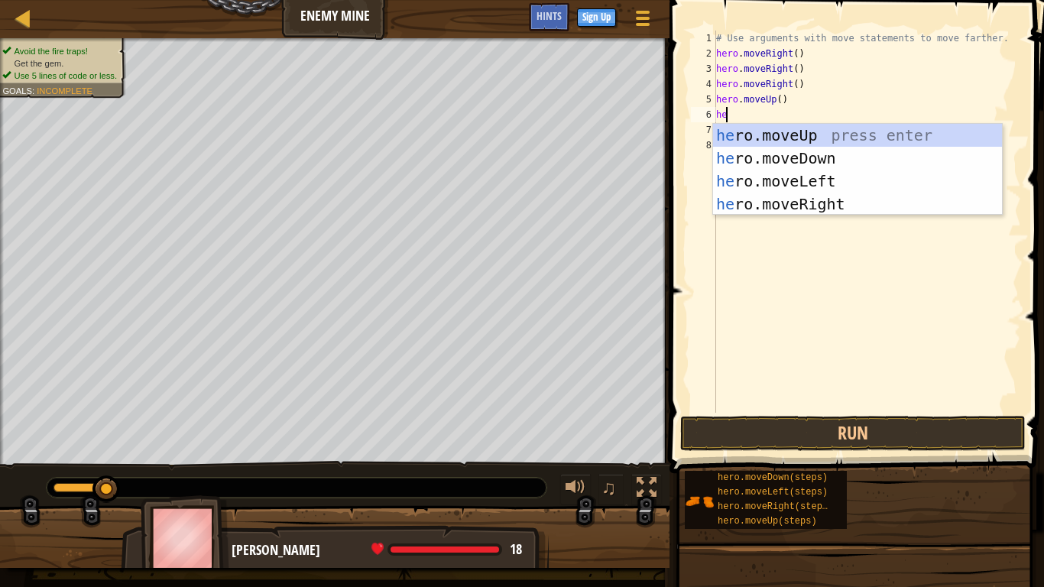
type textarea "her"
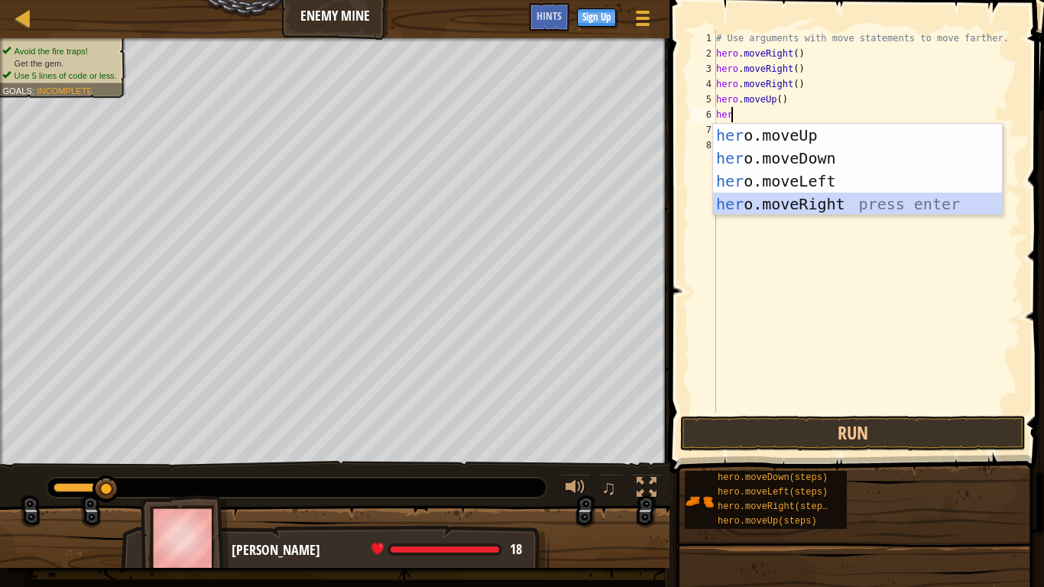
click at [774, 206] on div "her o.moveUp press enter her o.moveDown press enter her o.moveLeft press enter …" at bounding box center [857, 193] width 289 height 138
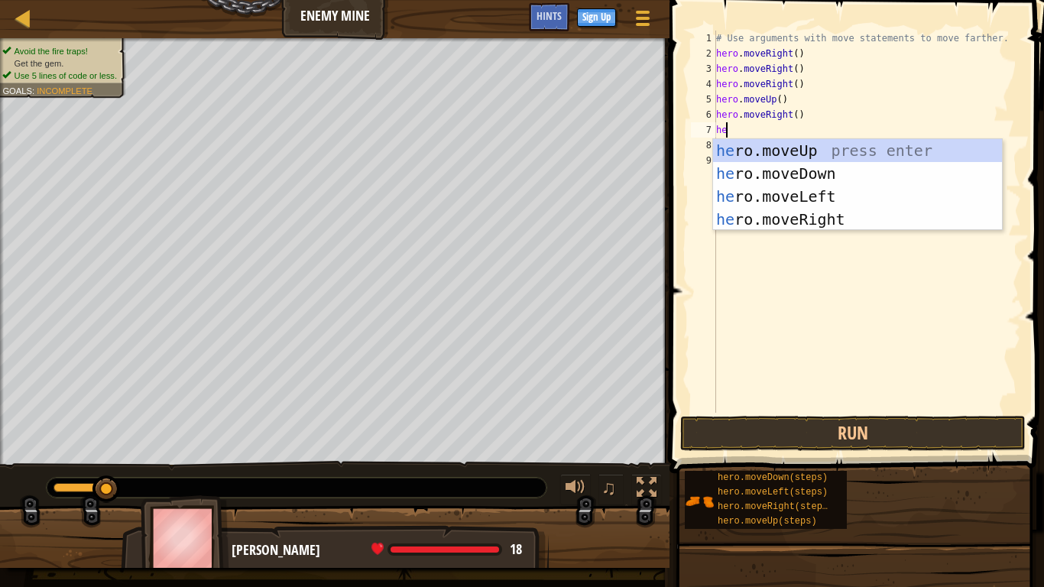
type textarea "her"
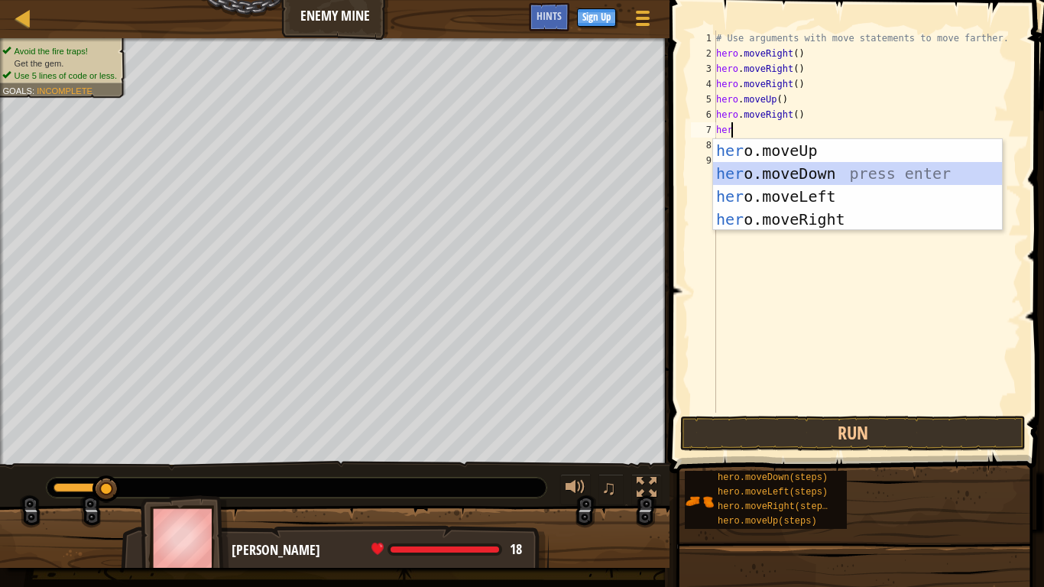
click at [771, 177] on div "her o.moveUp press enter her o.moveDown press enter her o.moveLeft press enter …" at bounding box center [857, 208] width 289 height 138
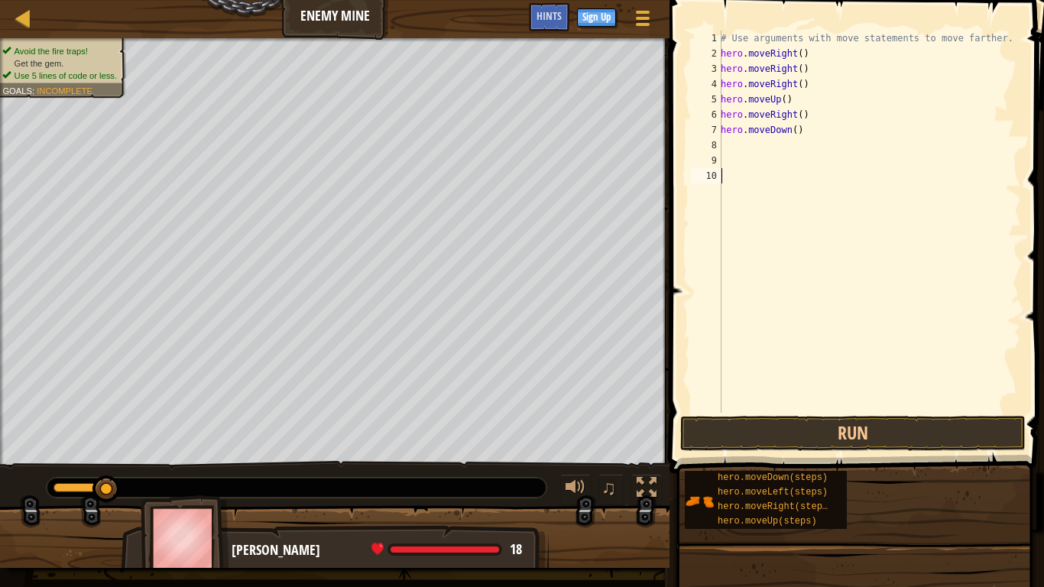
click at [771, 177] on div "# Use arguments with move statements to move farther. hero . moveRight ( ) hero…" at bounding box center [870, 237] width 304 height 413
click at [752, 150] on div "# Use arguments with move statements to move farther. hero . moveRight ( ) hero…" at bounding box center [870, 237] width 304 height 413
type textarea "m"
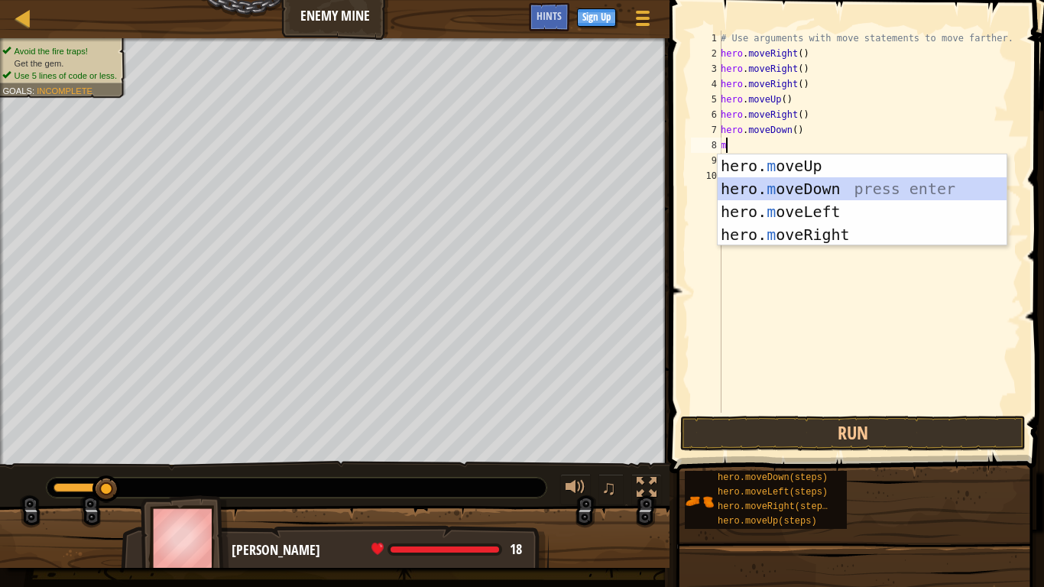
click at [821, 188] on div "hero. m oveUp press enter hero. m oveDown press enter hero. m oveLeft press ent…" at bounding box center [862, 223] width 289 height 138
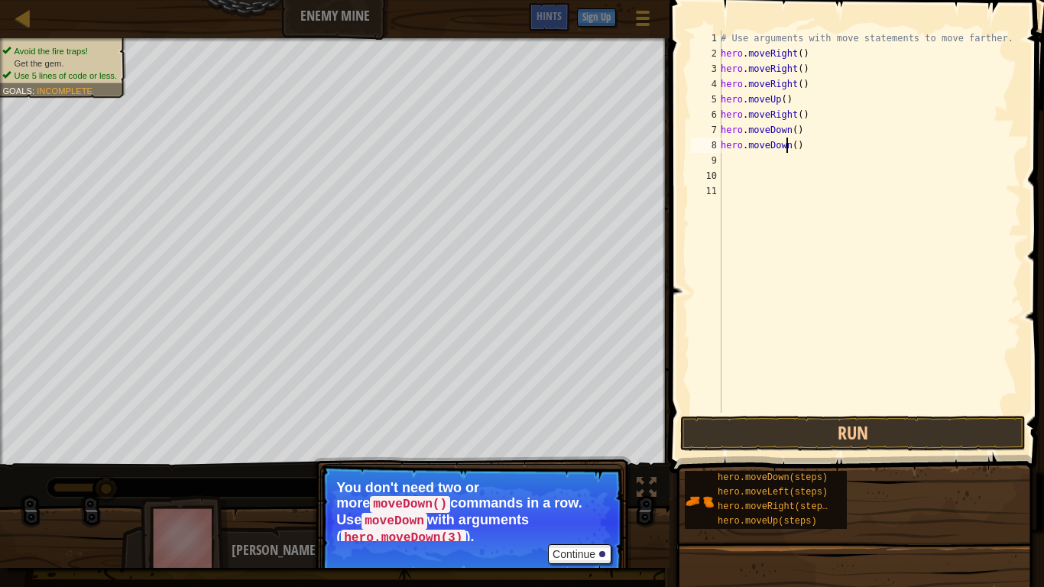
click at [788, 146] on div "# Use arguments with move statements to move farther. hero . moveRight ( ) hero…" at bounding box center [870, 237] width 304 height 413
click at [798, 146] on div "# Use arguments with move statements to move farther. hero . moveRight ( ) hero…" at bounding box center [870, 237] width 304 height 413
type textarea "h"
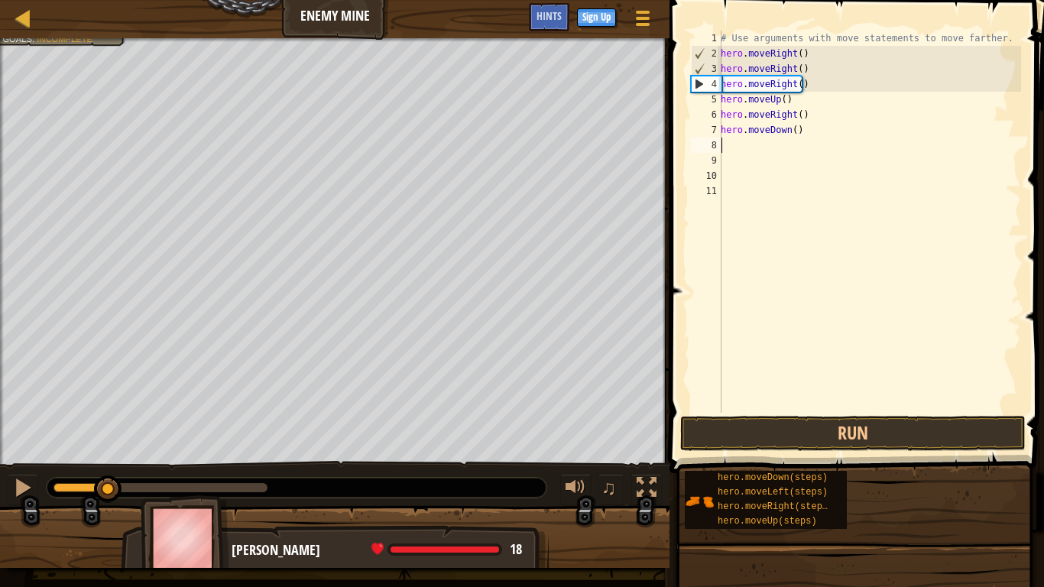
click at [791, 130] on div "# Use arguments with move statements to move farther. hero . moveRight ( ) hero…" at bounding box center [870, 237] width 304 height 413
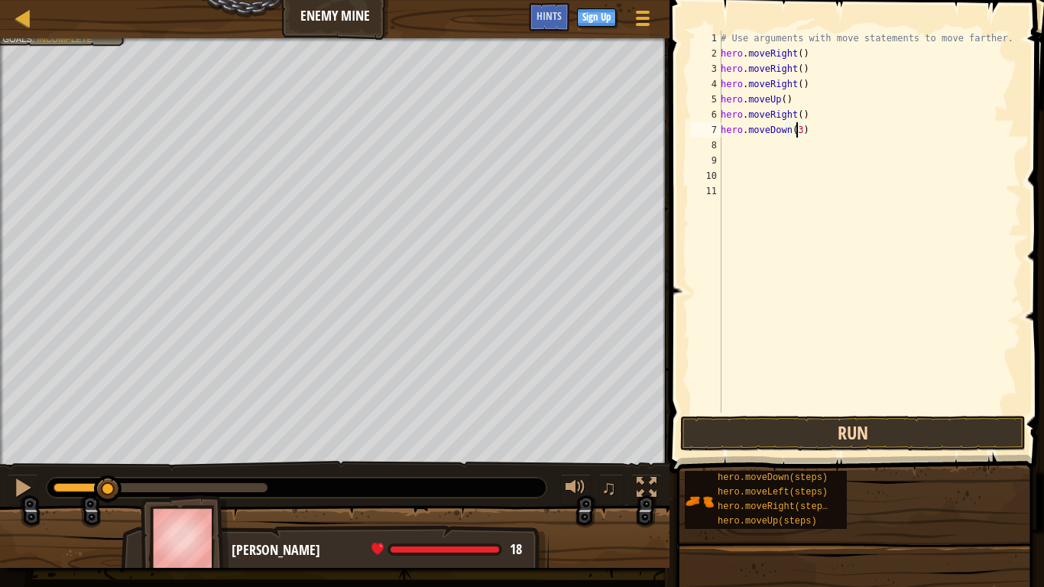
type textarea "hero.moveDown(3)"
click at [763, 433] on button "Run" at bounding box center [853, 433] width 346 height 35
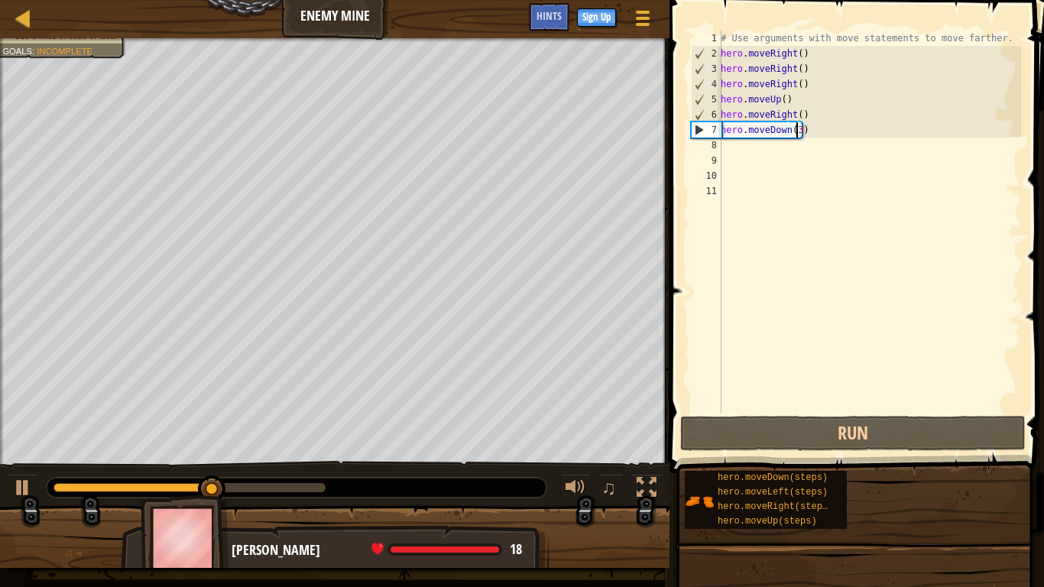
click at [731, 156] on div "# Use arguments with move statements to move farther. hero . moveRight ( ) hero…" at bounding box center [870, 237] width 304 height 413
click at [734, 144] on div "# Use arguments with move statements to move farther. hero . moveRight ( ) hero…" at bounding box center [870, 237] width 304 height 413
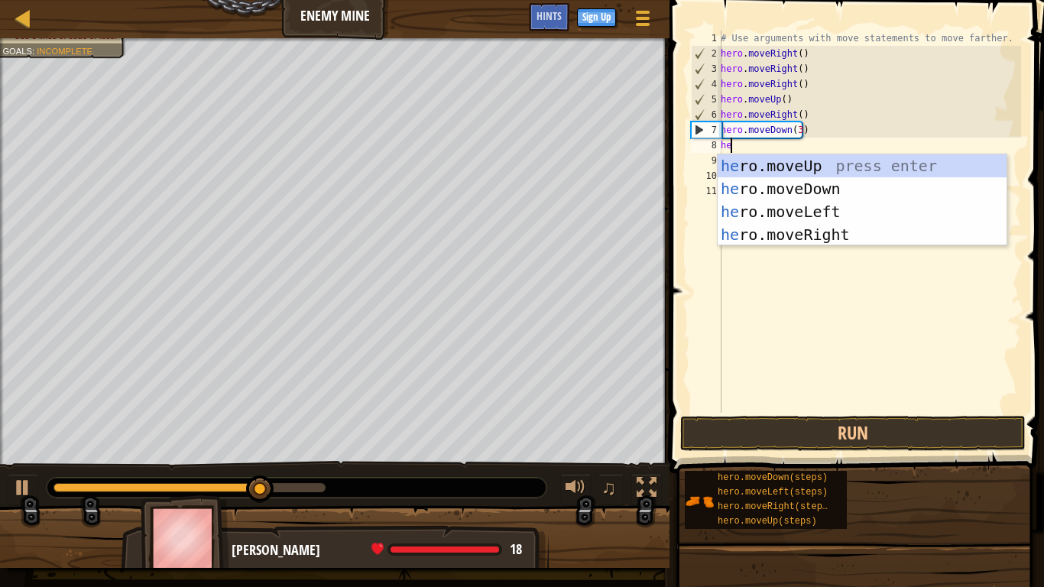
type textarea "her"
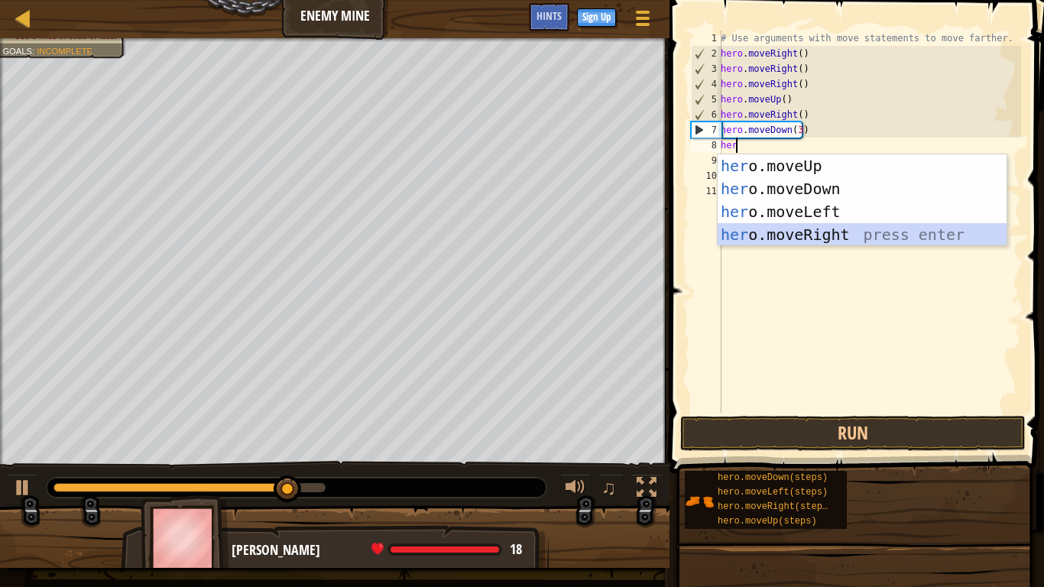
click at [810, 234] on div "her o.moveUp press enter her o.moveDown press enter her o.moveLeft press enter …" at bounding box center [862, 223] width 289 height 138
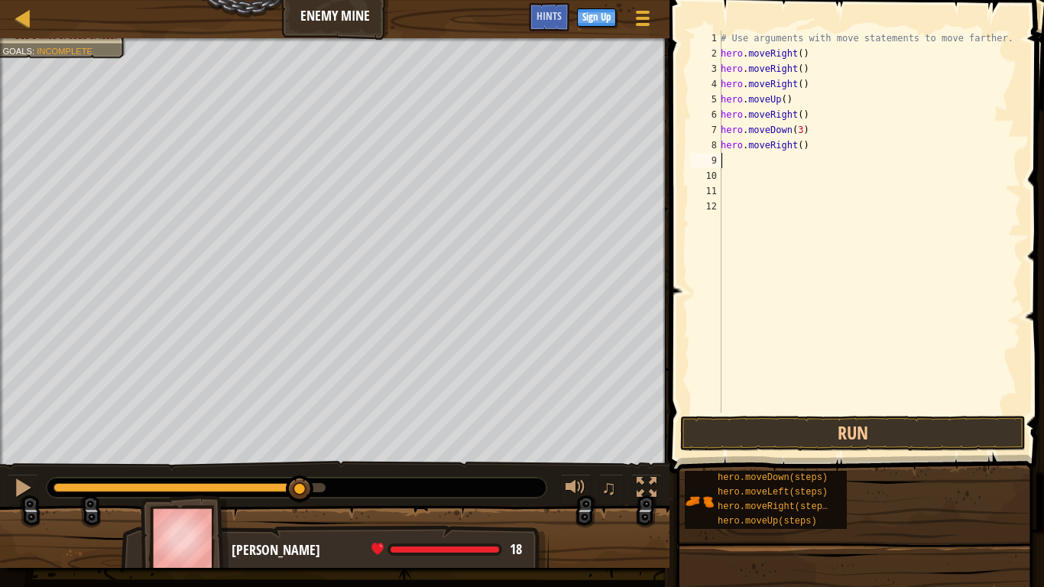
click at [794, 144] on div "# Use arguments with move statements to move farther. hero . moveRight ( ) hero…" at bounding box center [870, 237] width 304 height 413
type textarea "hero.moveRight(2)"
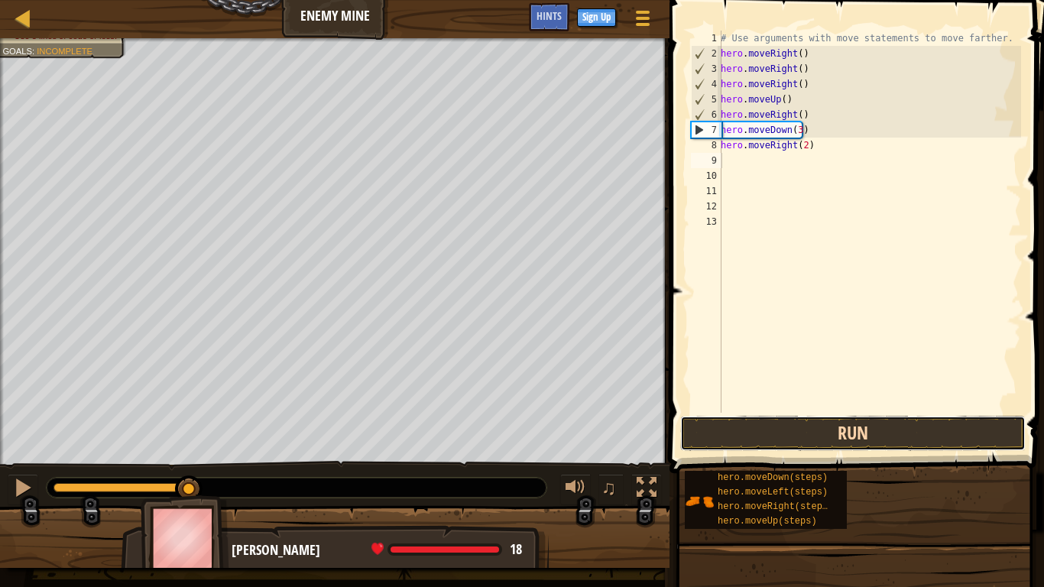
click at [827, 429] on button "Run" at bounding box center [853, 433] width 346 height 35
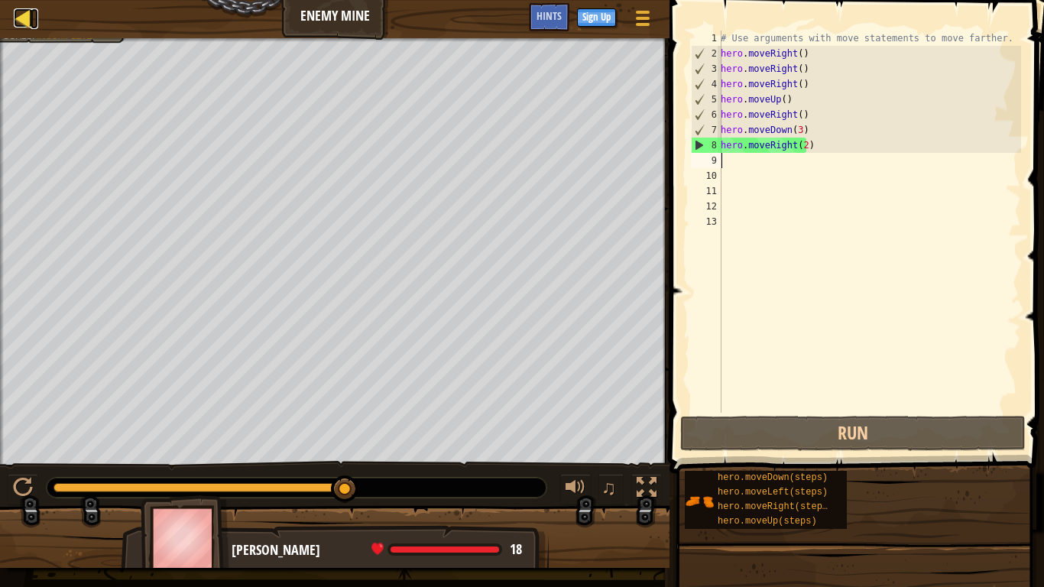
click at [28, 21] on div at bounding box center [23, 17] width 19 height 19
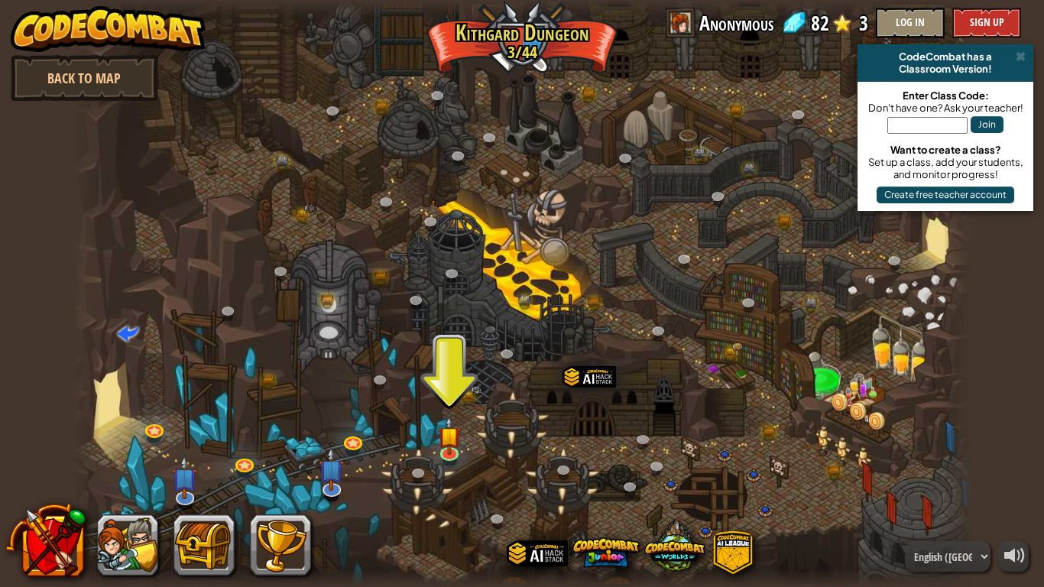
click at [739, 129] on div at bounding box center [522, 293] width 898 height 587
drag, startPoint x: 734, startPoint y: 128, endPoint x: 723, endPoint y: 127, distance: 10.7
